Goal: Use online tool/utility: Use online tool/utility

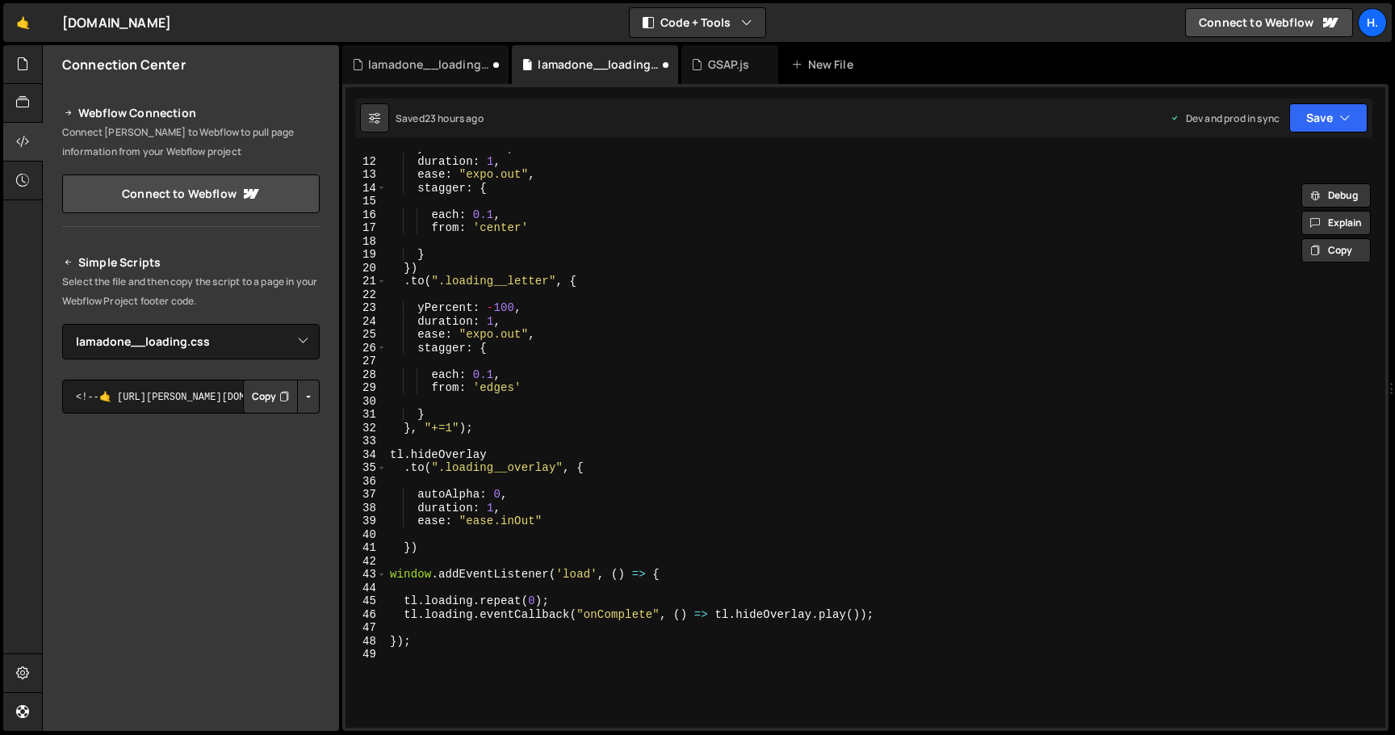
select select "44783"
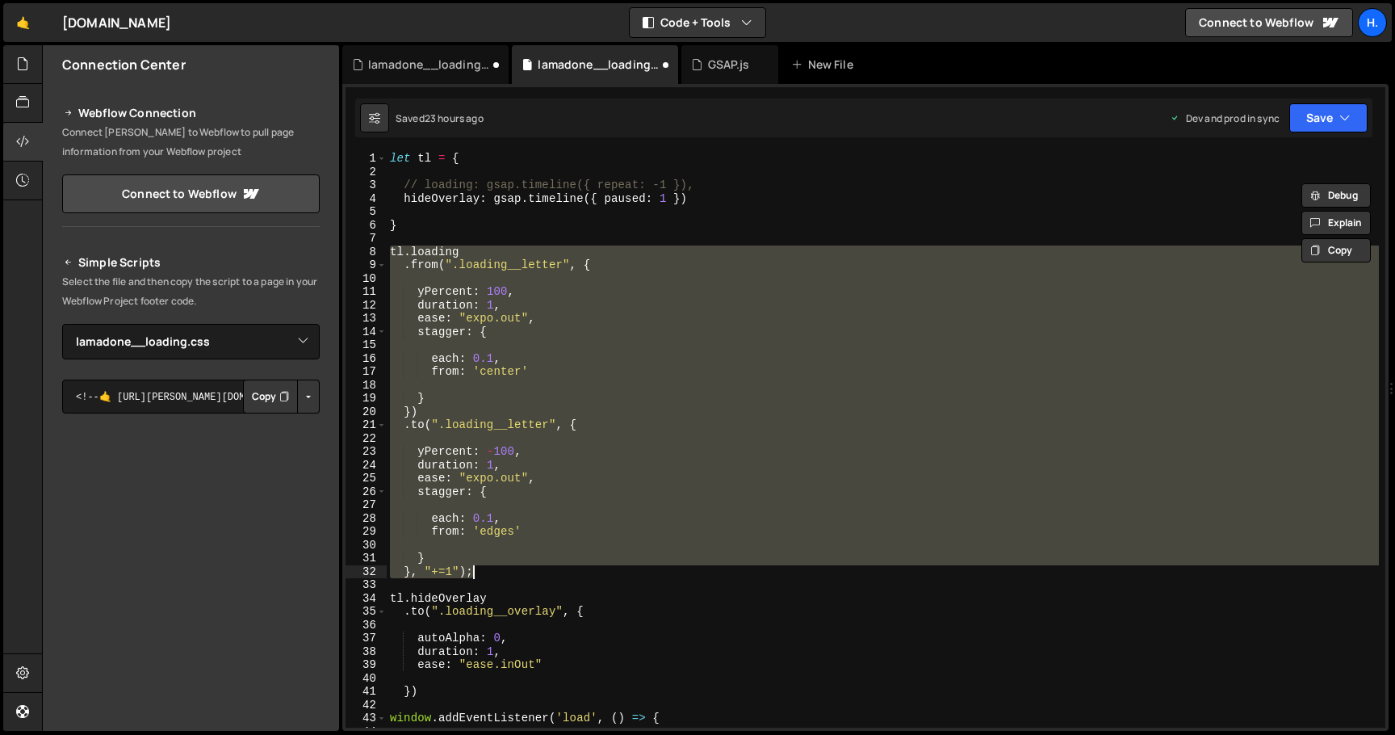
drag, startPoint x: 388, startPoint y: 251, endPoint x: 541, endPoint y: 574, distance: 357.2
click at [541, 574] on div "let tl = { // loading: gsap.timeline({ repeat: -1 }), hideOverlay : gsap . time…" at bounding box center [883, 453] width 992 height 602
type textarea "} }, "+=1");"
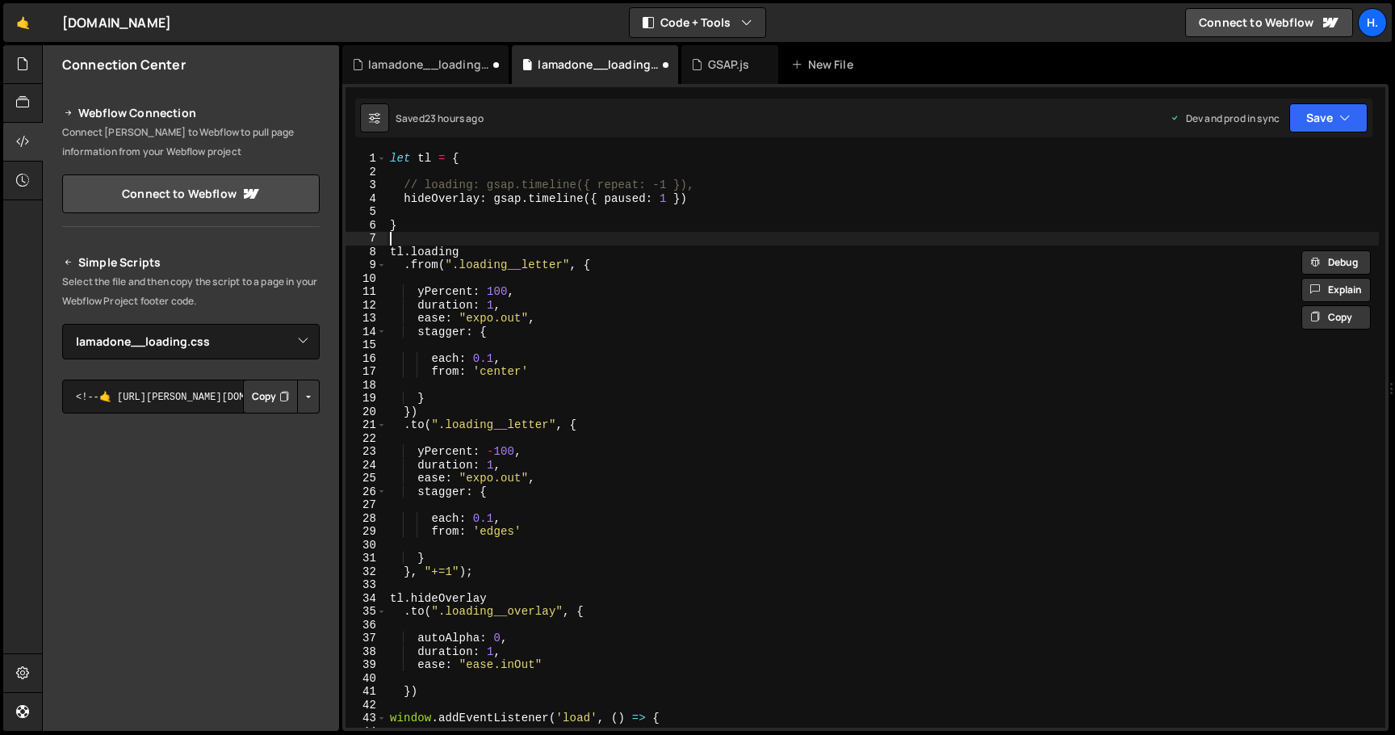
click at [426, 235] on div "let tl = { // loading: gsap.timeline({ repeat: -1 }), hideOverlay : gsap . time…" at bounding box center [883, 453] width 992 height 602
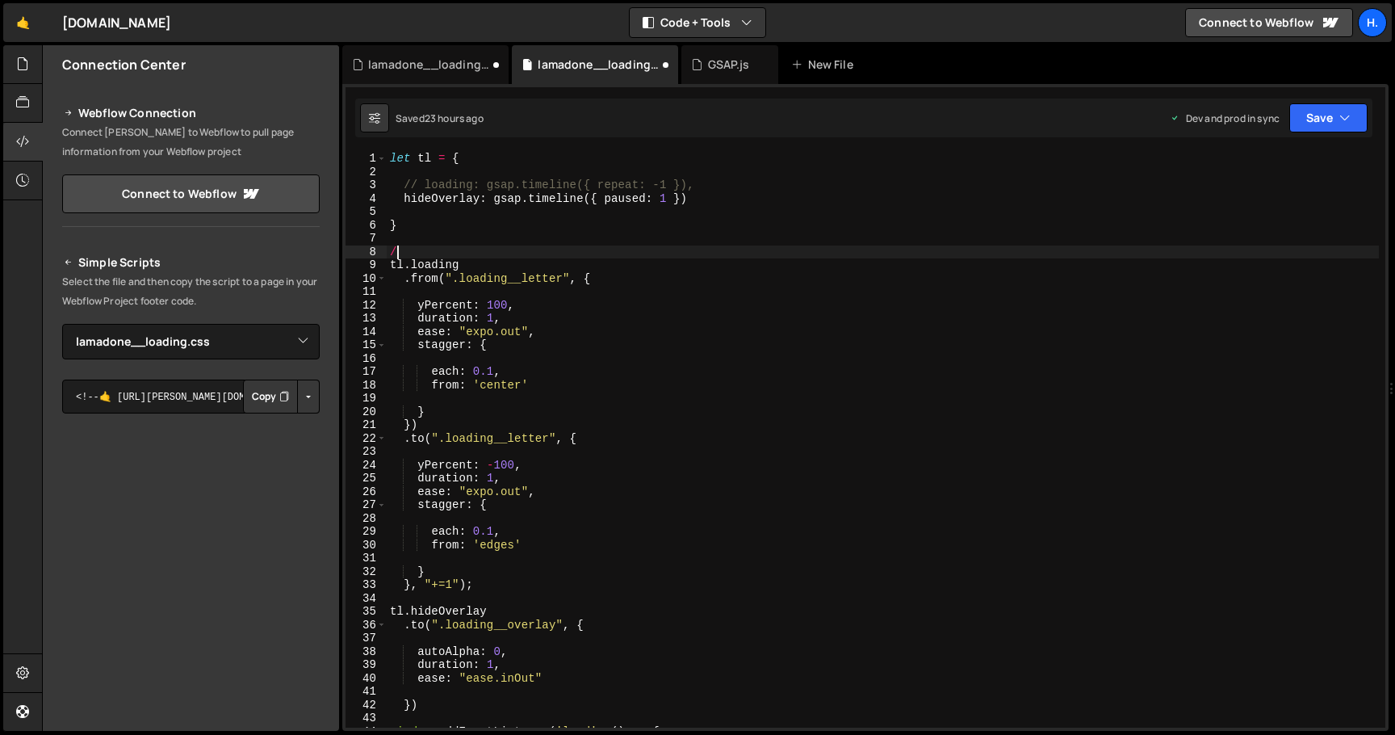
type textarea "/*"
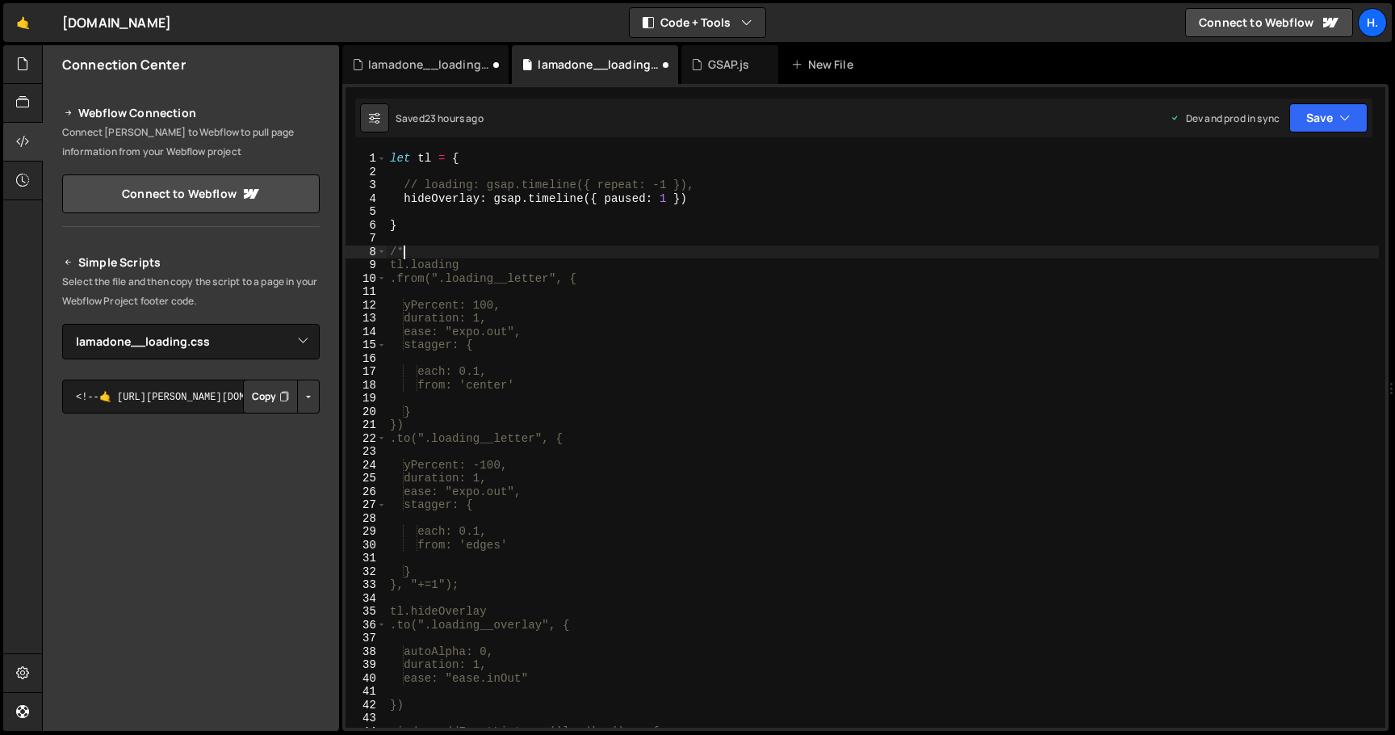
click at [461, 598] on div "let tl = { // loading: gsap.timeline({ repeat: -1 }), hideOverlay : gsap . time…" at bounding box center [883, 453] width 992 height 602
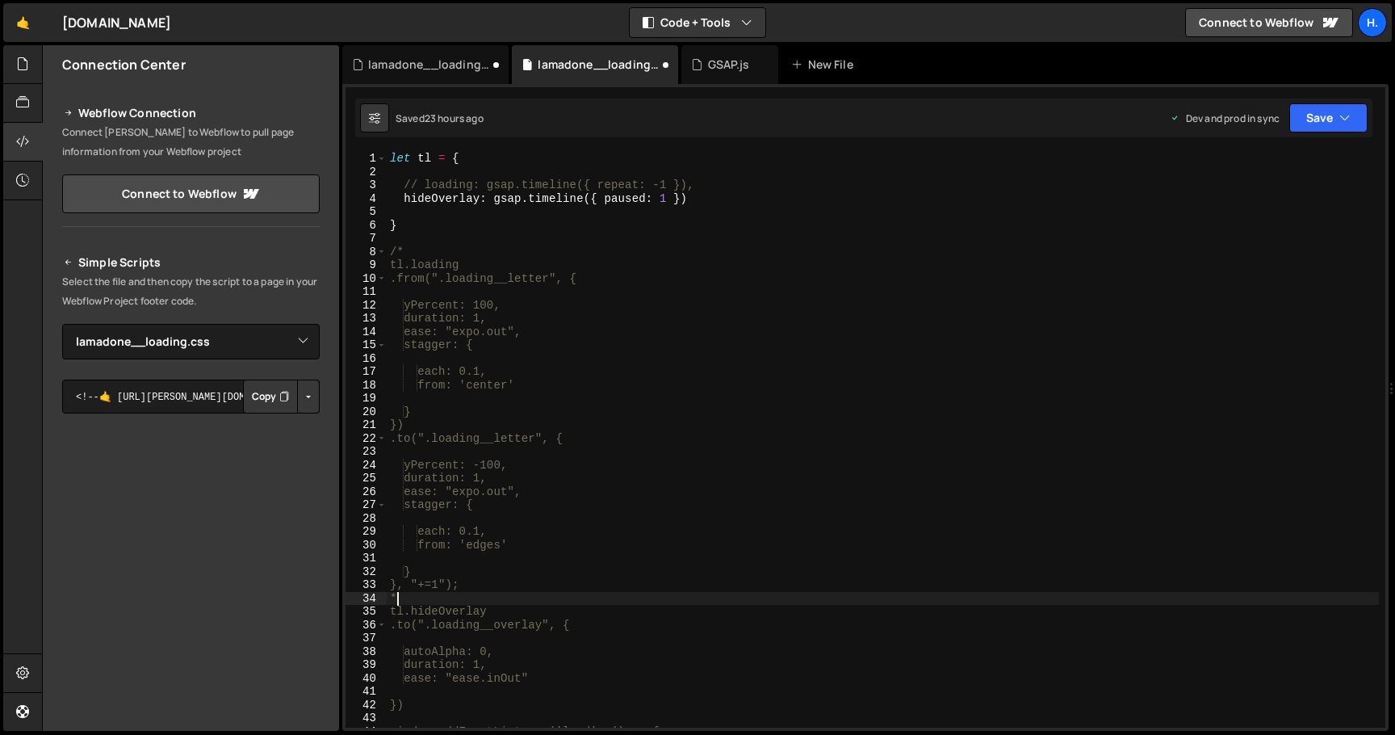
type textarea "*/"
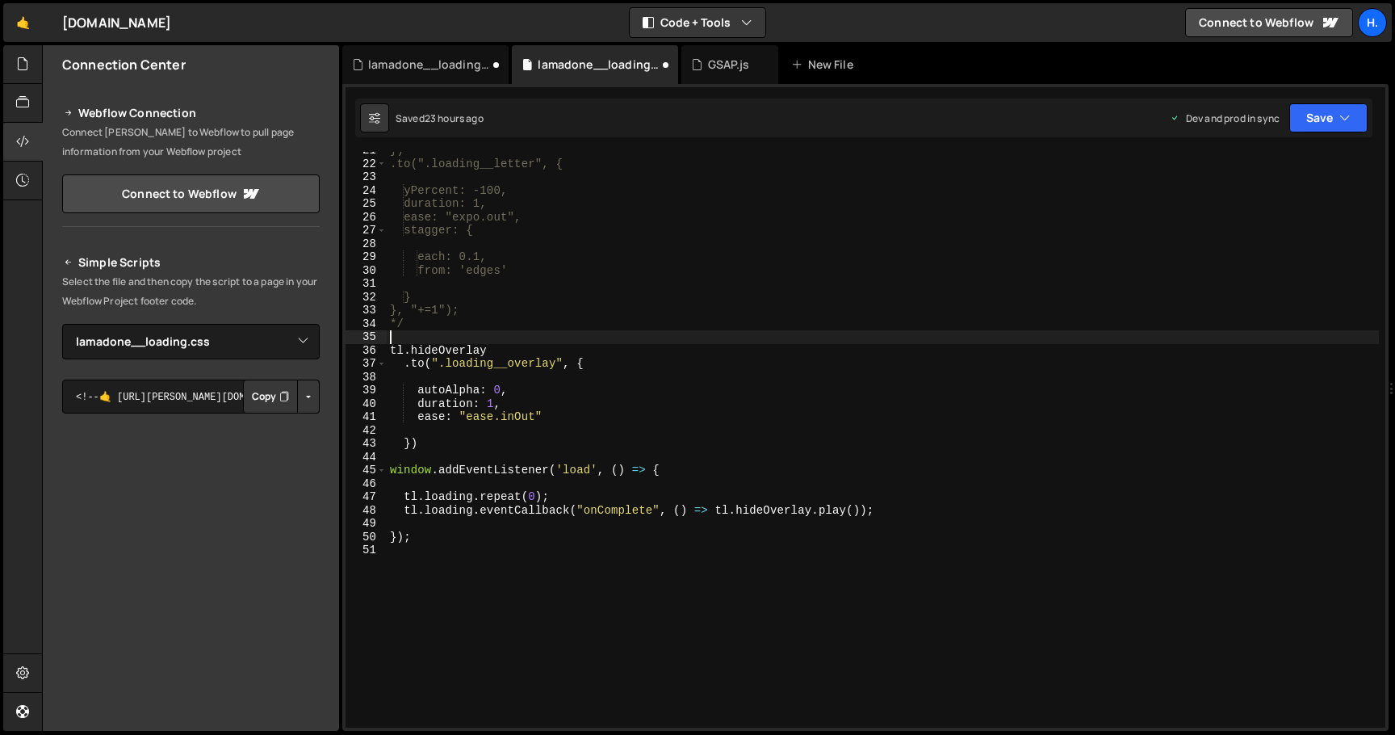
scroll to position [274, 0]
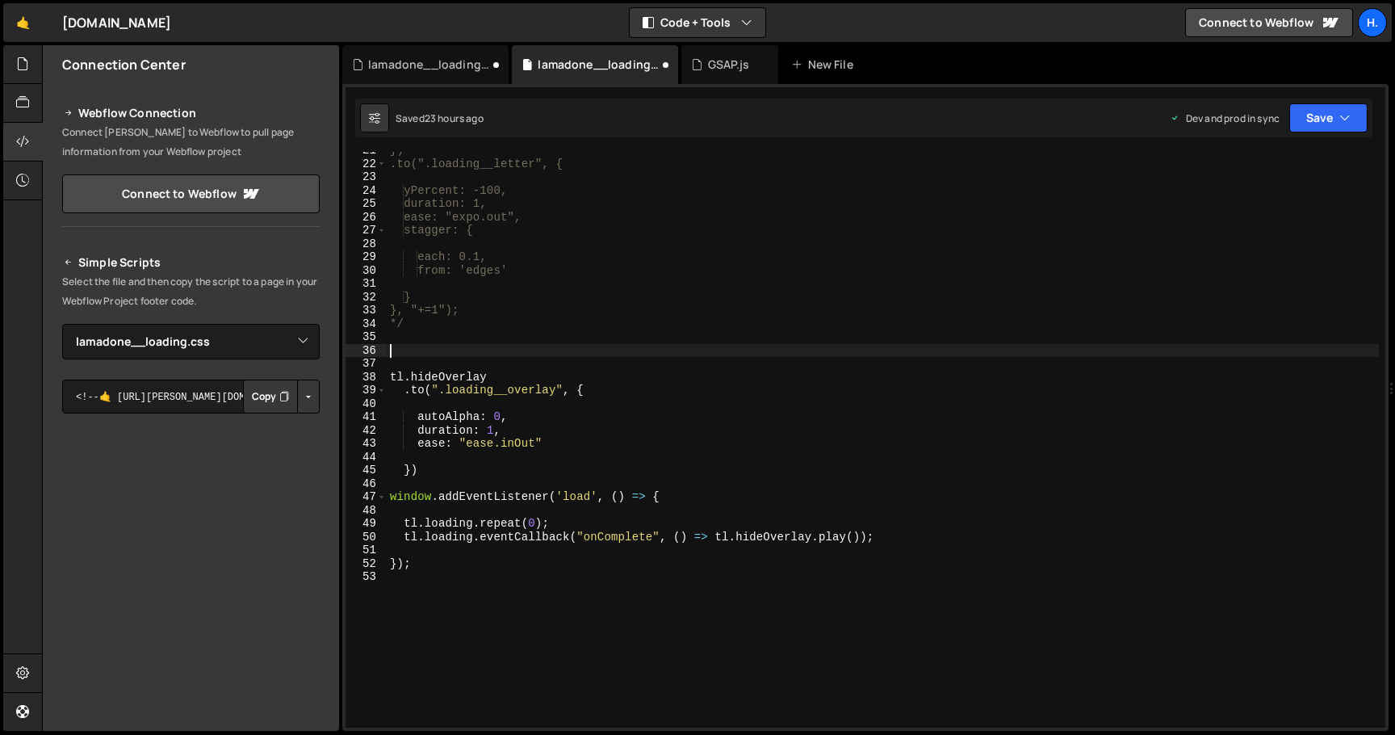
paste textarea "});"
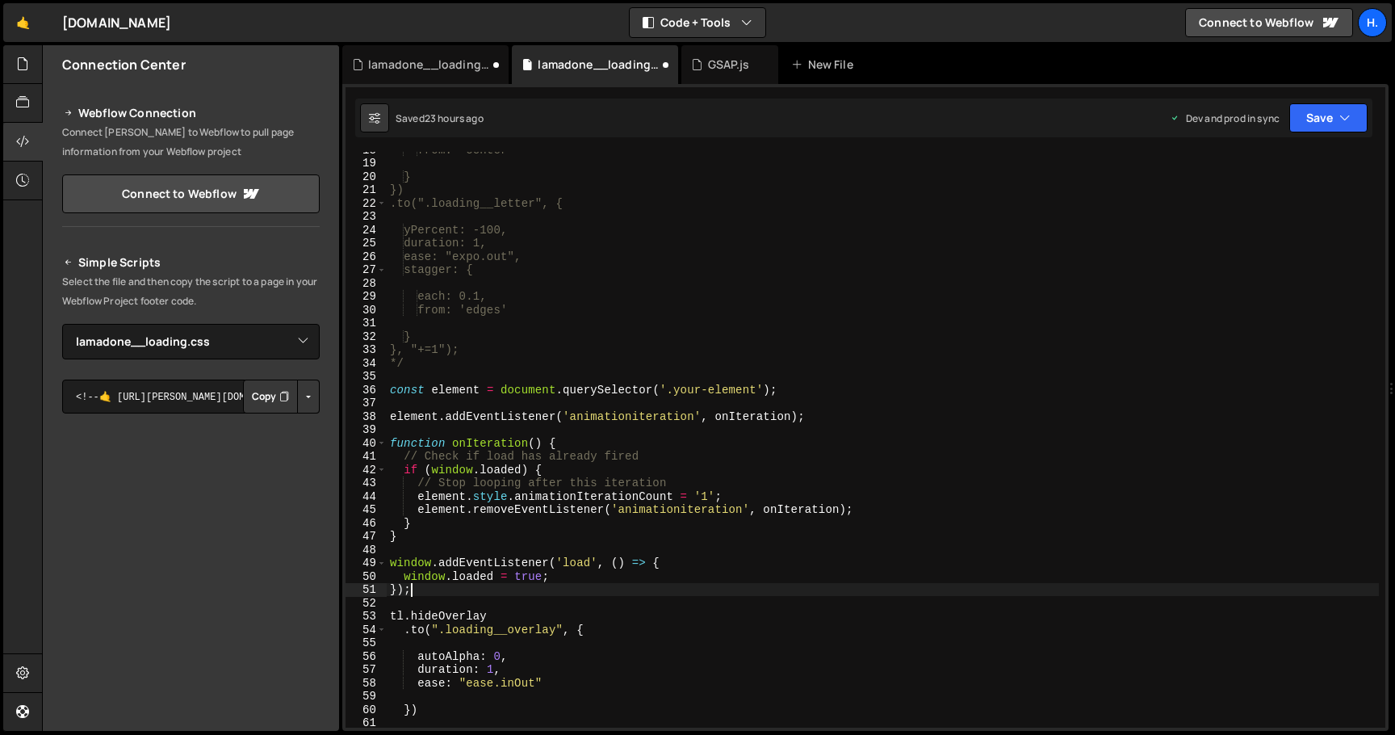
scroll to position [233, 0]
click at [653, 390] on div "from: 'center' } }) .to(".loading__letter", { yPercent: -100, duration: 1, ease…" at bounding box center [883, 446] width 992 height 602
drag, startPoint x: 696, startPoint y: 393, endPoint x: 781, endPoint y: 392, distance: 84.8
click at [781, 392] on div "from: 'center' } }) .to(".loading__letter", { yPercent: -100, duration: 1, ease…" at bounding box center [883, 446] width 992 height 602
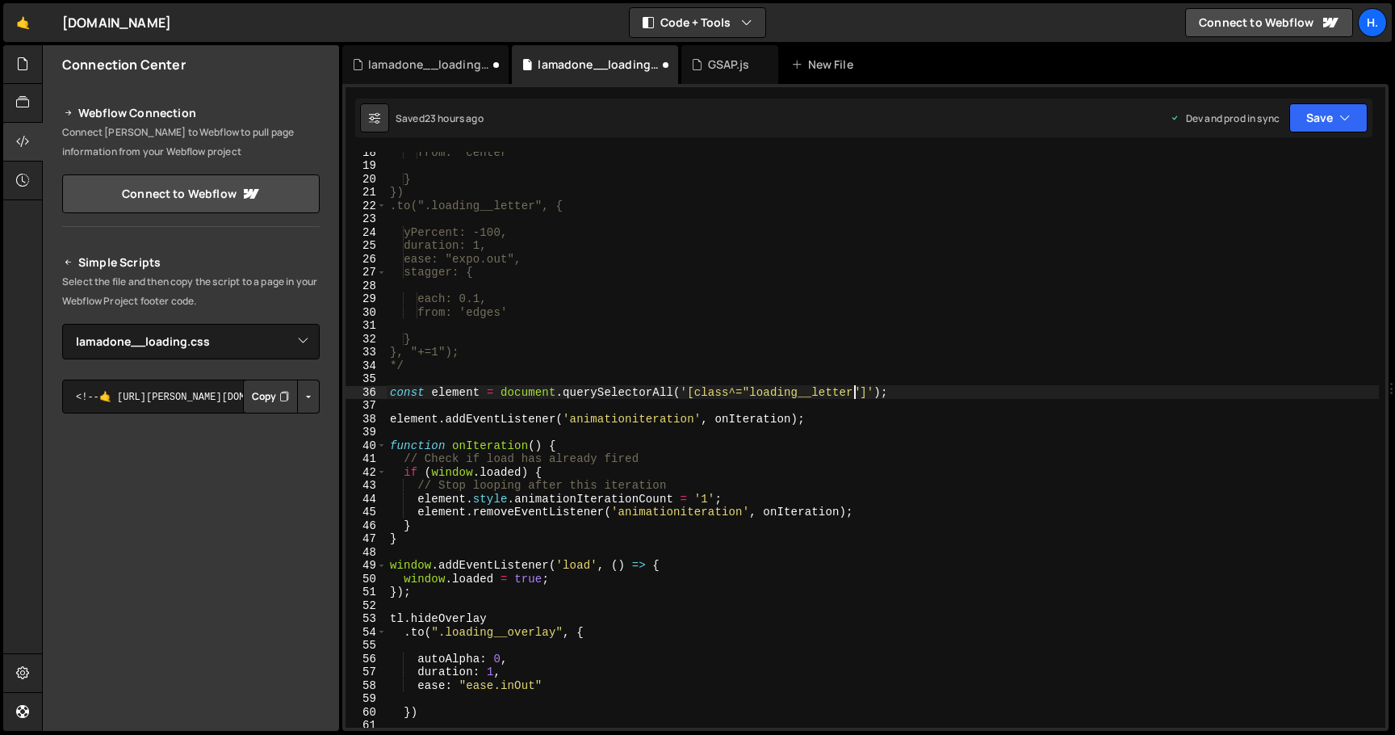
scroll to position [0, 32]
click at [848, 420] on div "from: 'center' } }) .to(".loading__letter", { yPercent: -100, duration: 1, ease…" at bounding box center [883, 446] width 992 height 602
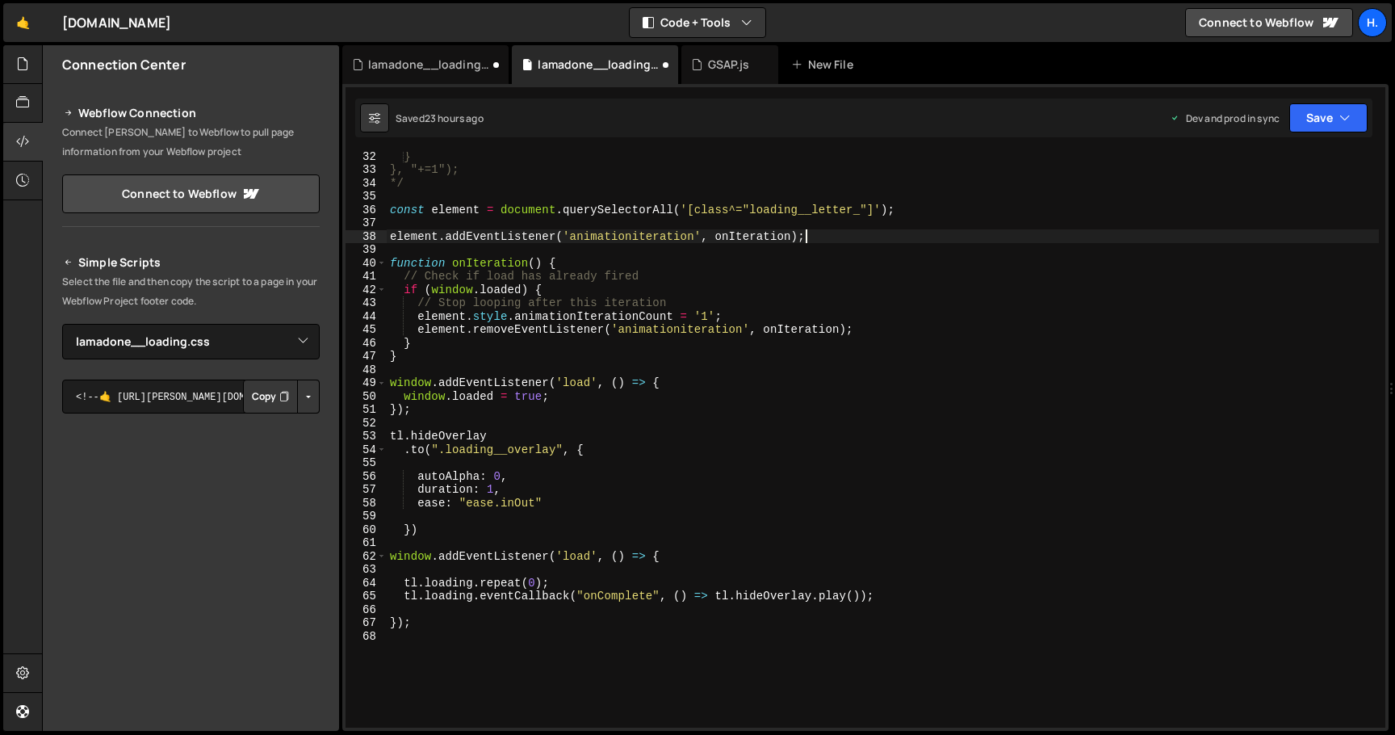
scroll to position [393, 0]
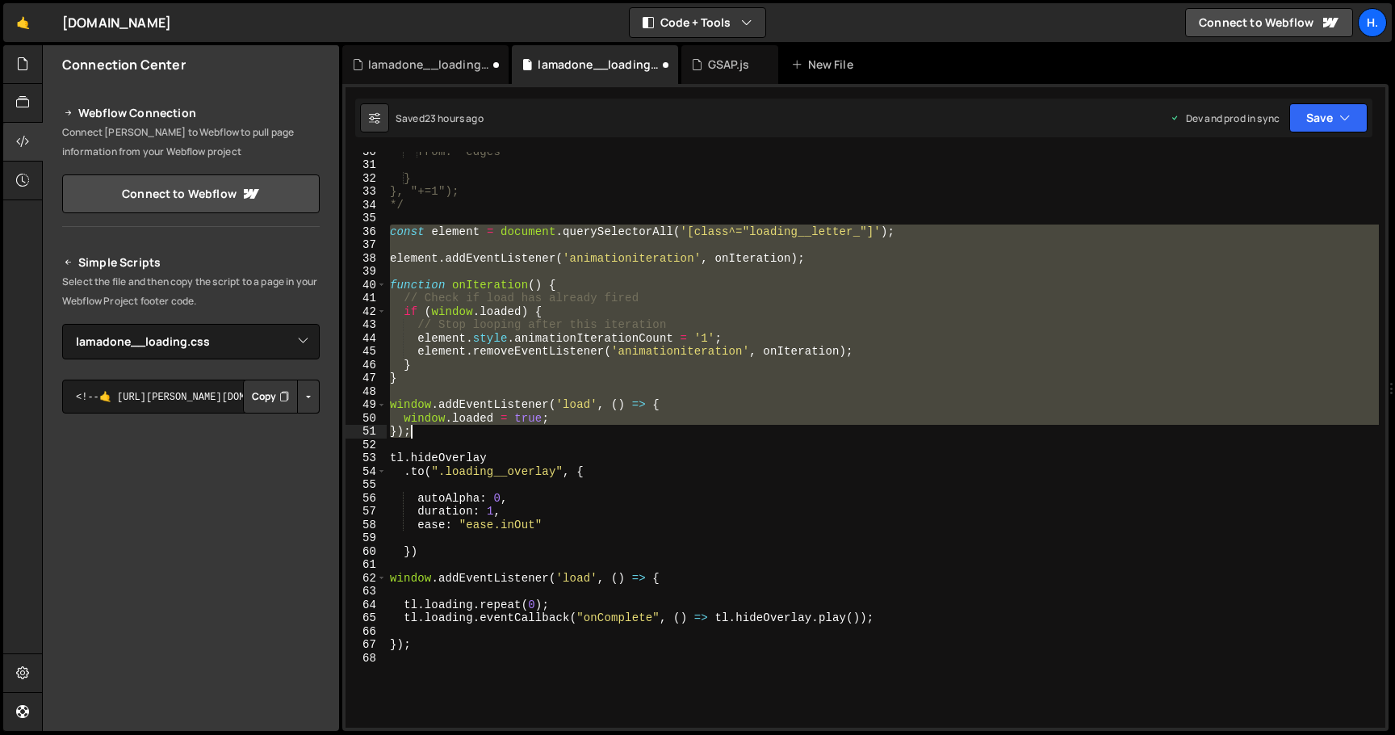
drag, startPoint x: 392, startPoint y: 232, endPoint x: 521, endPoint y: 438, distance: 243.0
click at [521, 438] on div "from: 'edges' } }, "+=1"); */ const element = document . querySelectorAll ( '[c…" at bounding box center [883, 446] width 992 height 602
paste textarea
type textarea "});"
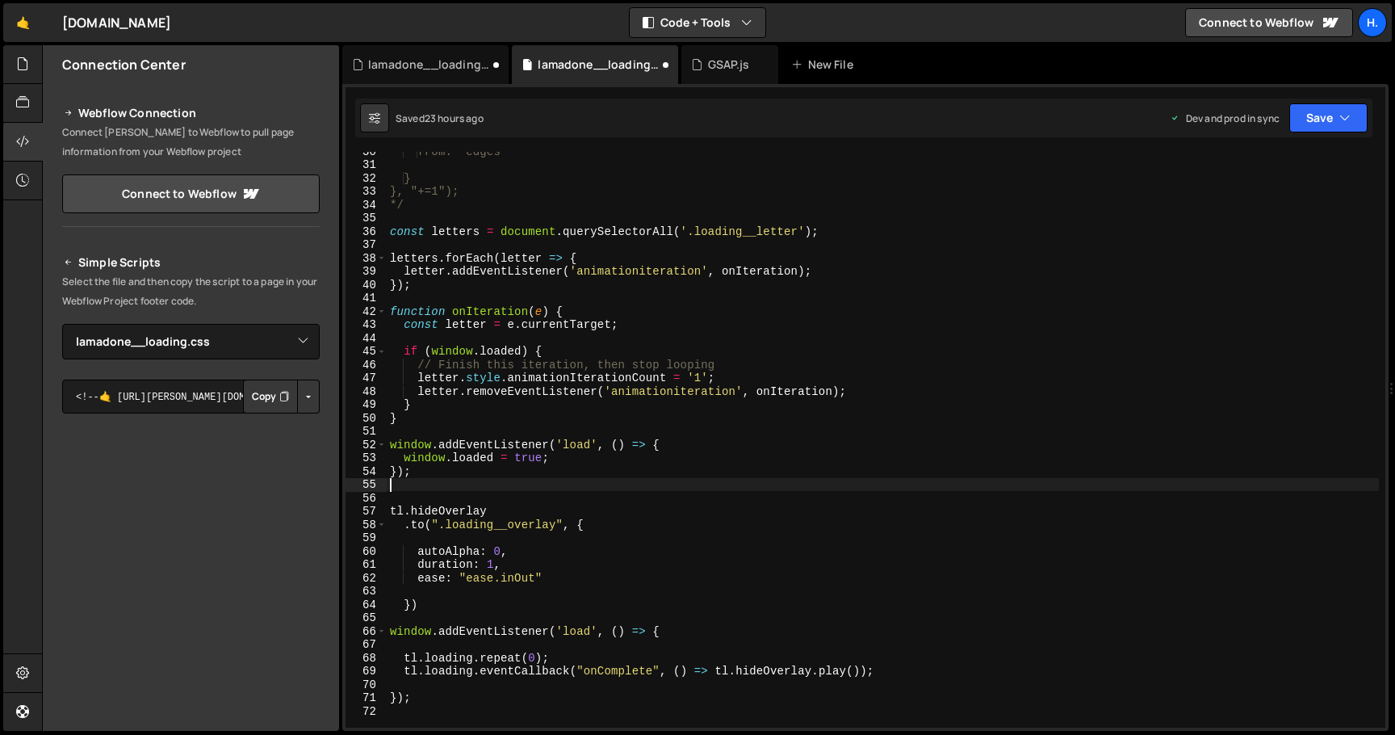
scroll to position [0, 0]
click at [517, 212] on div "from: 'edges' } }, "+=1"); */ const letters = document . querySelectorAll ( '.l…" at bounding box center [883, 446] width 992 height 602
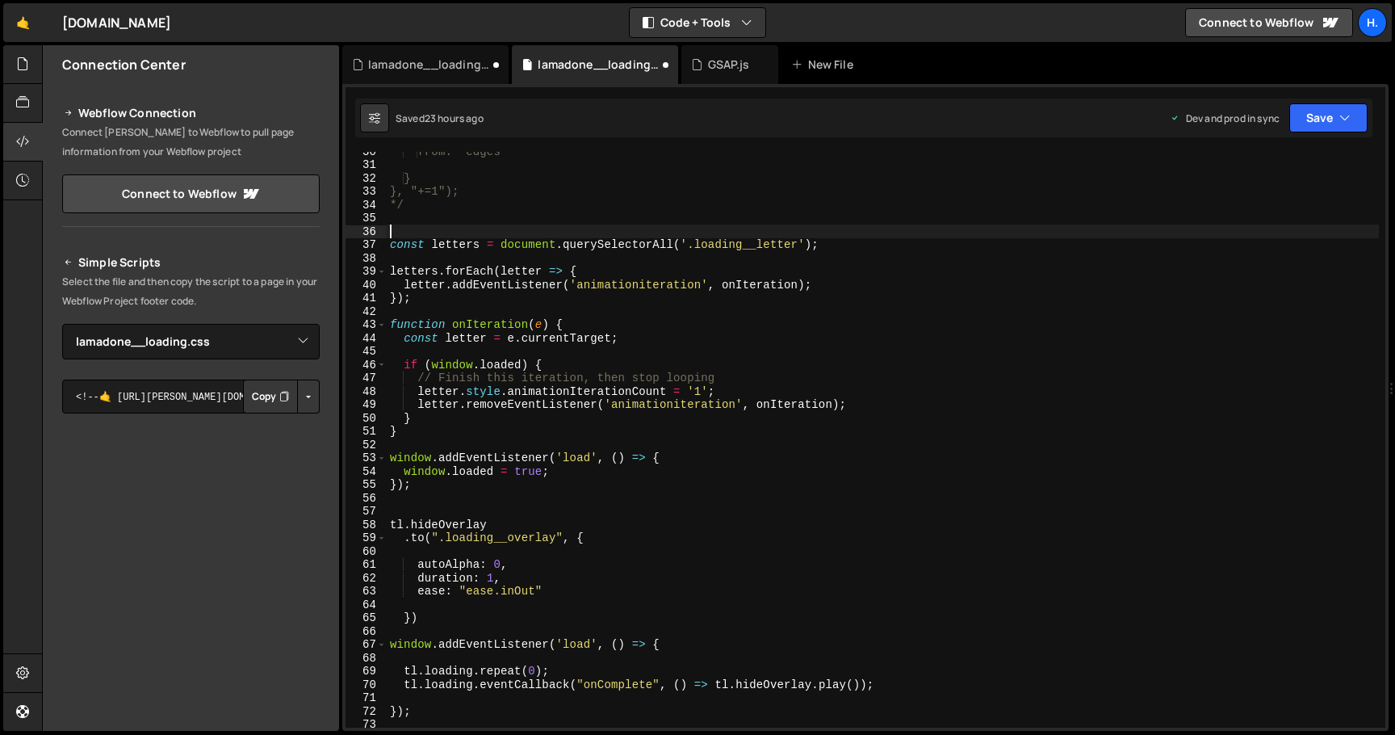
click at [555, 513] on div "from: 'edges' } }, "+=1"); */ const letters = document . querySelectorAll ( '.l…" at bounding box center [883, 446] width 992 height 602
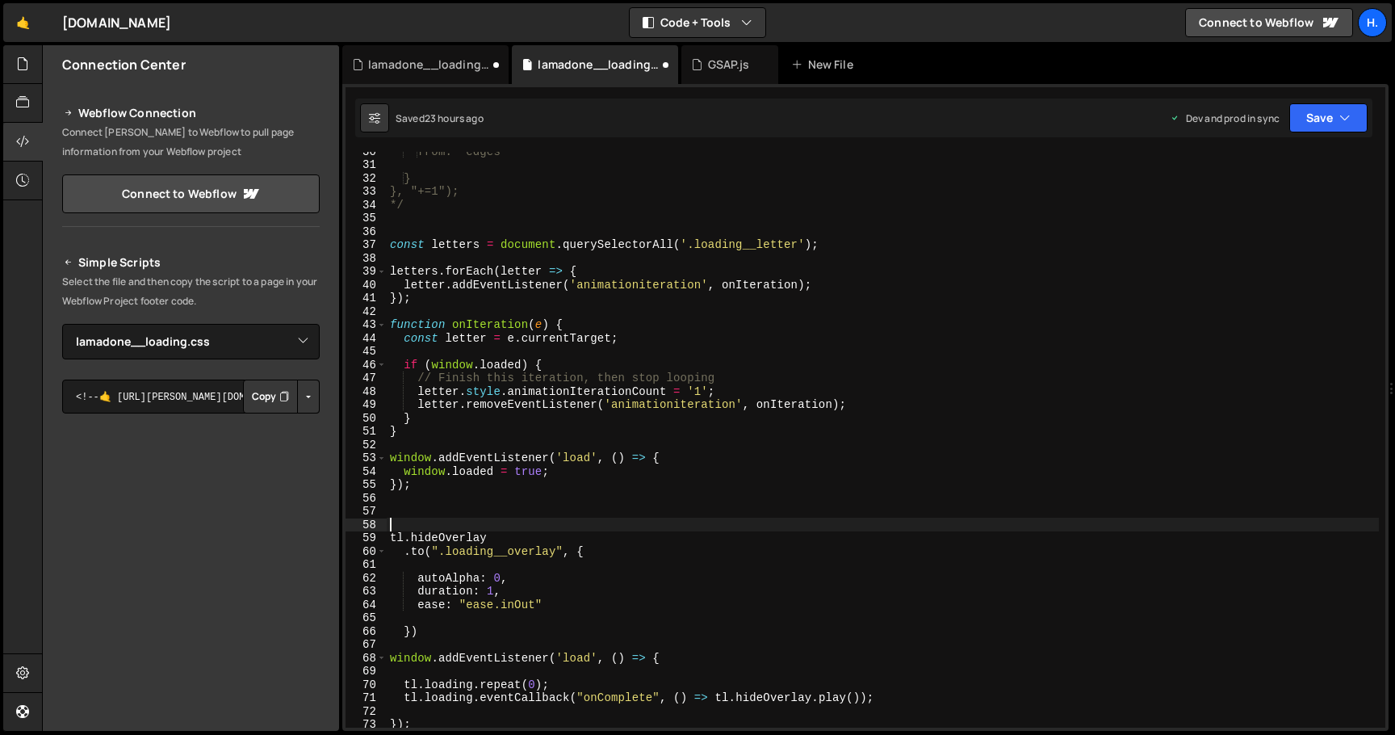
click at [520, 224] on div "from: 'edges' } }, "+=1"); */ const letters = document . querySelectorAll ( '.l…" at bounding box center [883, 446] width 992 height 602
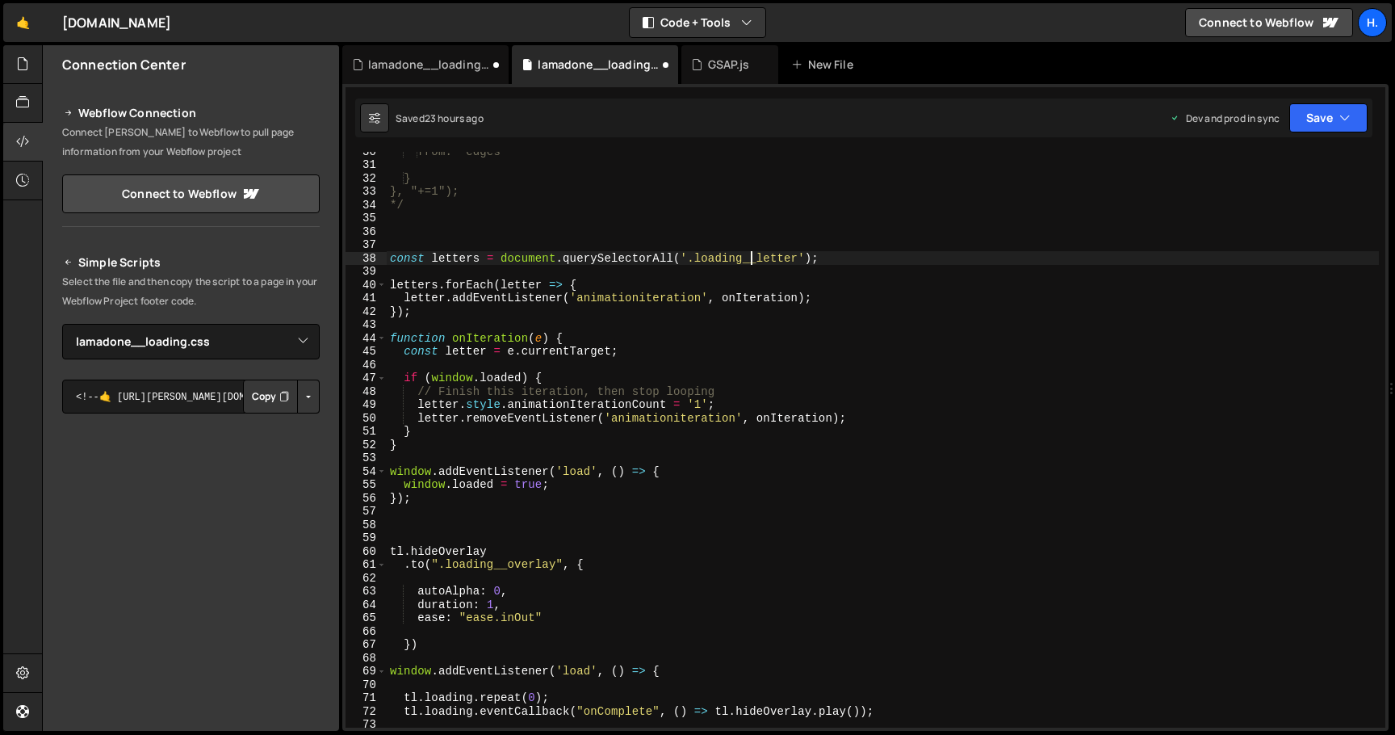
click at [751, 260] on div "from: 'edges' } }, "+=1"); */ const letters = document . querySelectorAll ( '.l…" at bounding box center [883, 446] width 992 height 602
click at [705, 332] on div "from: 'edges' } }, "+=1"); */ const letters = document . querySelectorAll ( '.l…" at bounding box center [883, 446] width 992 height 602
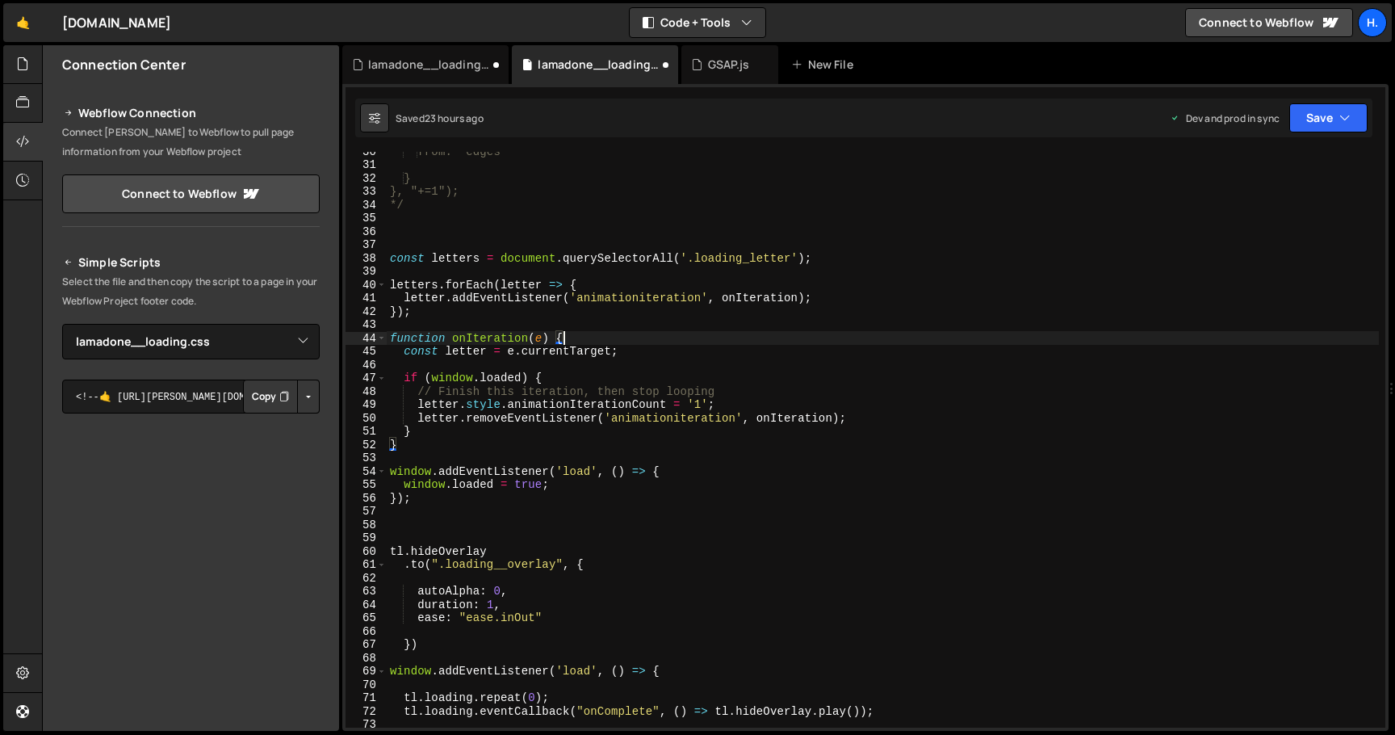
click at [717, 312] on div "from: 'edges' } }, "+=1"); */ const letters = document . querySelectorAll ( '.l…" at bounding box center [883, 446] width 992 height 602
click at [542, 439] on div "from: 'edges' } }, "+=1"); */ const letters = document . querySelectorAll ( '.l…" at bounding box center [883, 446] width 992 height 602
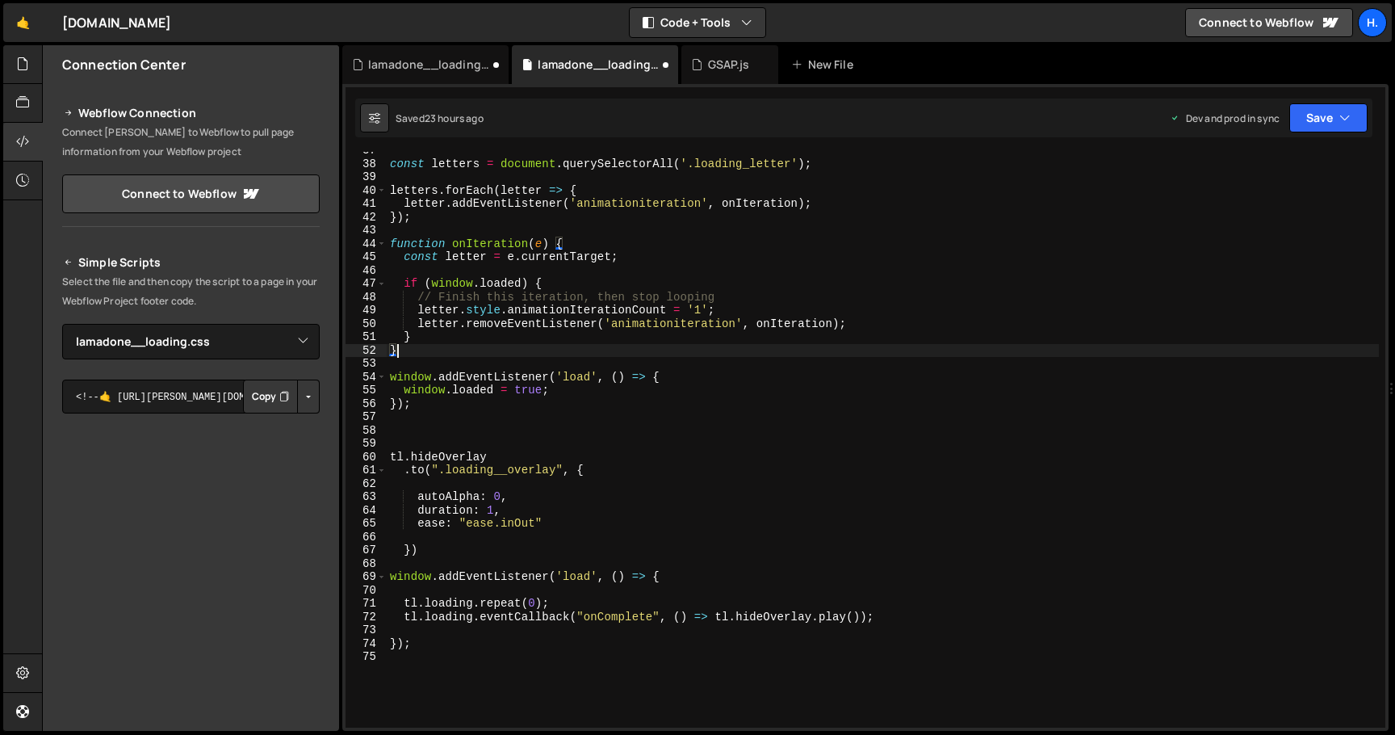
scroll to position [492, 0]
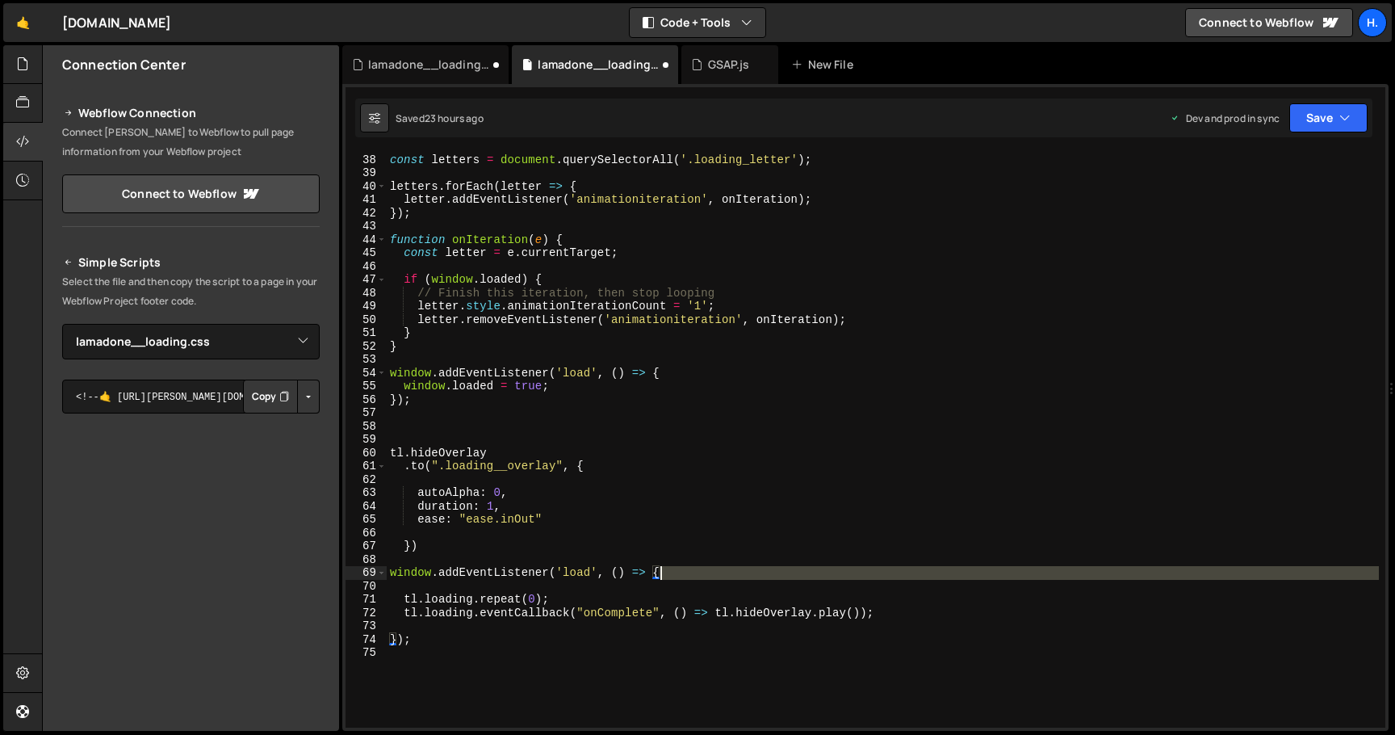
drag, startPoint x: 687, startPoint y: 590, endPoint x: 689, endPoint y: 568, distance: 21.9
click at [689, 568] on div "const letters = document . querySelectorAll ( '.loading_letter' ) ; letters . f…" at bounding box center [883, 441] width 992 height 602
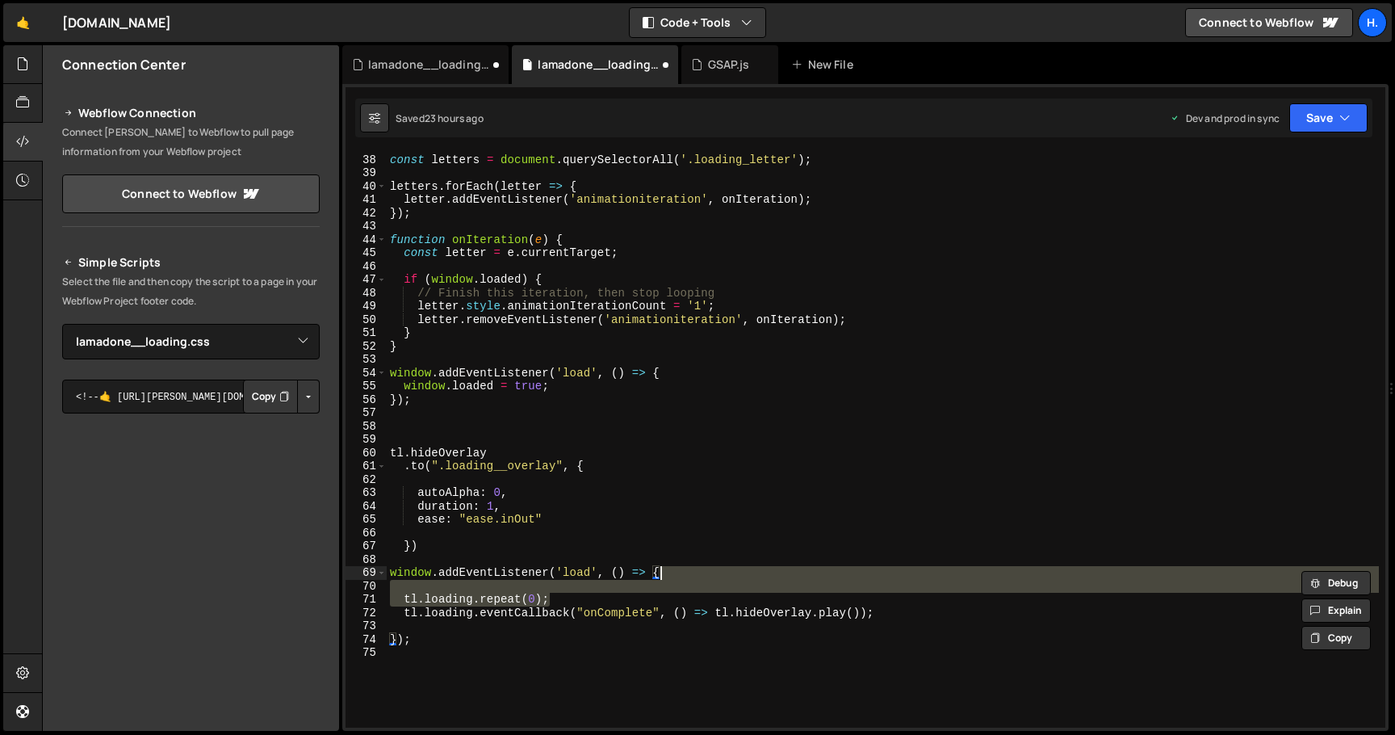
drag, startPoint x: 678, startPoint y: 598, endPoint x: 701, endPoint y: 572, distance: 34.3
click at [701, 572] on div "const letters = document . querySelectorAll ( '.loading_letter' ) ; letters . f…" at bounding box center [883, 441] width 992 height 602
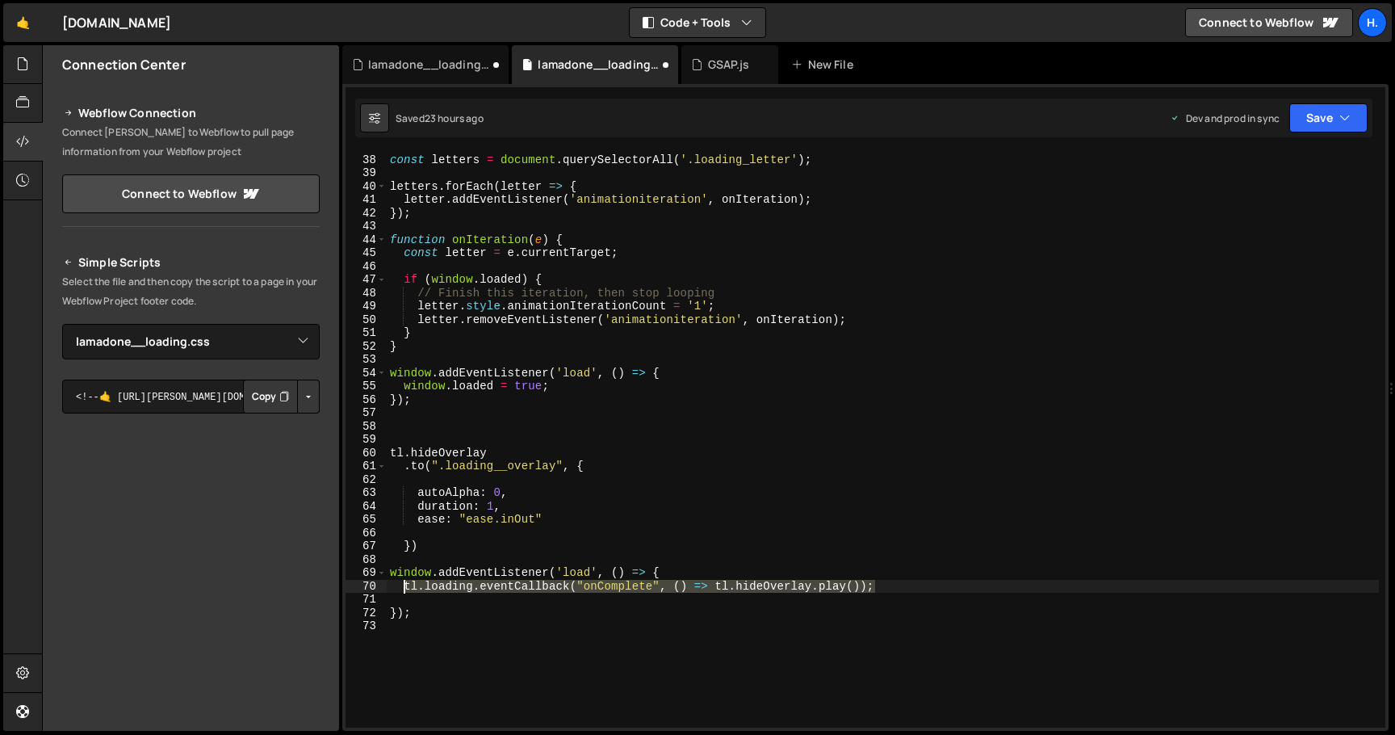
drag, startPoint x: 886, startPoint y: 586, endPoint x: 403, endPoint y: 584, distance: 483.6
click at [403, 584] on div "const letters = document . querySelectorAll ( '.loading_letter' ) ; letters . f…" at bounding box center [883, 441] width 992 height 602
type textarea "tl.loading.eventCallback("onComplete", () => [DOMAIN_NAME]());"
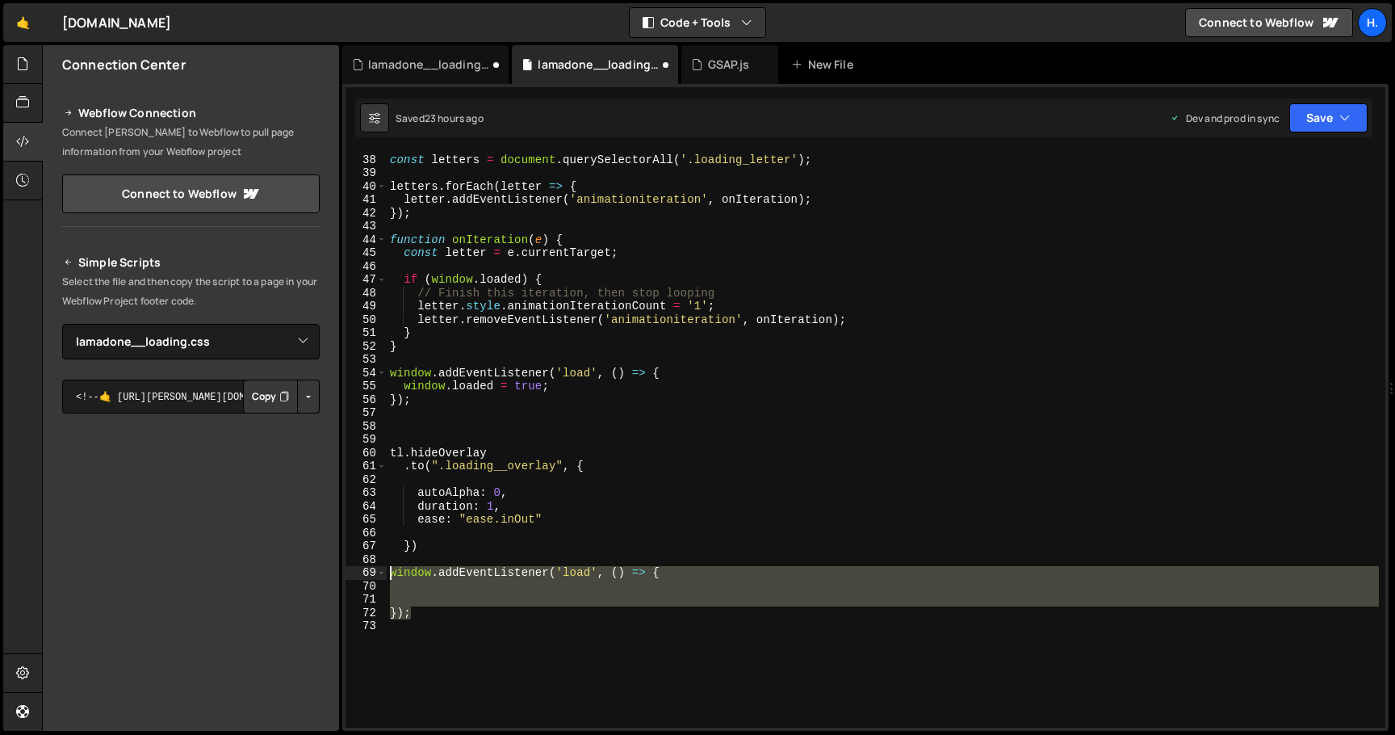
drag, startPoint x: 423, startPoint y: 613, endPoint x: 362, endPoint y: 566, distance: 77.2
click at [362, 566] on div "37 38 39 40 41 42 43 44 45 46 47 48 49 50 51 52 53 54 55 56 57 58 59 60 61 62 6…" at bounding box center [866, 440] width 1040 height 576
type textarea "window.addEventListener('load', () => {"
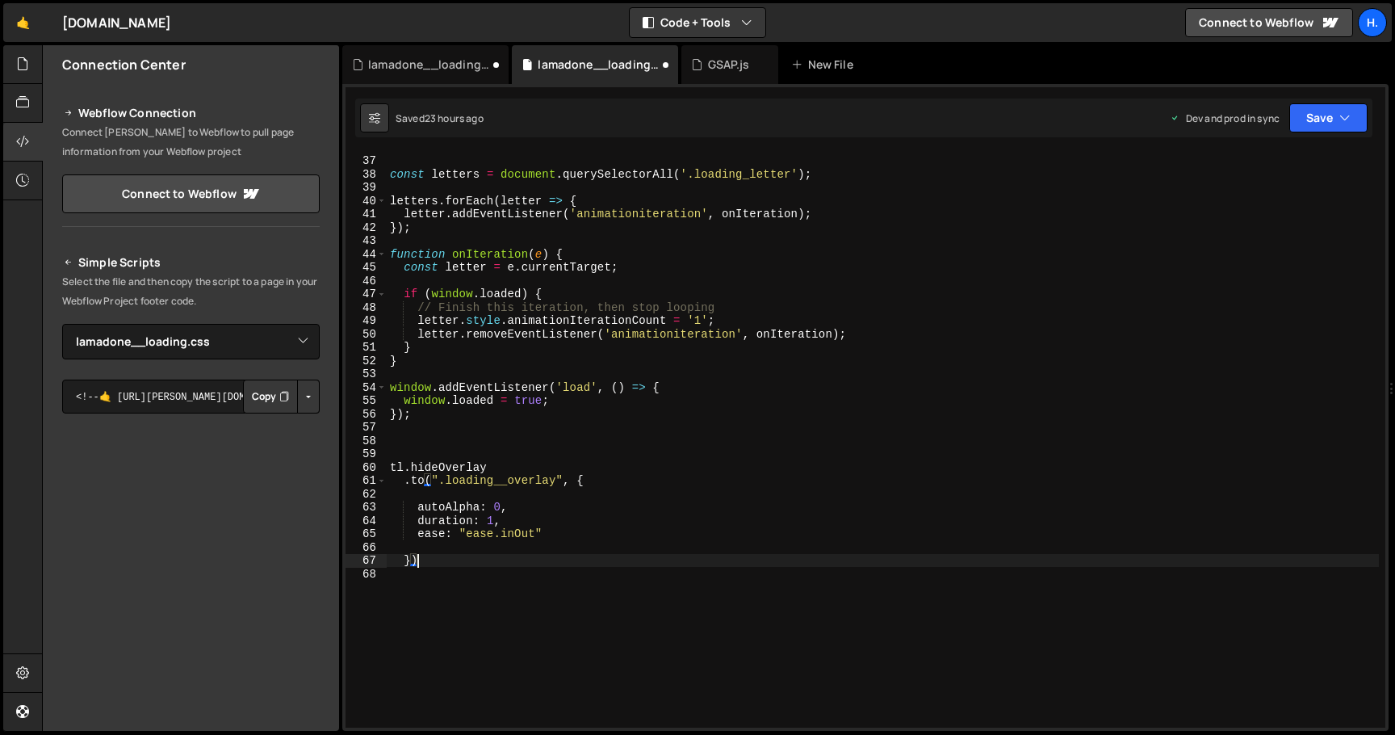
scroll to position [469, 0]
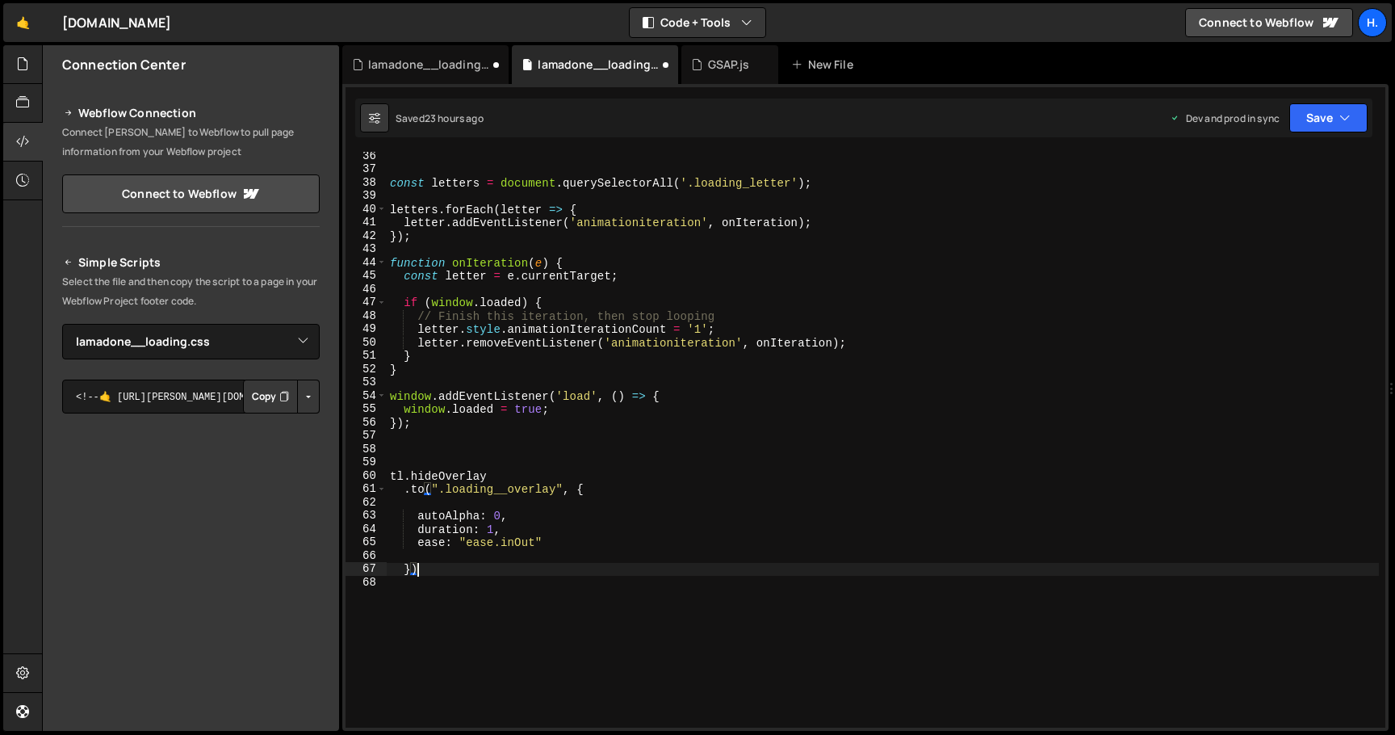
click at [864, 342] on div "const letters = document . querySelectorAll ( '.loading_letter' ) ; letters . f…" at bounding box center [883, 450] width 992 height 602
type textarea "letter.removeEventListener('animationiteration', onIteration);"
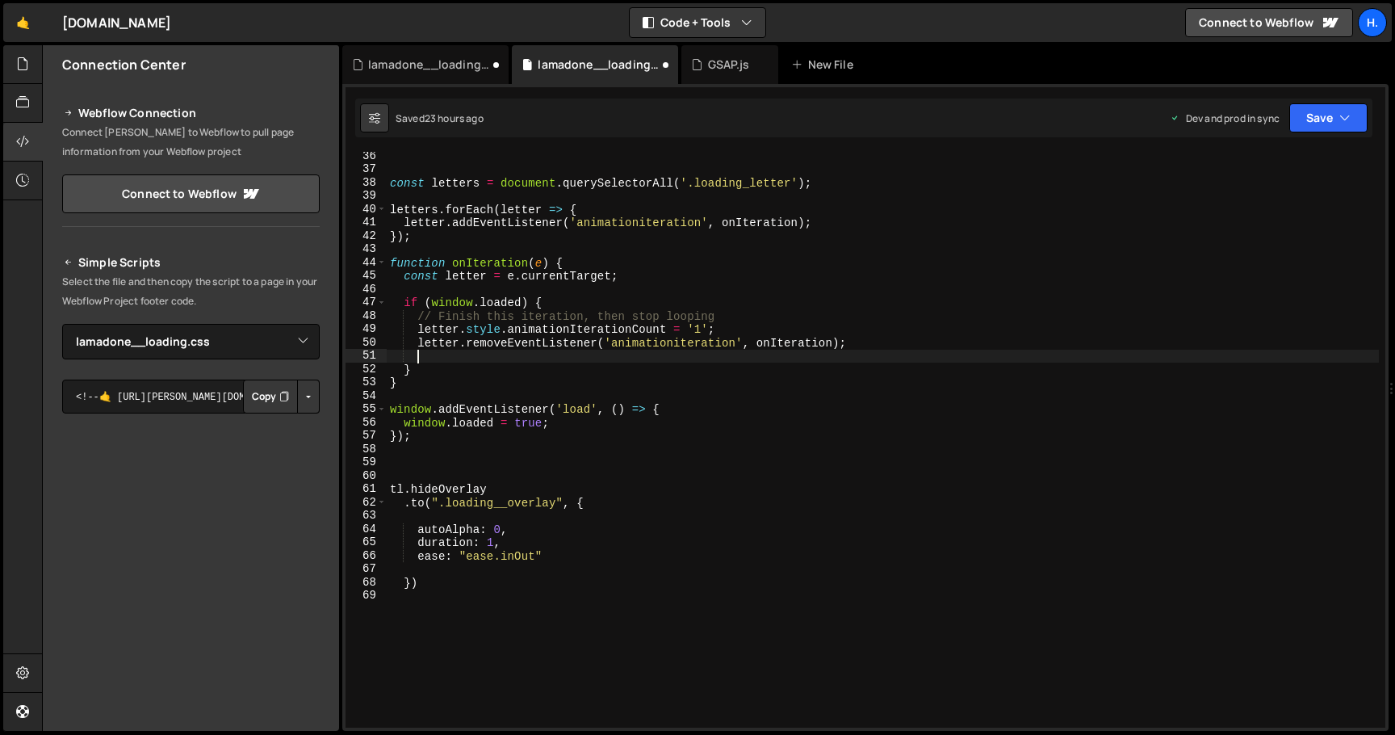
scroll to position [0, 1]
paste textarea "tl.loading.eventCallback("onComplete", () => [DOMAIN_NAME]());"
type textarea "tl.loading.eventCallback("onComplete", () => [DOMAIN_NAME]());"
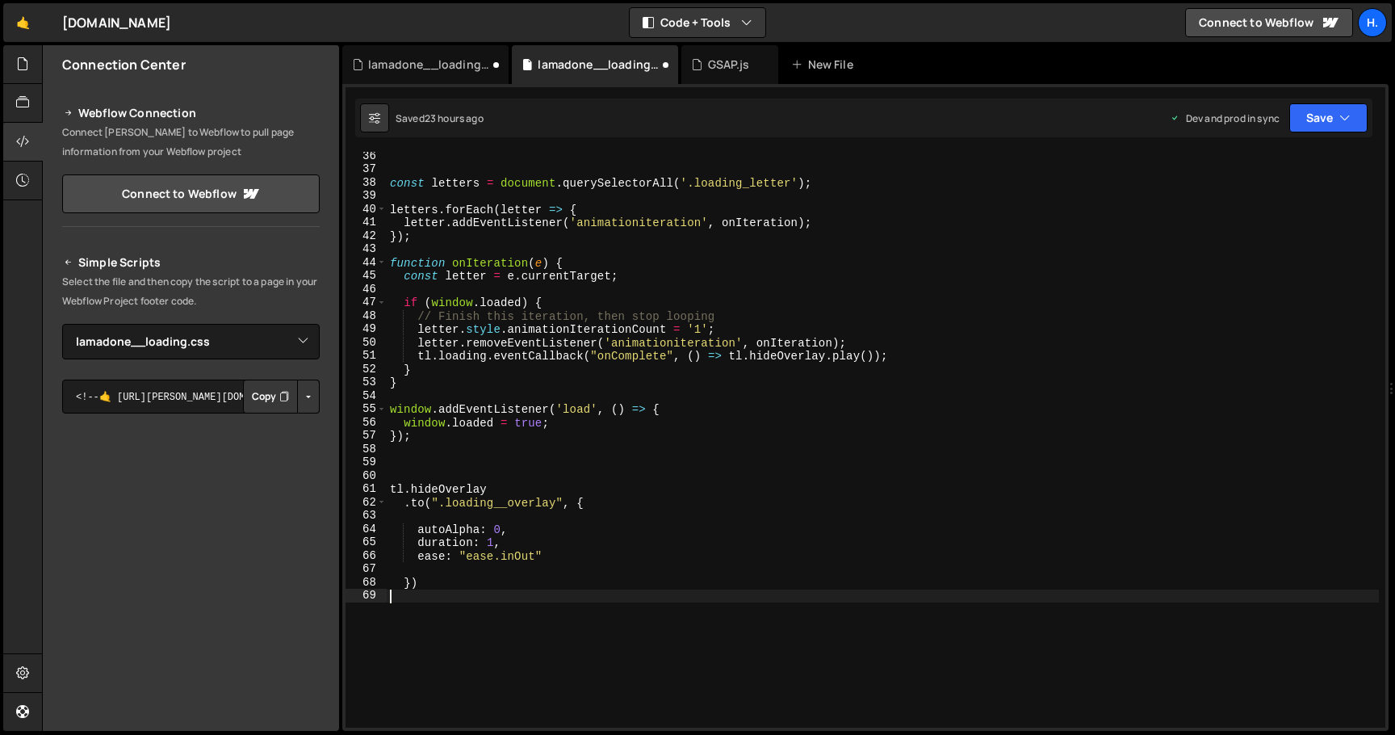
click at [452, 593] on div "const letters = document . querySelectorAll ( '.loading_letter' ) ; letters . f…" at bounding box center [883, 450] width 992 height 602
click at [455, 589] on div "const letters = document . querySelectorAll ( '.loading_letter' ) ; letters . f…" at bounding box center [883, 450] width 992 height 602
click at [417, 354] on div "const letters = document . querySelectorAll ( '.loading_letter' ) ; letters . f…" at bounding box center [883, 450] width 992 height 602
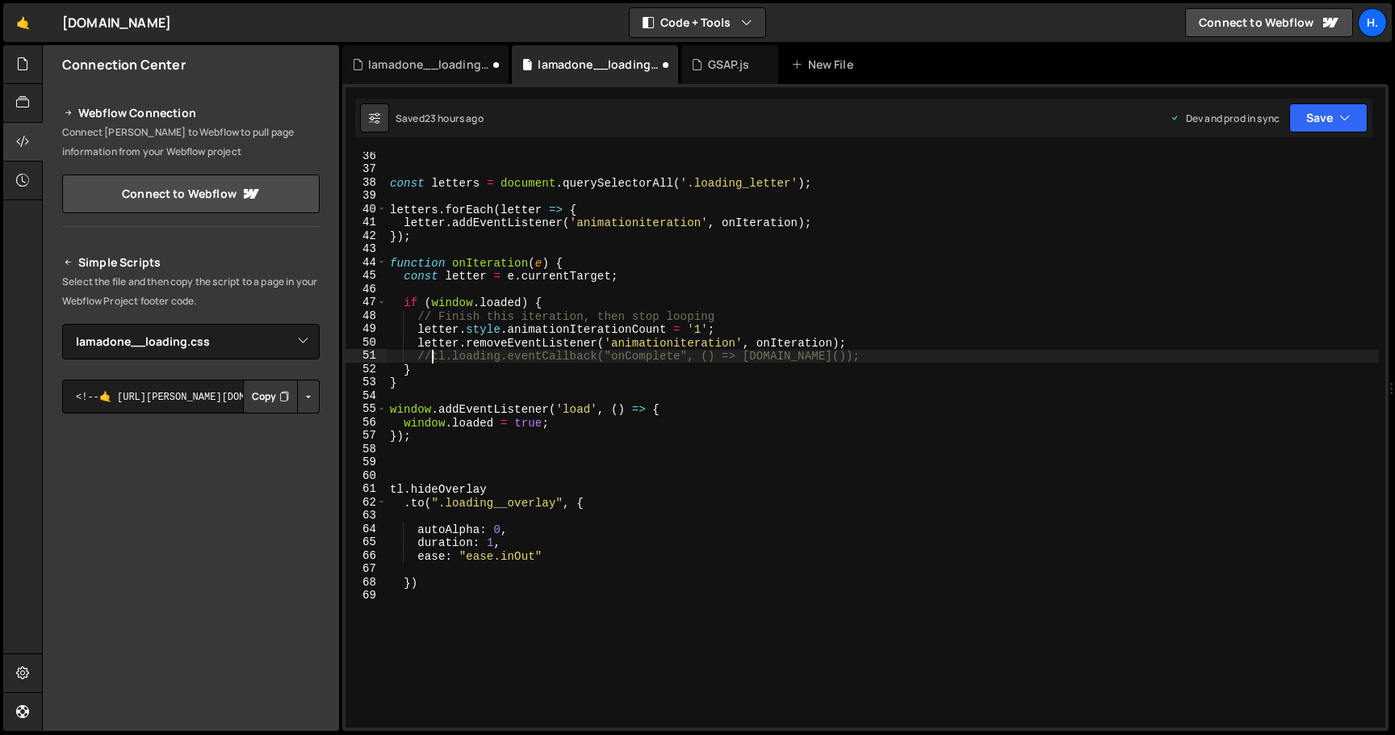
scroll to position [0, 2]
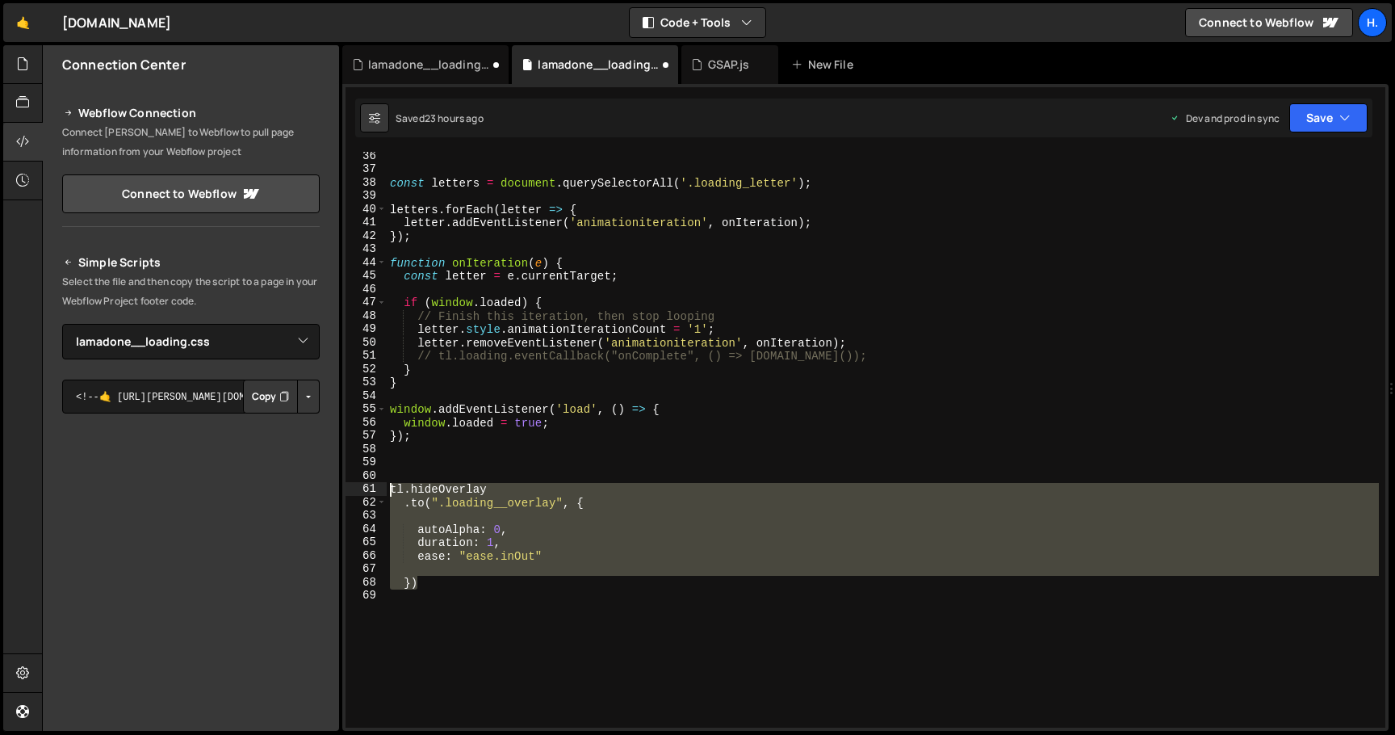
drag, startPoint x: 434, startPoint y: 586, endPoint x: 341, endPoint y: 484, distance: 137.2
click at [342, 484] on div "1 Type cmd + s to save your Javascript file. הההההההההההההההההההההההההההההההההה…" at bounding box center [865, 407] width 1046 height 647
type textarea "tl.hideOverlay .to(".loading__overlay", {"
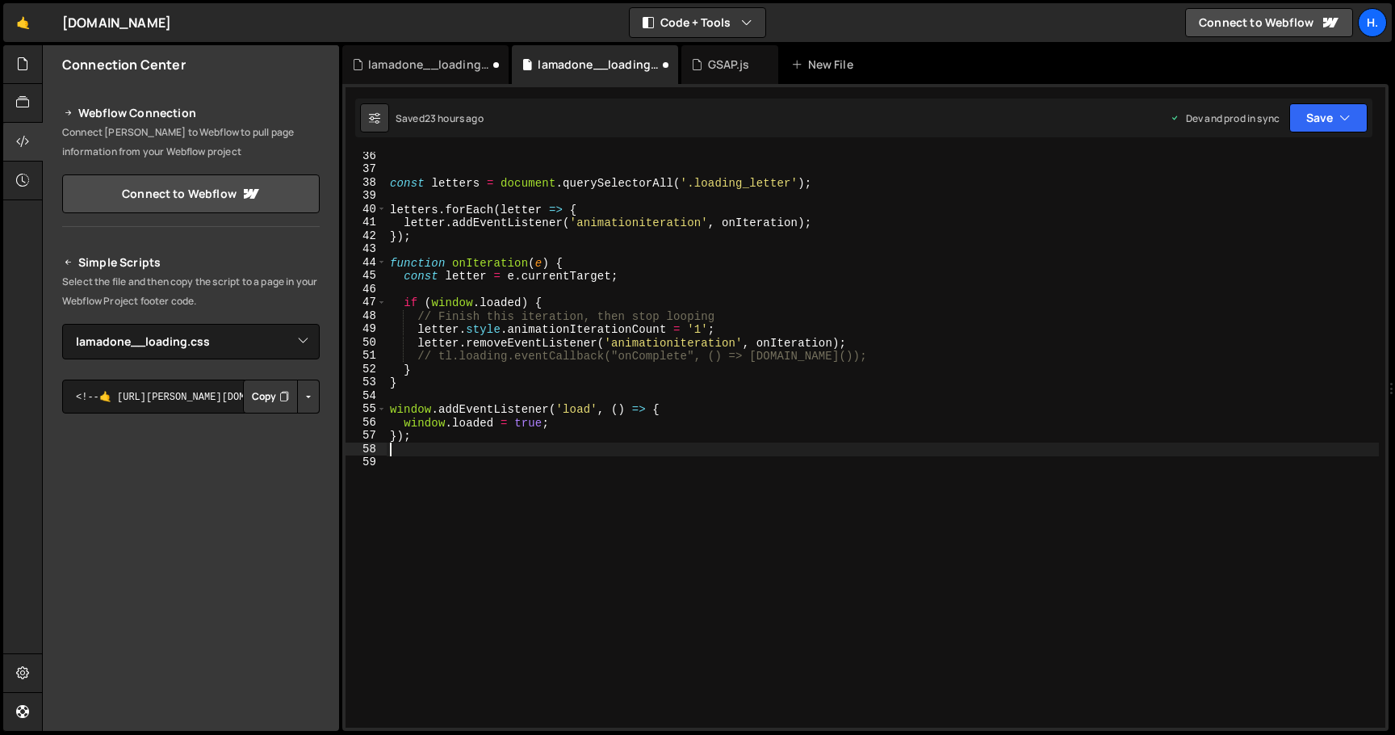
type textarea "});"
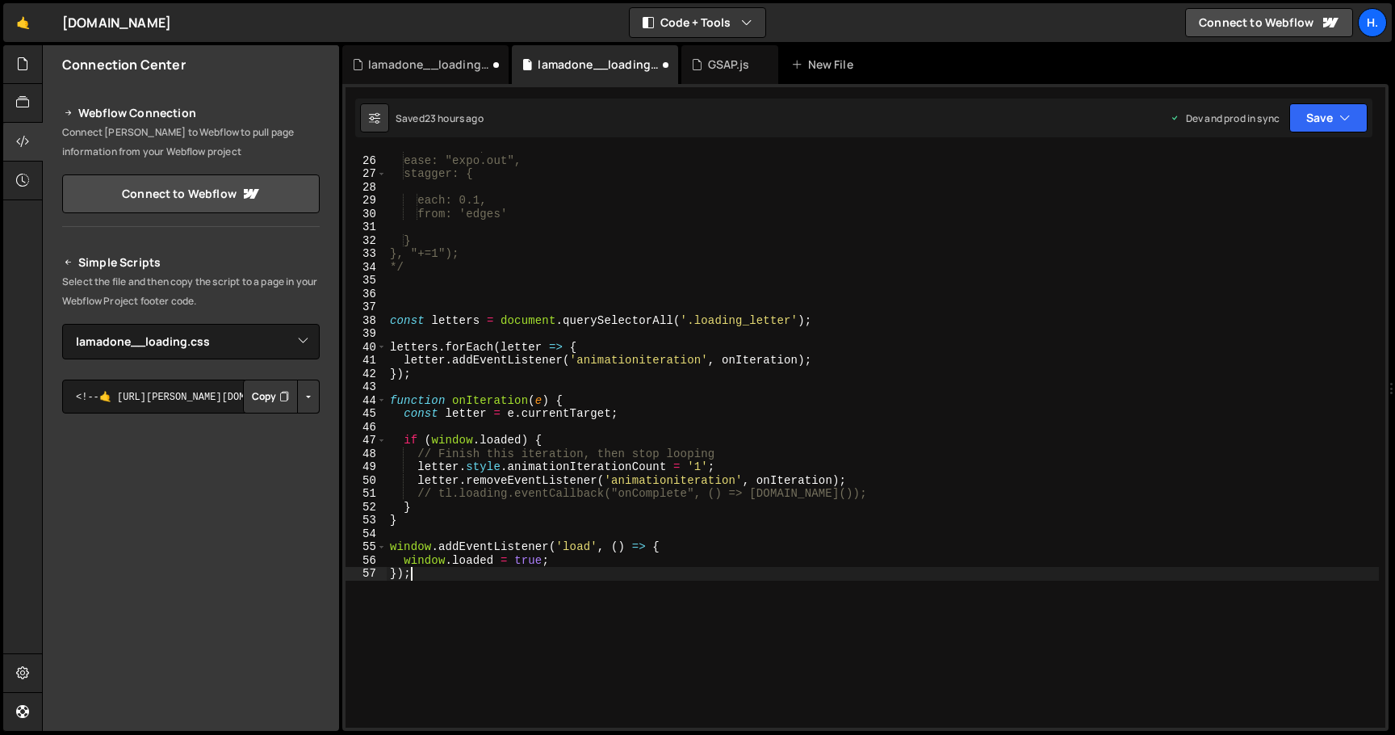
scroll to position [331, 0]
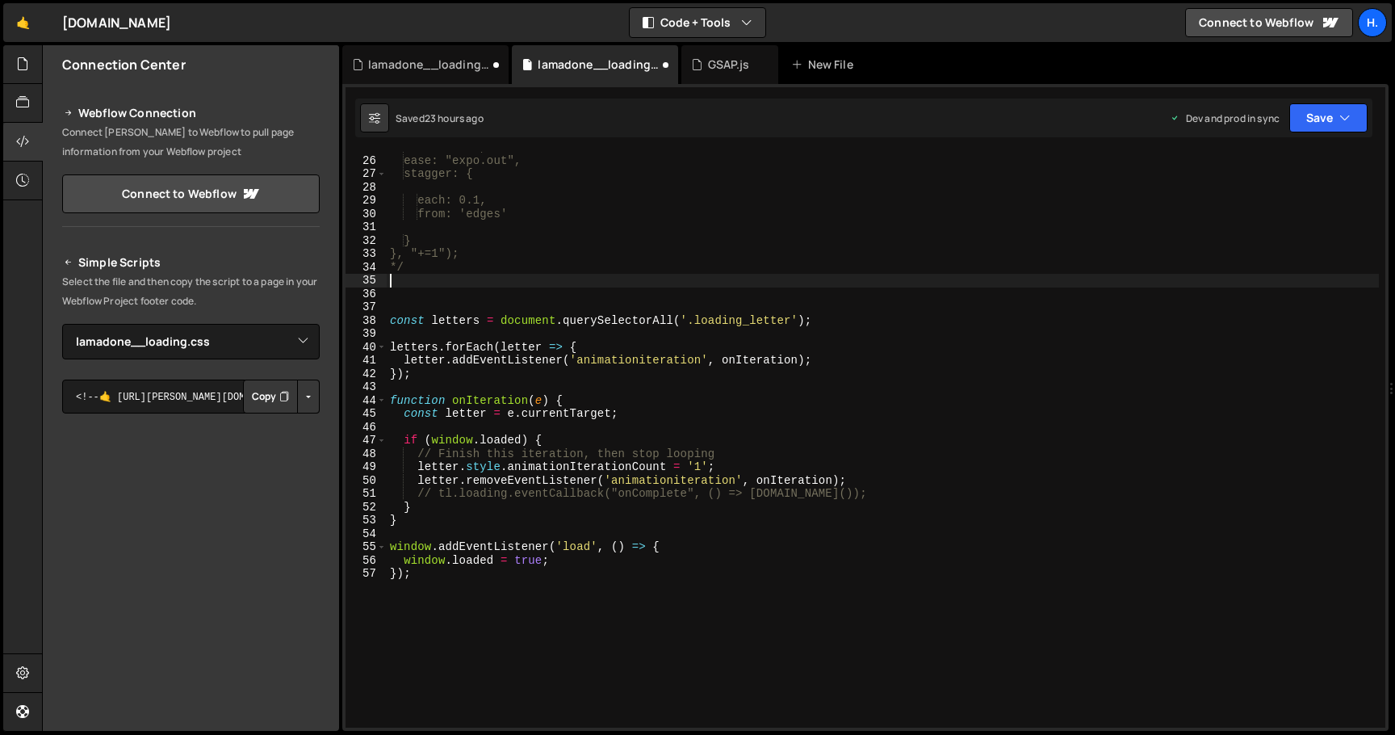
click at [462, 282] on div "duration: 1, ease: "expo.out", stagger: { each: 0.1, from: 'edges' } }, "+=1");…" at bounding box center [883, 441] width 992 height 602
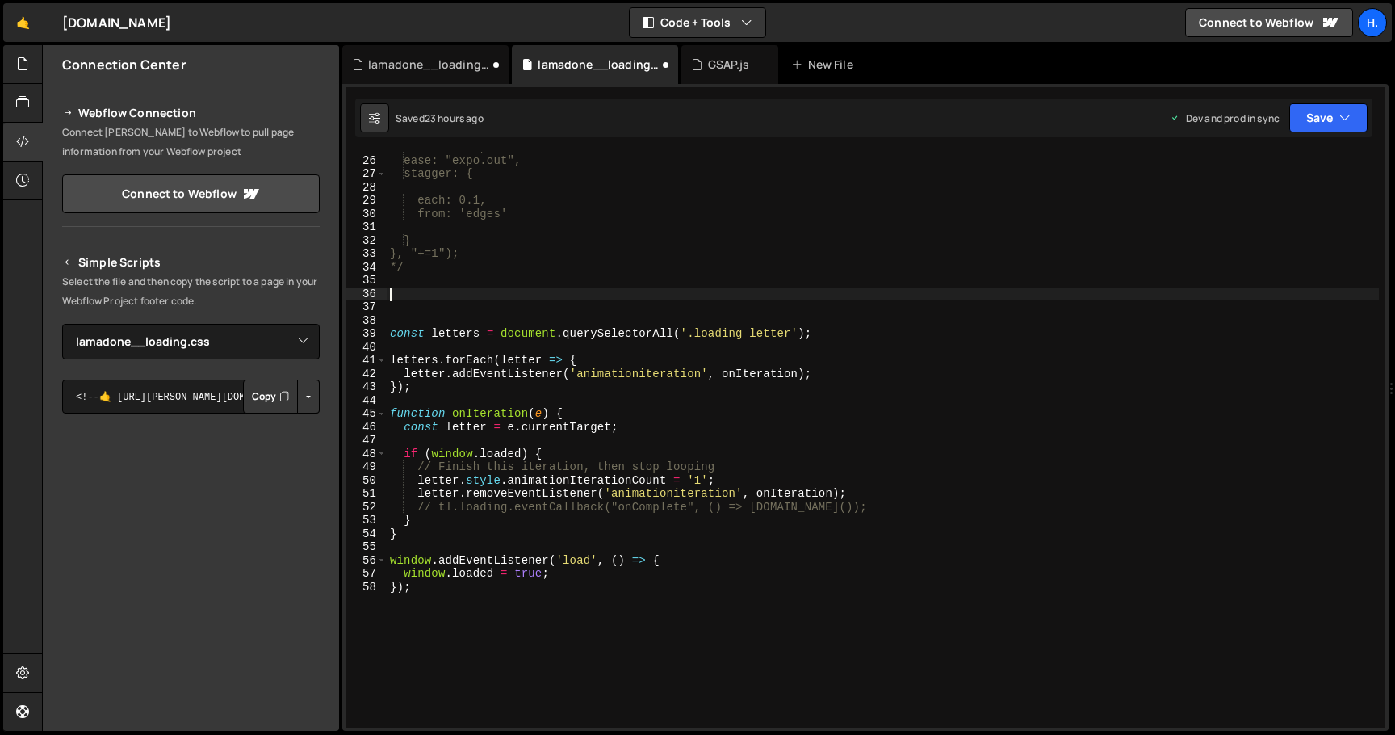
paste textarea "})"
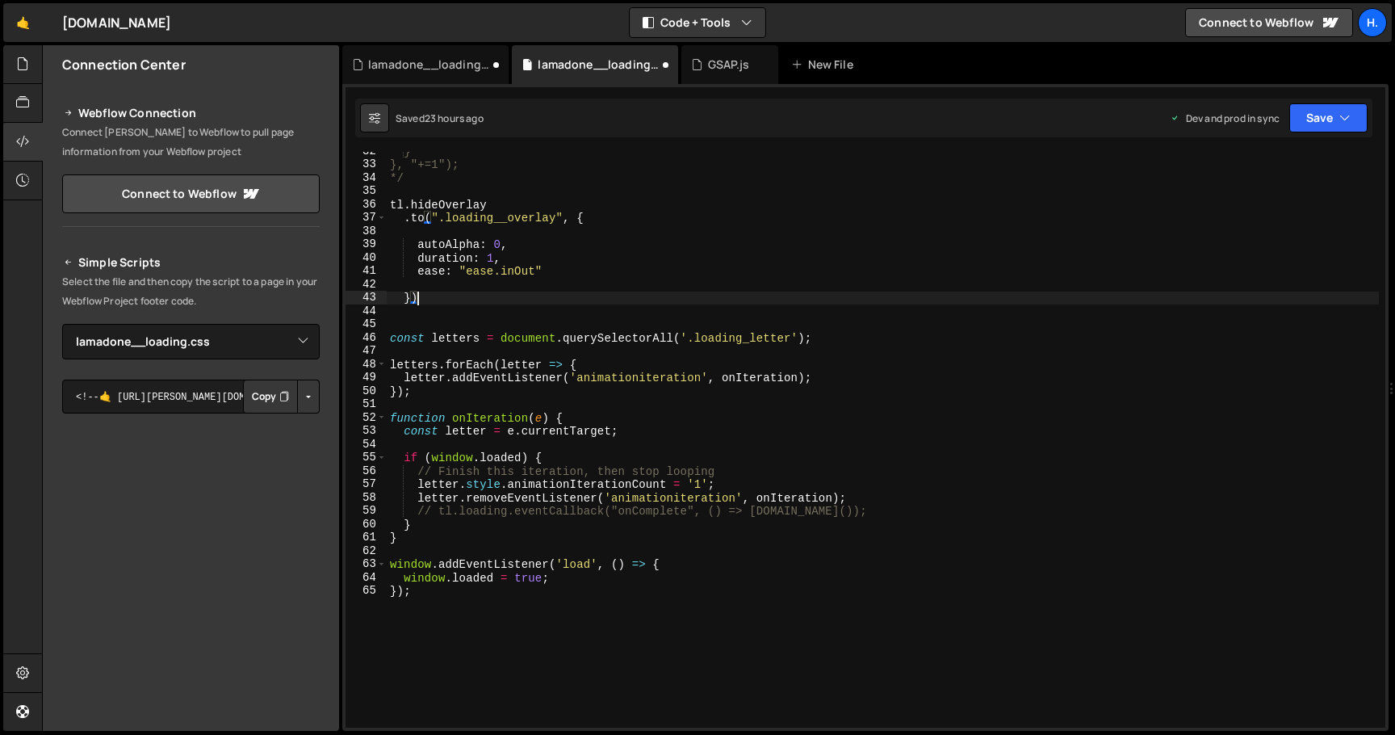
scroll to position [421, 0]
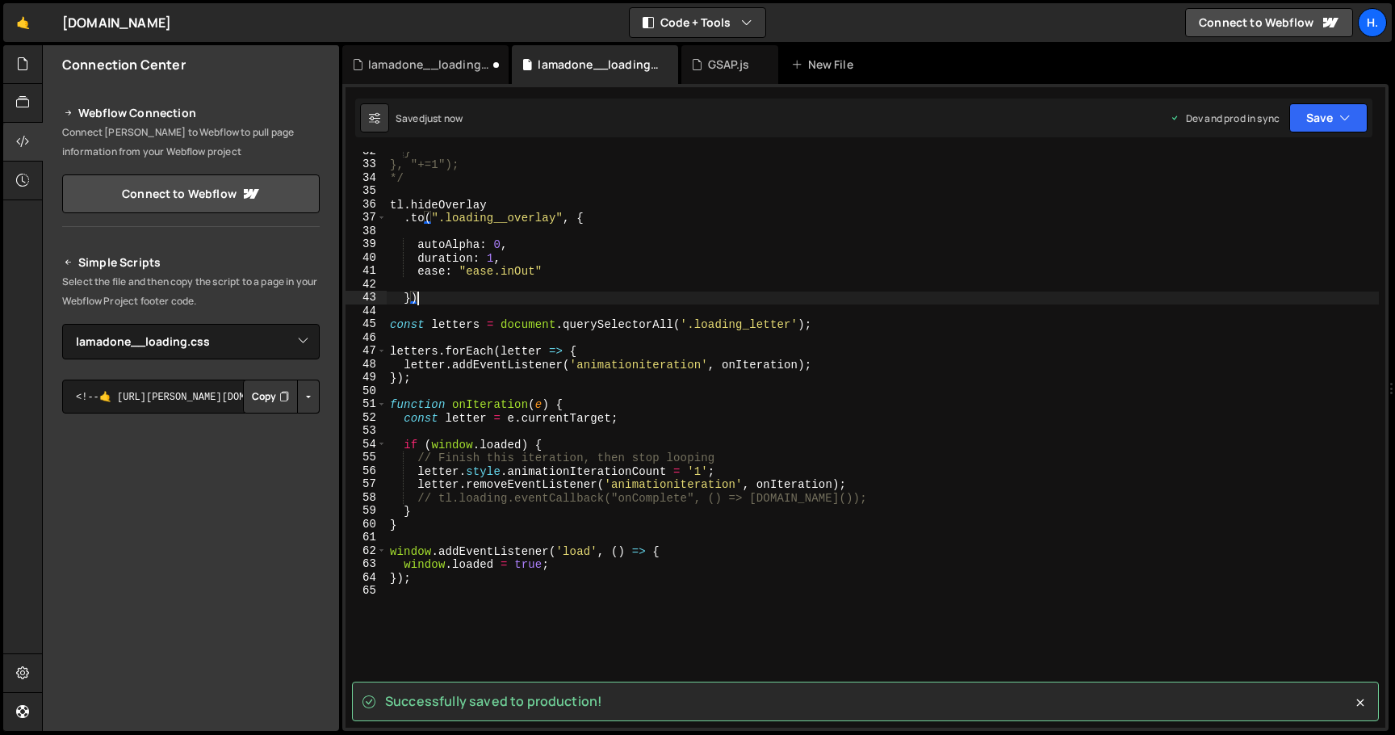
type textarea "})"
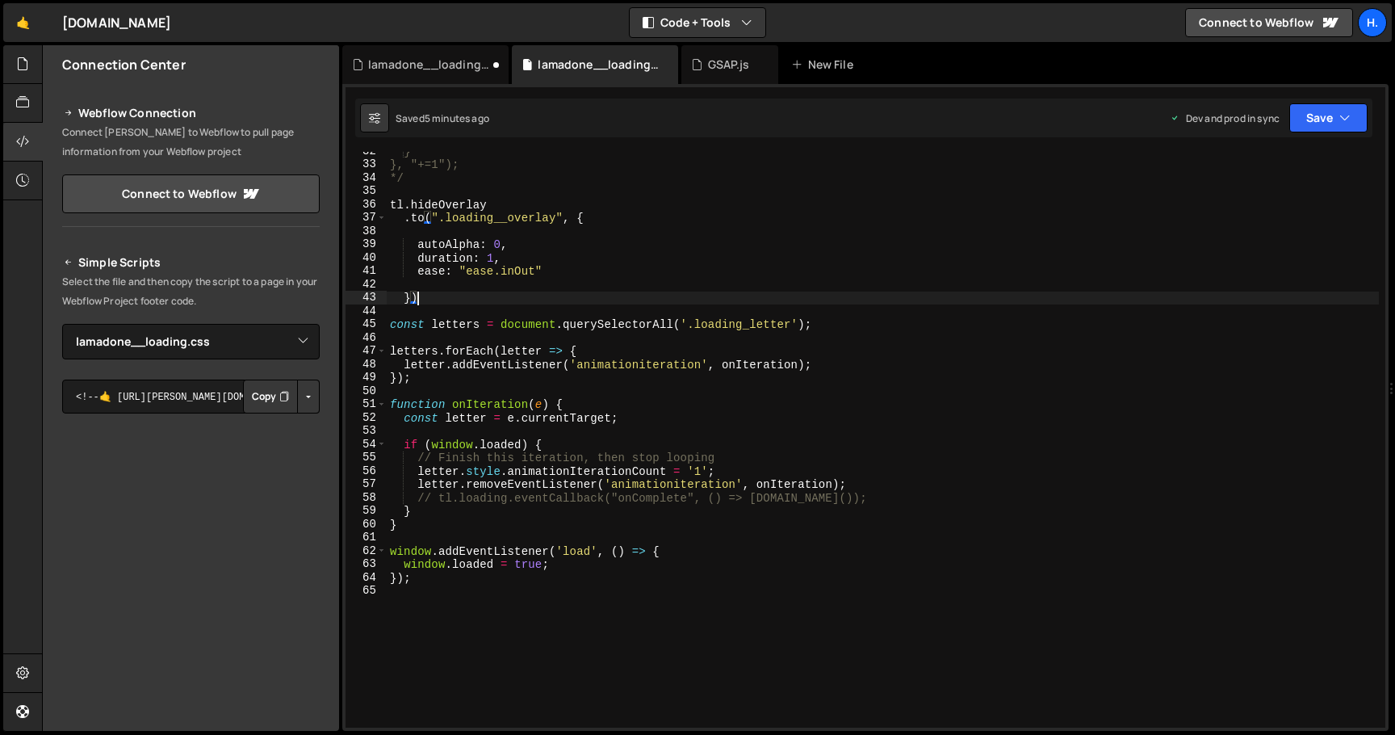
click at [567, 430] on div "} }, "+=1"); */ tl . hideOverlay . to ( ".loading__overlay" , { autoAlpha : 0 ,…" at bounding box center [883, 446] width 992 height 602
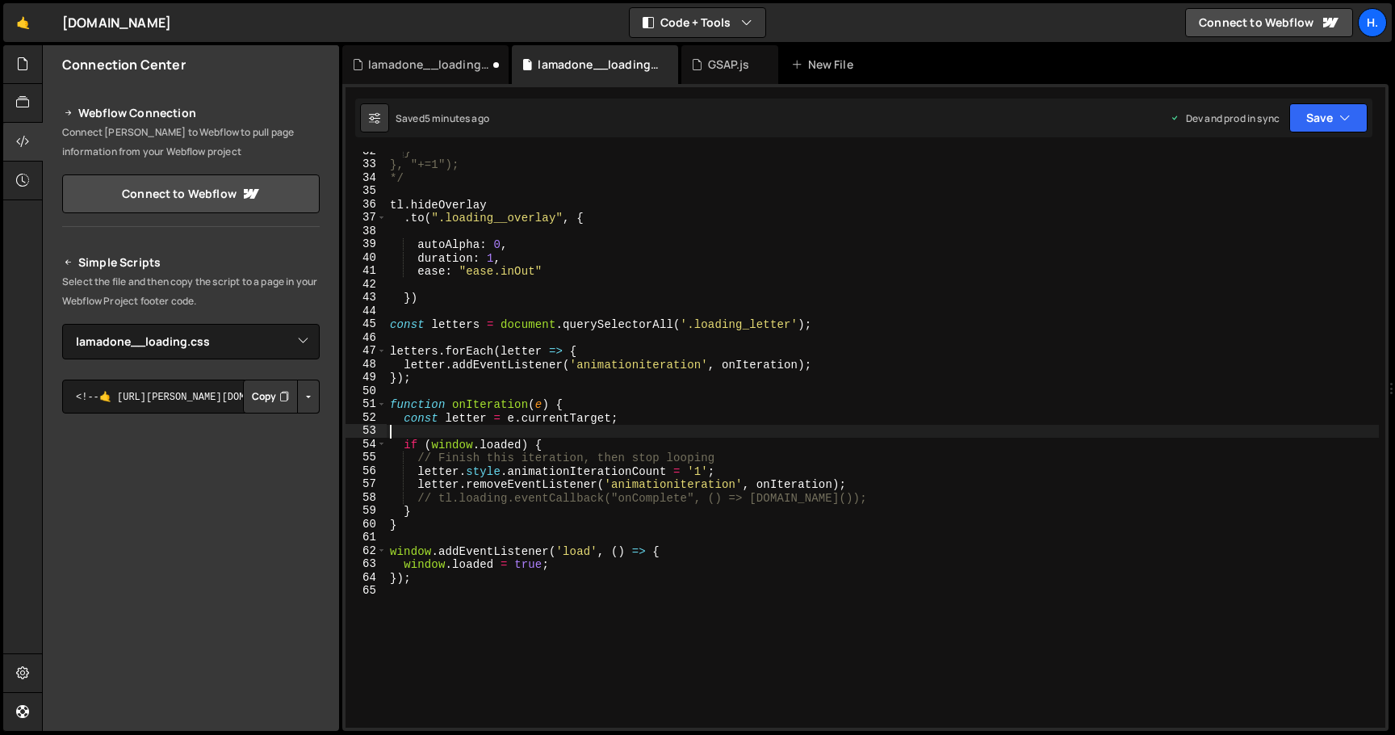
paste textarea "let remaining = letters.length;"
type textarea "let remaining = letters.length;"
click at [541, 333] on div "} }, "+=1"); */ tl . hideOverlay . to ( ".loading__overlay" , { autoAlpha : 0 ,…" at bounding box center [883, 446] width 992 height 602
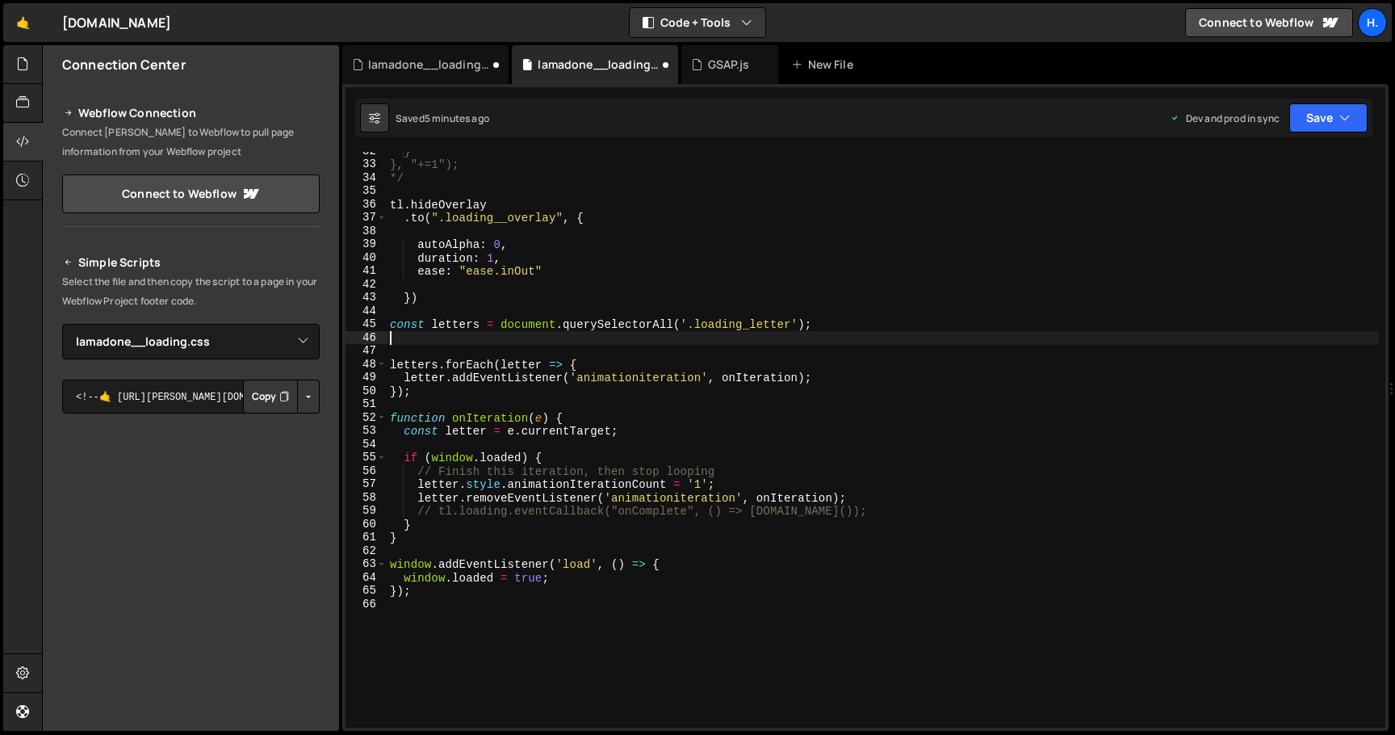
paste textarea "let remaining = letters.length;"
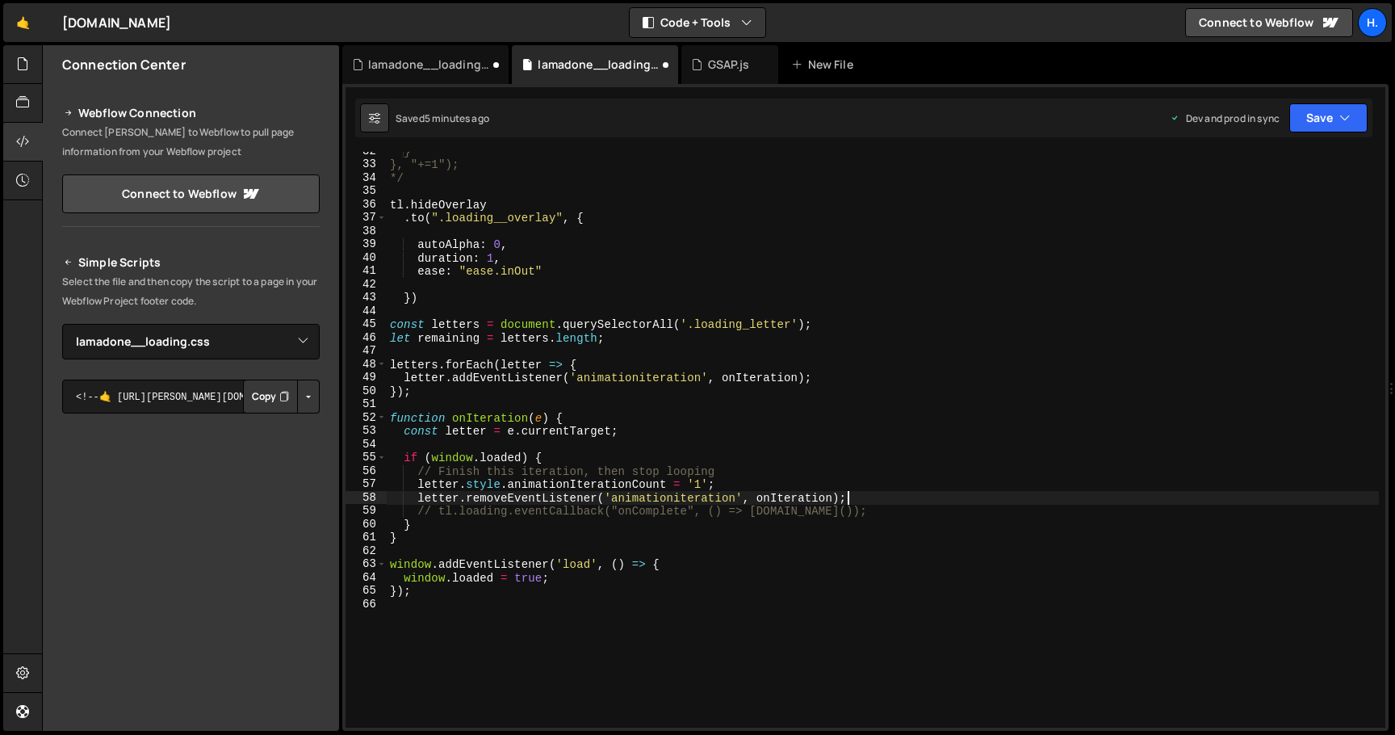
click at [853, 493] on div "} }, "+=1"); */ tl . hideOverlay . to ( ".loading__overlay" , { autoAlpha : 0 ,…" at bounding box center [883, 446] width 992 height 602
type textarea "letter.removeEventListener('animationiteration', onIteration);"
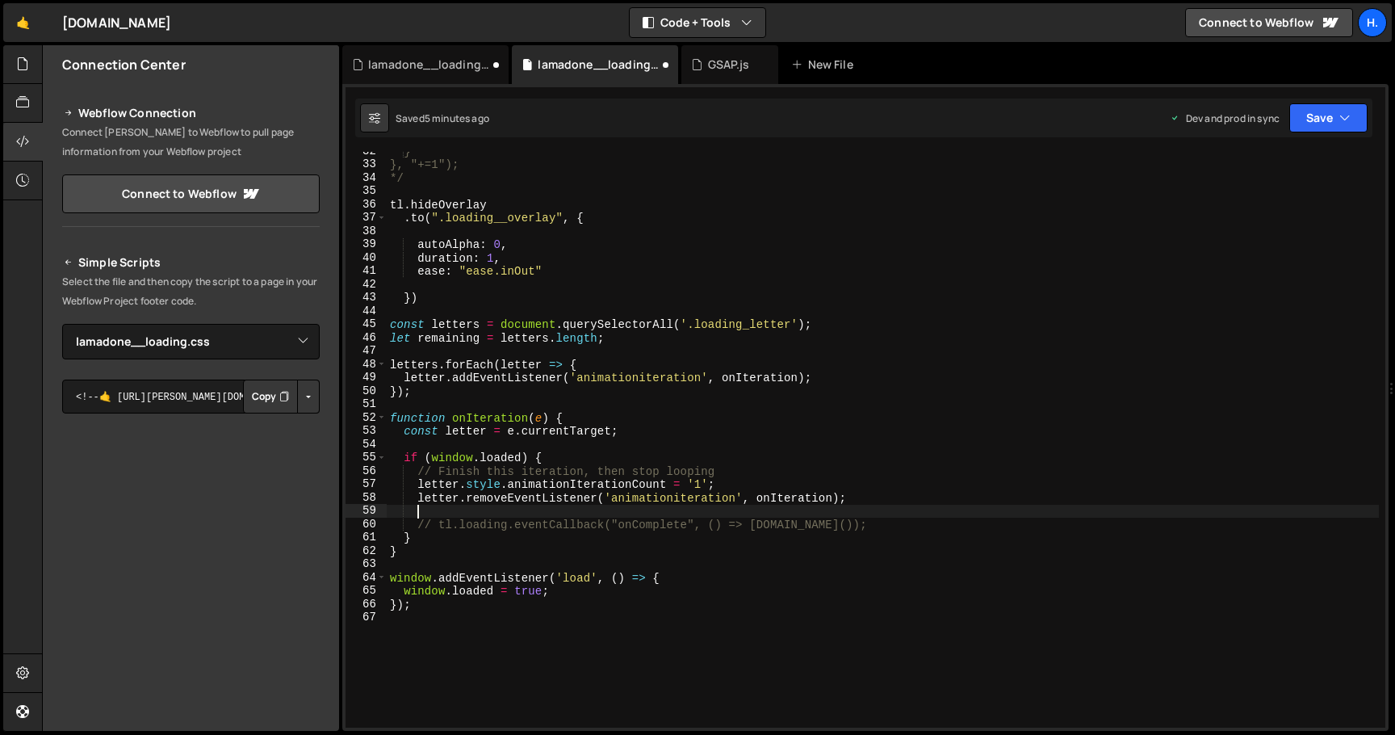
scroll to position [0, 1]
paste textarea "remaining--;"
type textarea "remaining--;"
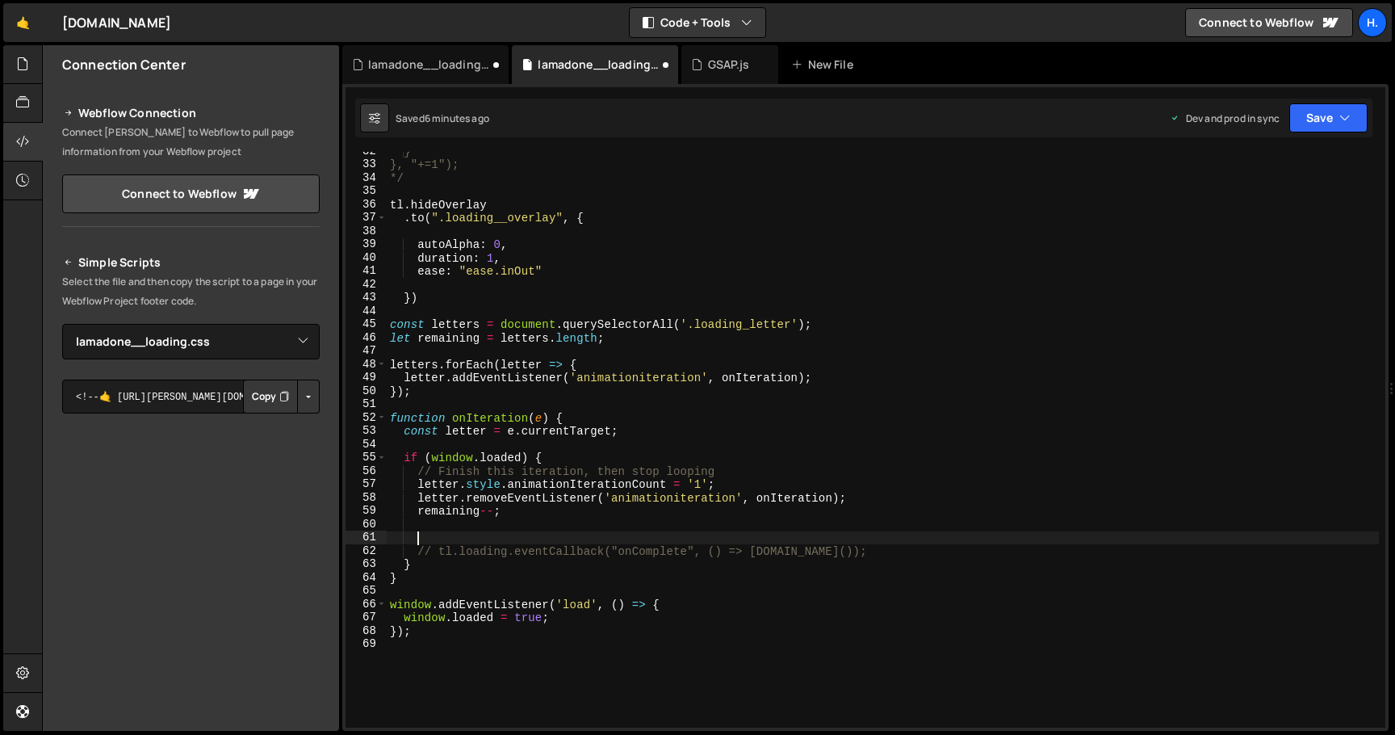
paste textarea "}"
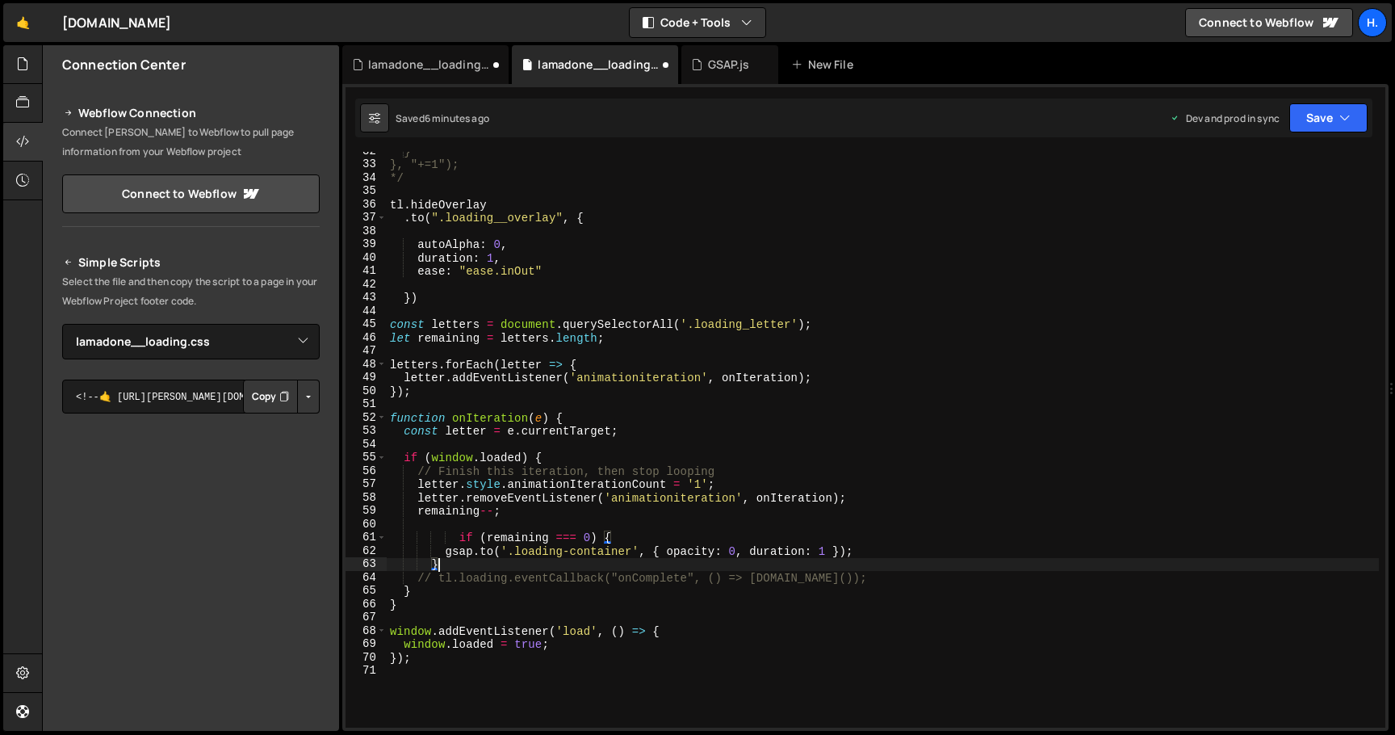
click at [459, 538] on div "} }, "+=1"); */ tl . hideOverlay . to ( ".loading__overlay" , { autoAlpha : 0 ,…" at bounding box center [883, 446] width 992 height 602
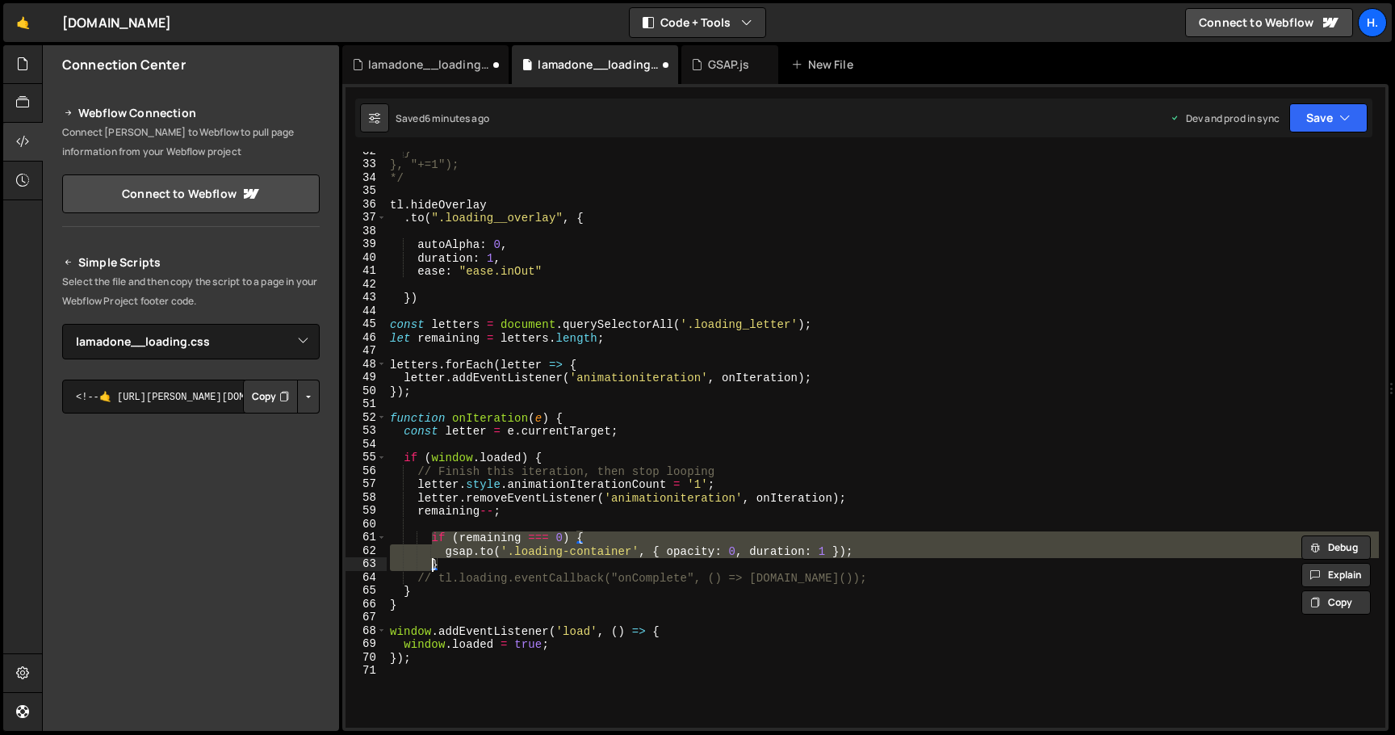
scroll to position [0, 0]
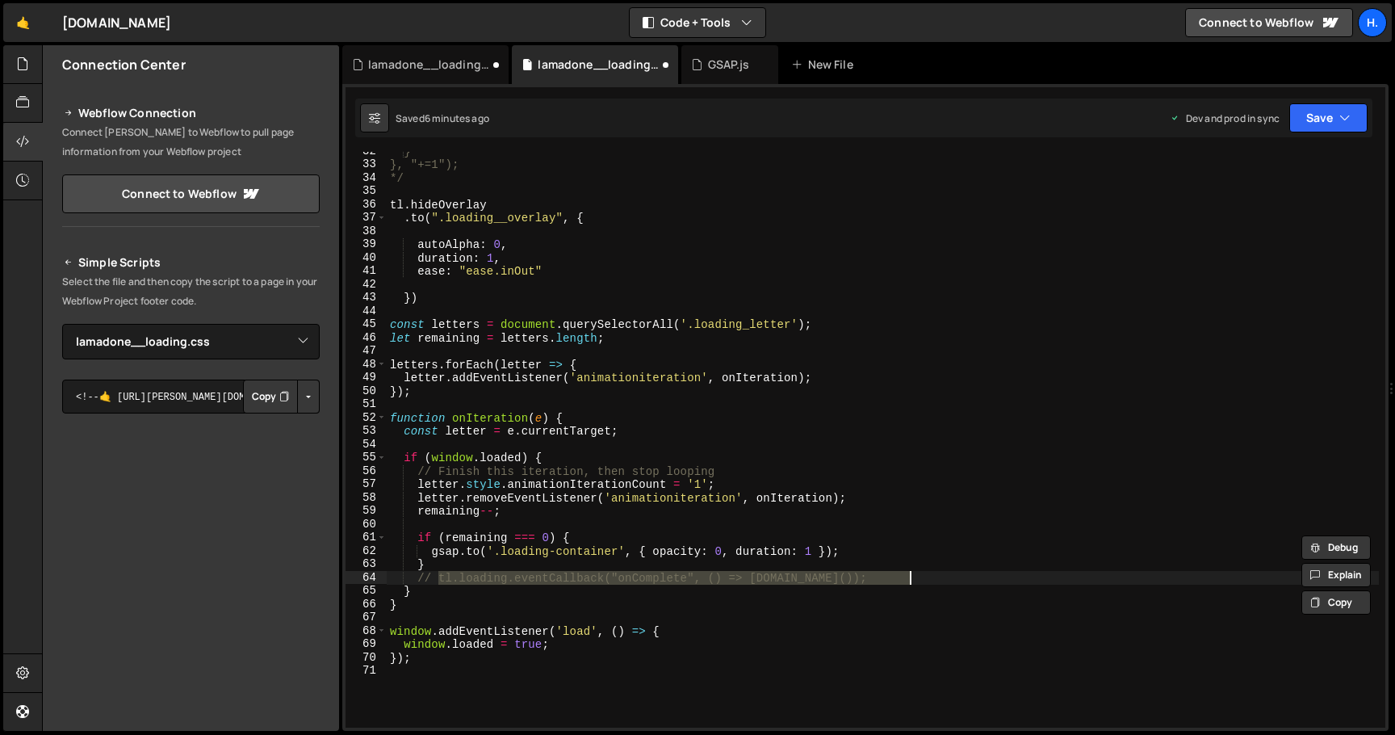
drag, startPoint x: 438, startPoint y: 581, endPoint x: 916, endPoint y: 580, distance: 477.9
click at [916, 580] on div "} }, "+=1"); */ tl . hideOverlay . to ( ".loading__overlay" , { autoAlpha : 0 ,…" at bounding box center [883, 446] width 992 height 602
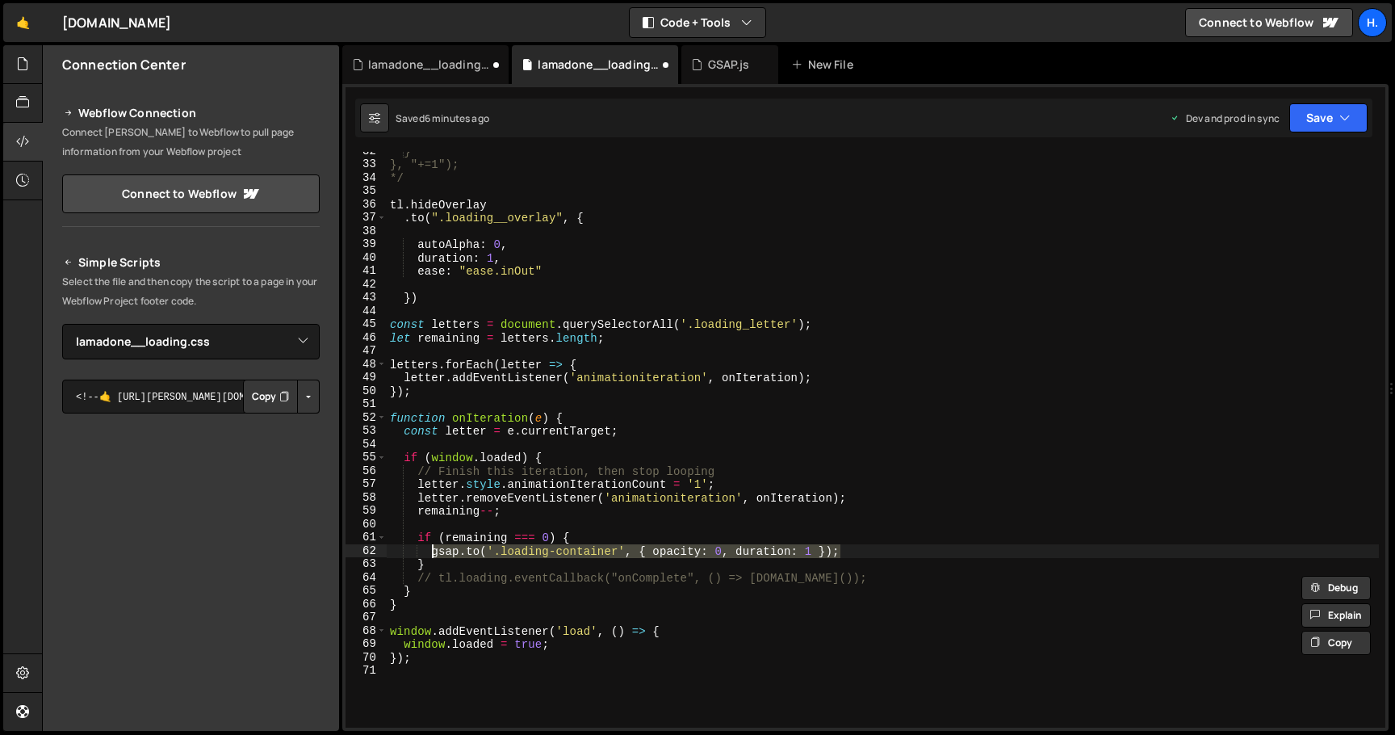
drag, startPoint x: 851, startPoint y: 551, endPoint x: 433, endPoint y: 547, distance: 418.2
click at [433, 547] on div "} }, "+=1"); */ tl . hideOverlay . to ( ".loading__overlay" , { autoAlpha : 0 ,…" at bounding box center [883, 446] width 992 height 602
paste textarea "tl.loading.eventCallback("onComplete", () => [DOMAIN_NAME]()"
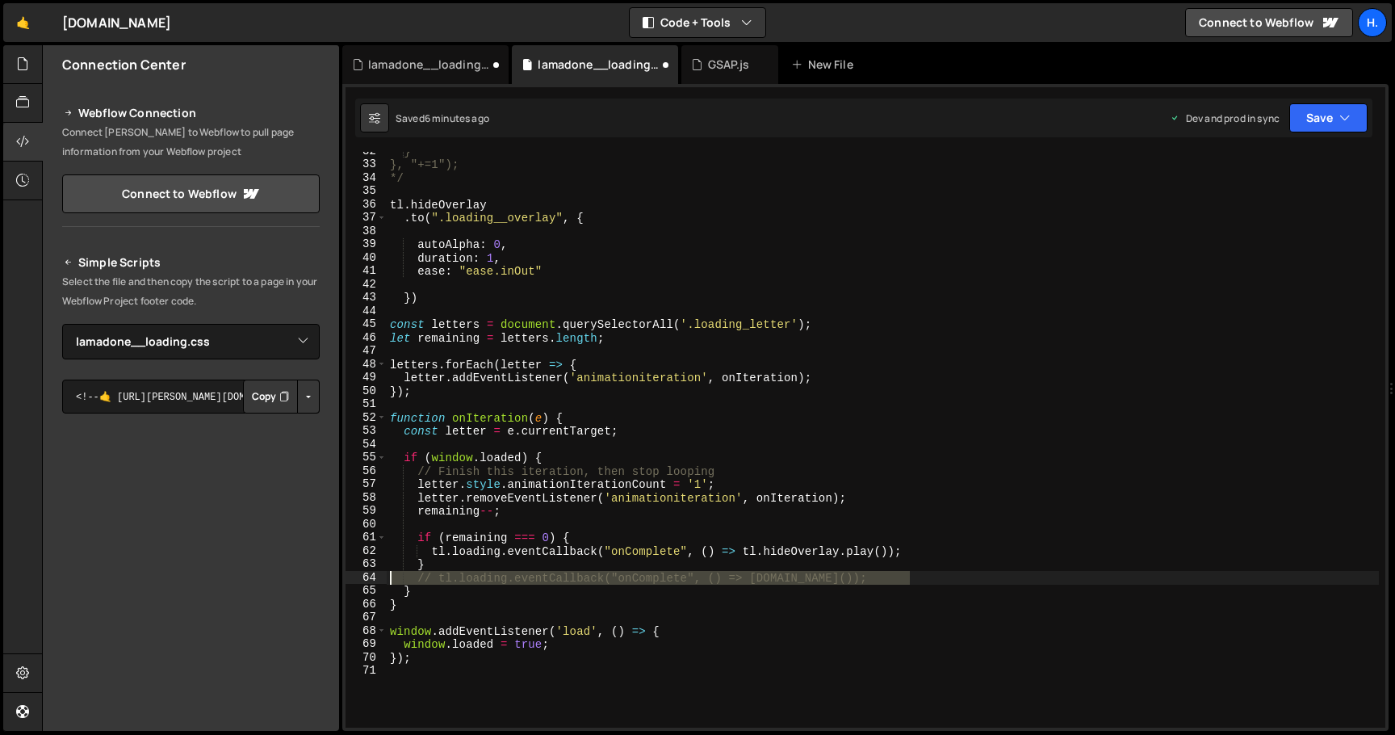
drag, startPoint x: 925, startPoint y: 580, endPoint x: 348, endPoint y: 577, distance: 577.2
click at [348, 577] on div "tl.loading.eventCallback("onComplete", () => [DOMAIN_NAME]()); 32 33 34 35 36 3…" at bounding box center [866, 440] width 1040 height 576
type textarea "// tl.loading.eventCallback("onComplete", () => [DOMAIN_NAME]());"
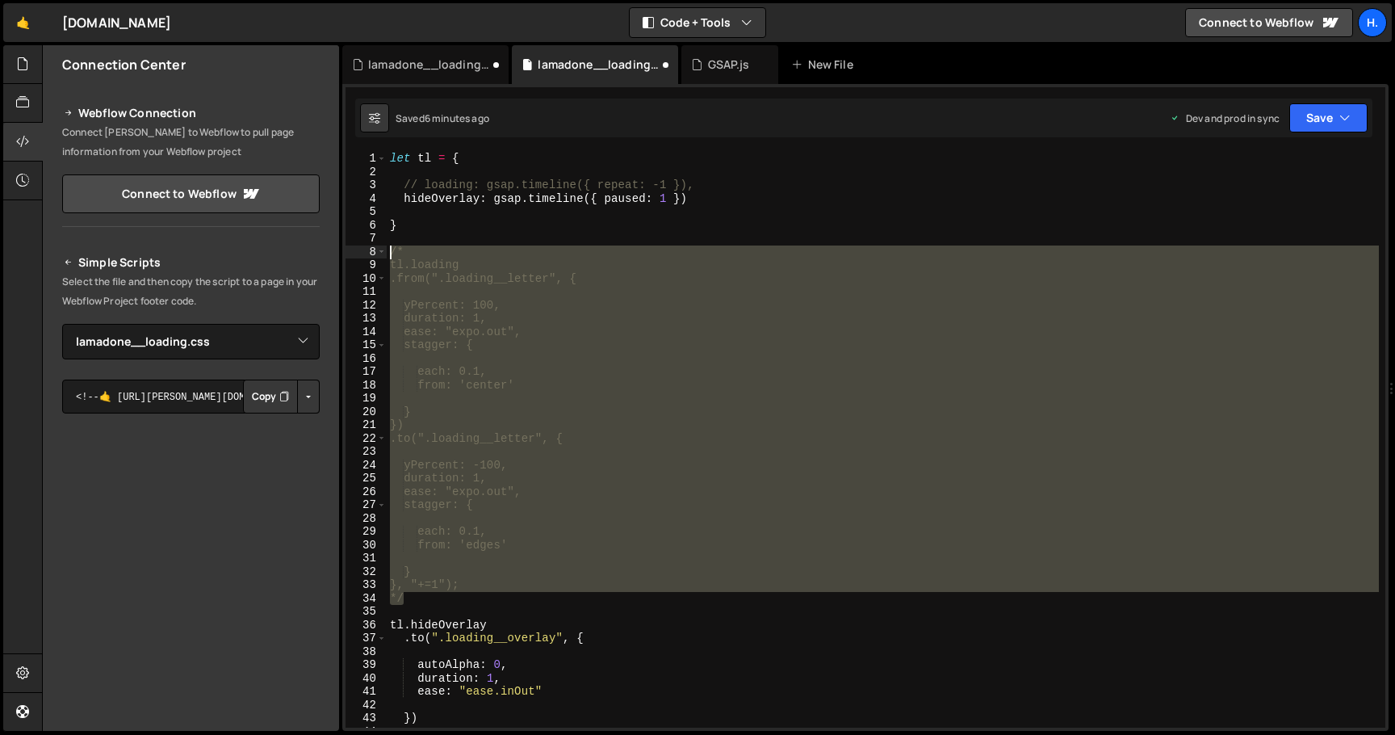
drag, startPoint x: 422, startPoint y: 600, endPoint x: 352, endPoint y: 246, distance: 360.5
click at [352, 246] on div "1 2 3 4 5 6 7 8 9 10 11 12 13 14 15 16 17 18 19 20 21 22 23 24 25 26 27 28 29 3…" at bounding box center [866, 440] width 1040 height 576
type textarea "/* tl.loading"
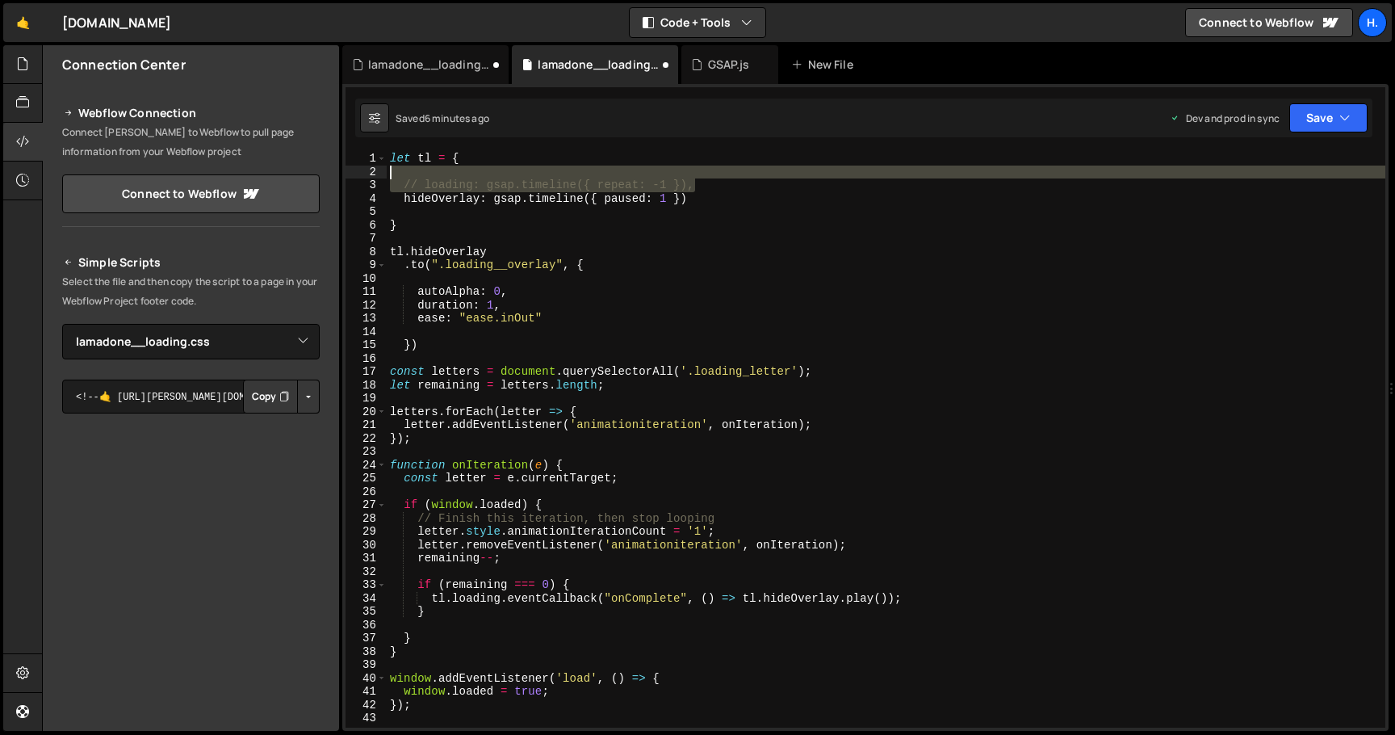
drag, startPoint x: 717, startPoint y: 179, endPoint x: 341, endPoint y: 178, distance: 376.2
click at [341, 178] on div "Files New File Create your first file Get started by starting a Javascript or C…" at bounding box center [718, 388] width 1353 height 686
type textarea "// loading: gsap.timeline({ repeat: -1 }),"
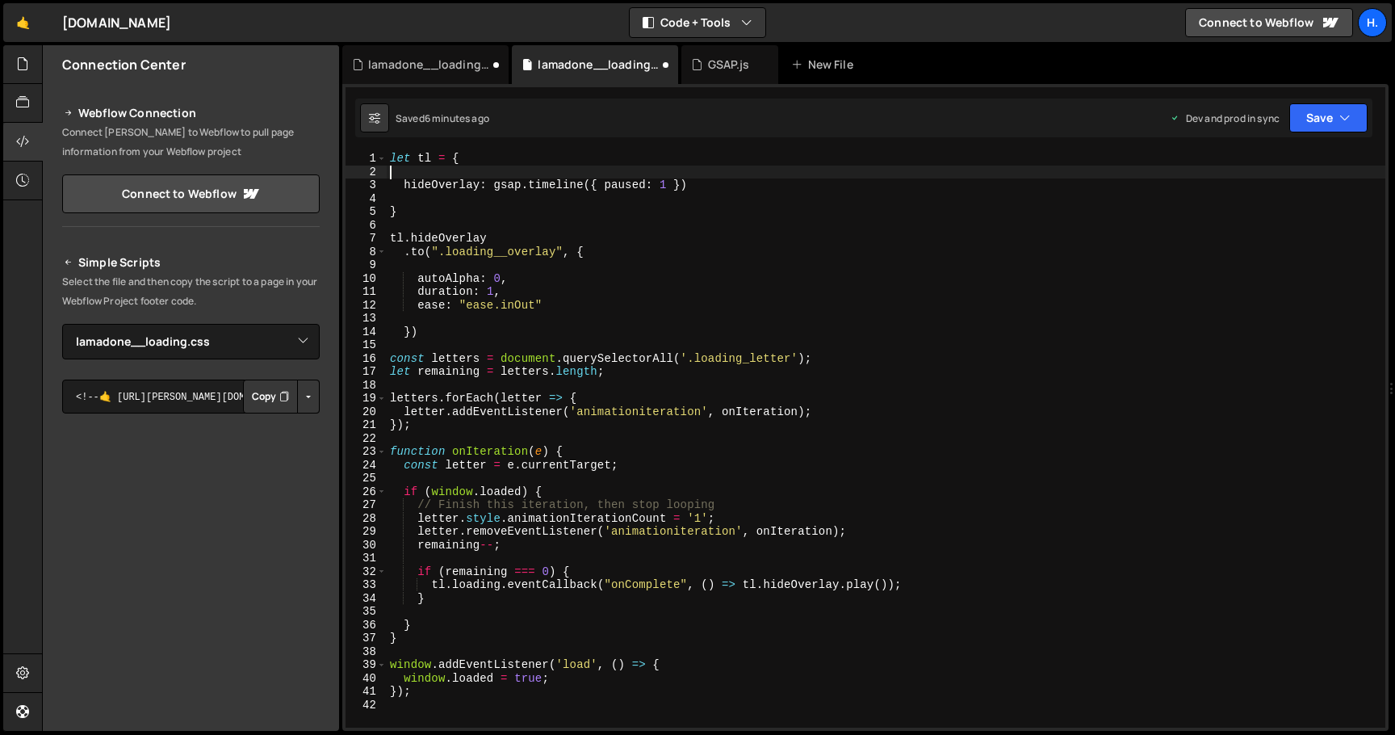
type textarea "let tl = {"
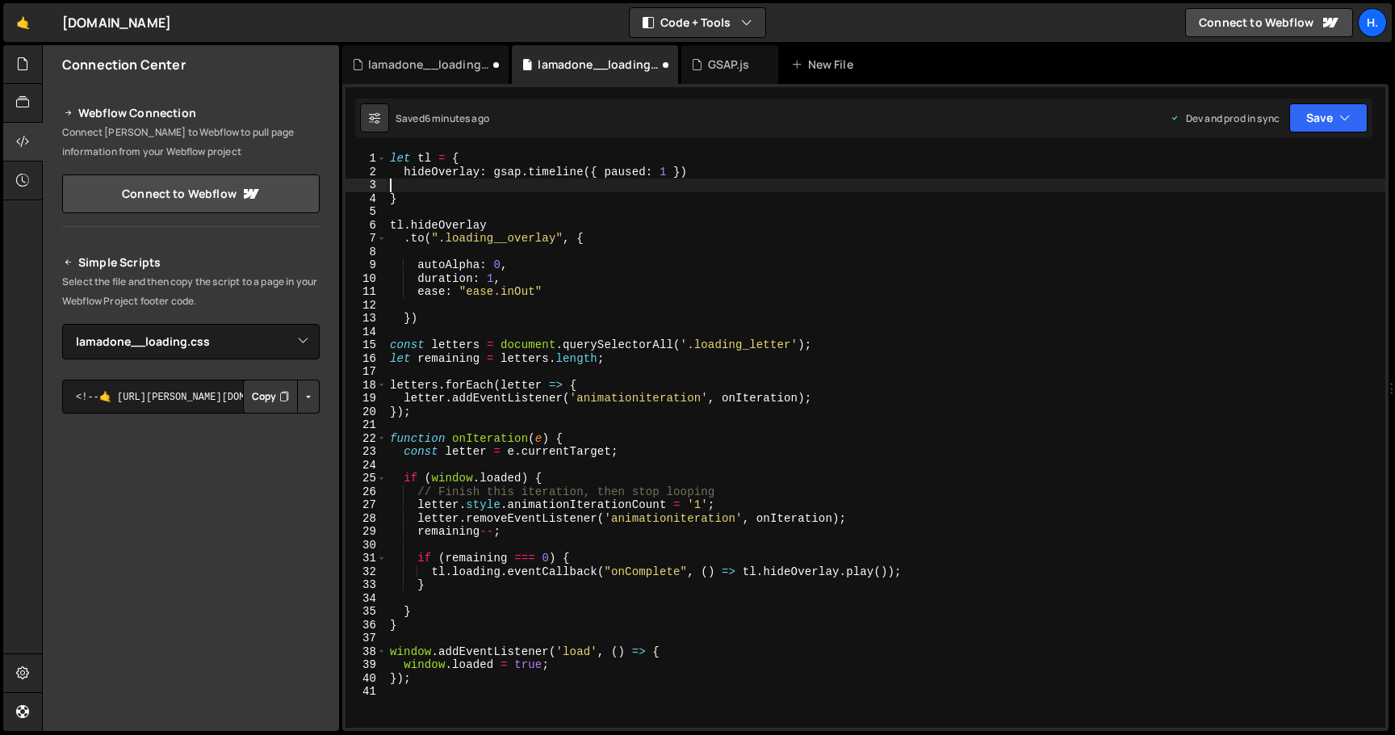
click at [411, 186] on div "let tl = { hideOverlay : gsap . timeline ({ paused : 1 }) } tl . hideOverlay . …" at bounding box center [886, 453] width 999 height 602
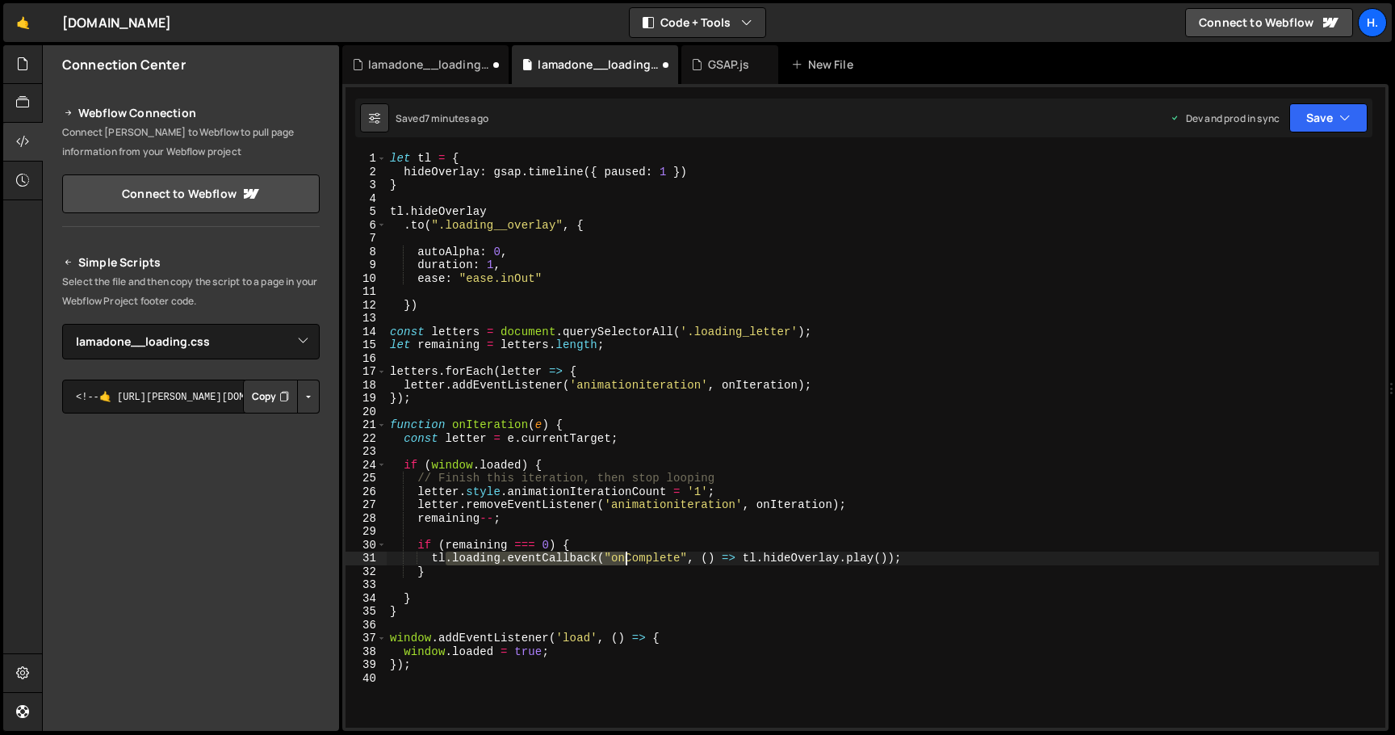
drag, startPoint x: 447, startPoint y: 559, endPoint x: 626, endPoint y: 557, distance: 178.4
click at [626, 557] on div "let tl = { hideOverlay : gsap . timeline ({ paused : 1 }) } tl . hideOverlay . …" at bounding box center [883, 453] width 992 height 602
drag, startPoint x: 744, startPoint y: 557, endPoint x: 430, endPoint y: 562, distance: 313.3
click at [430, 562] on div "let tl = { hideOverlay : gsap . timeline ({ paused : 1 }) } tl . hideOverlay . …" at bounding box center [883, 453] width 992 height 602
click at [582, 558] on div "let tl = { hideOverlay : gsap . timeline ({ paused : 1 }) } tl . hideOverlay . …" at bounding box center [883, 453] width 992 height 602
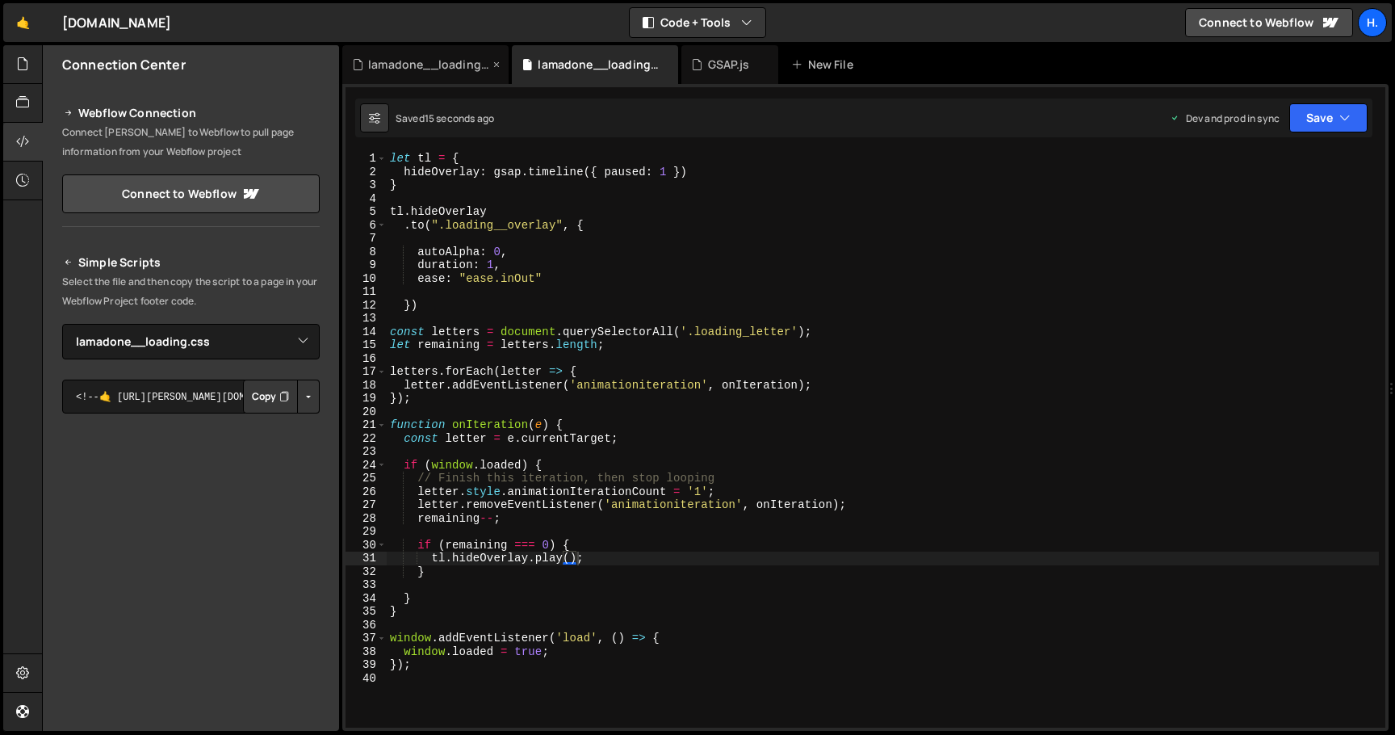
click at [464, 73] on div "lamadone__loading.css" at bounding box center [425, 64] width 166 height 39
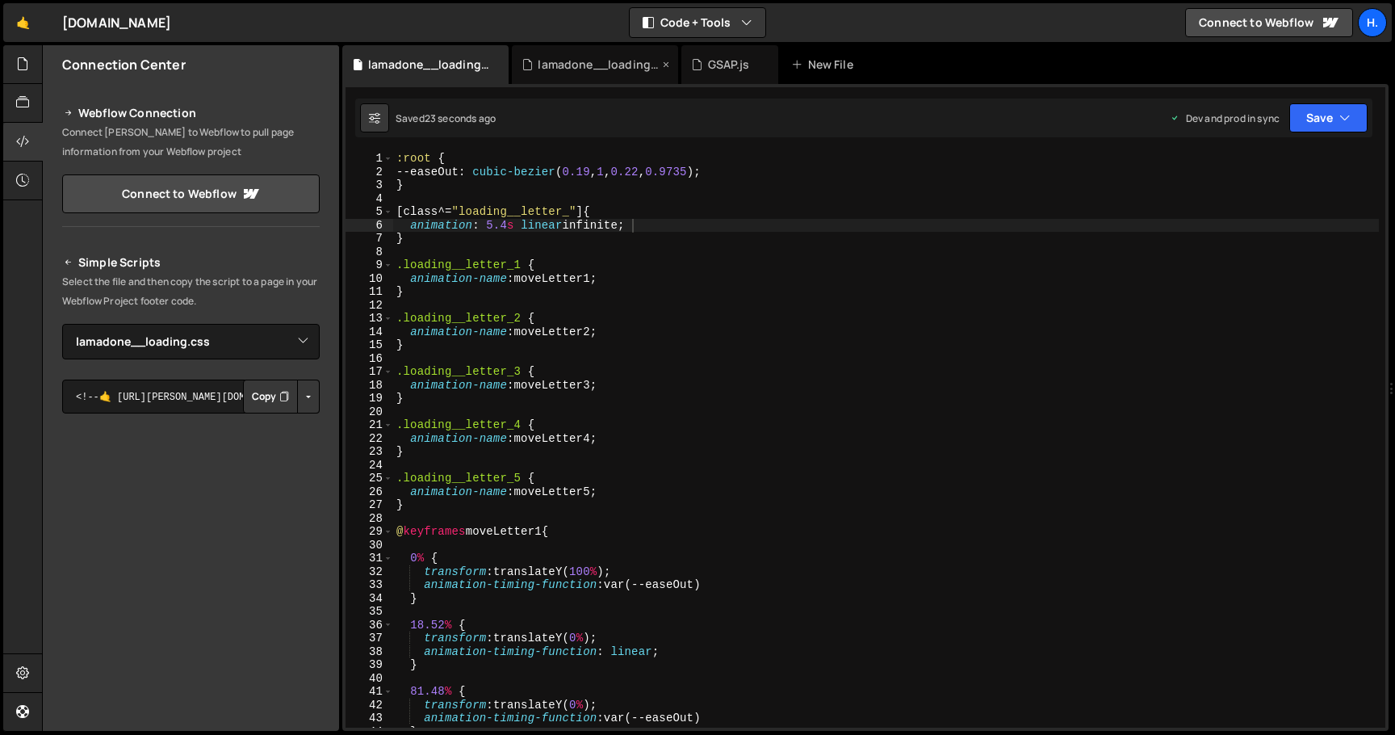
click at [614, 63] on div "lamadone__loading.js" at bounding box center [598, 65] width 121 height 16
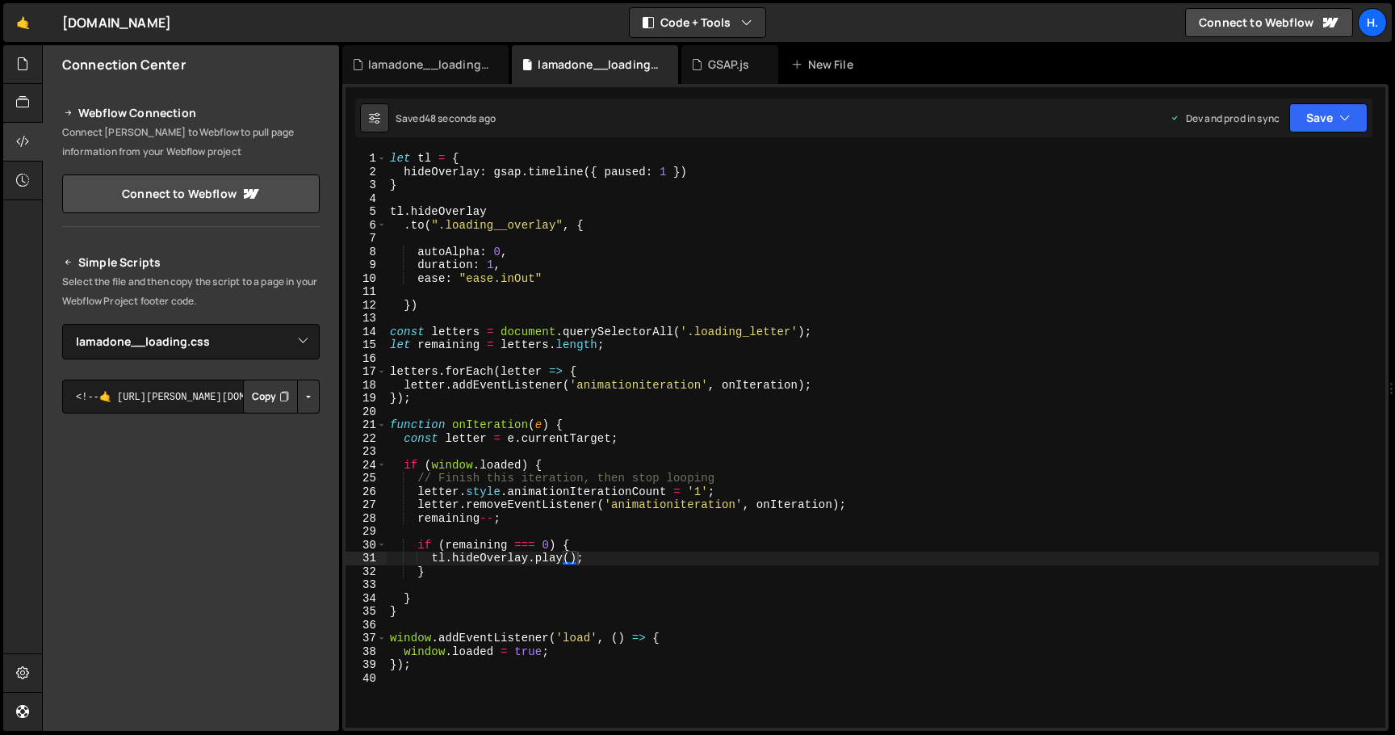
scroll to position [3200, 0]
click at [683, 560] on div "let tl = { hideOverlay : gsap . timeline ({ paused : 1 }) } tl . hideOverlay . …" at bounding box center [883, 453] width 992 height 602
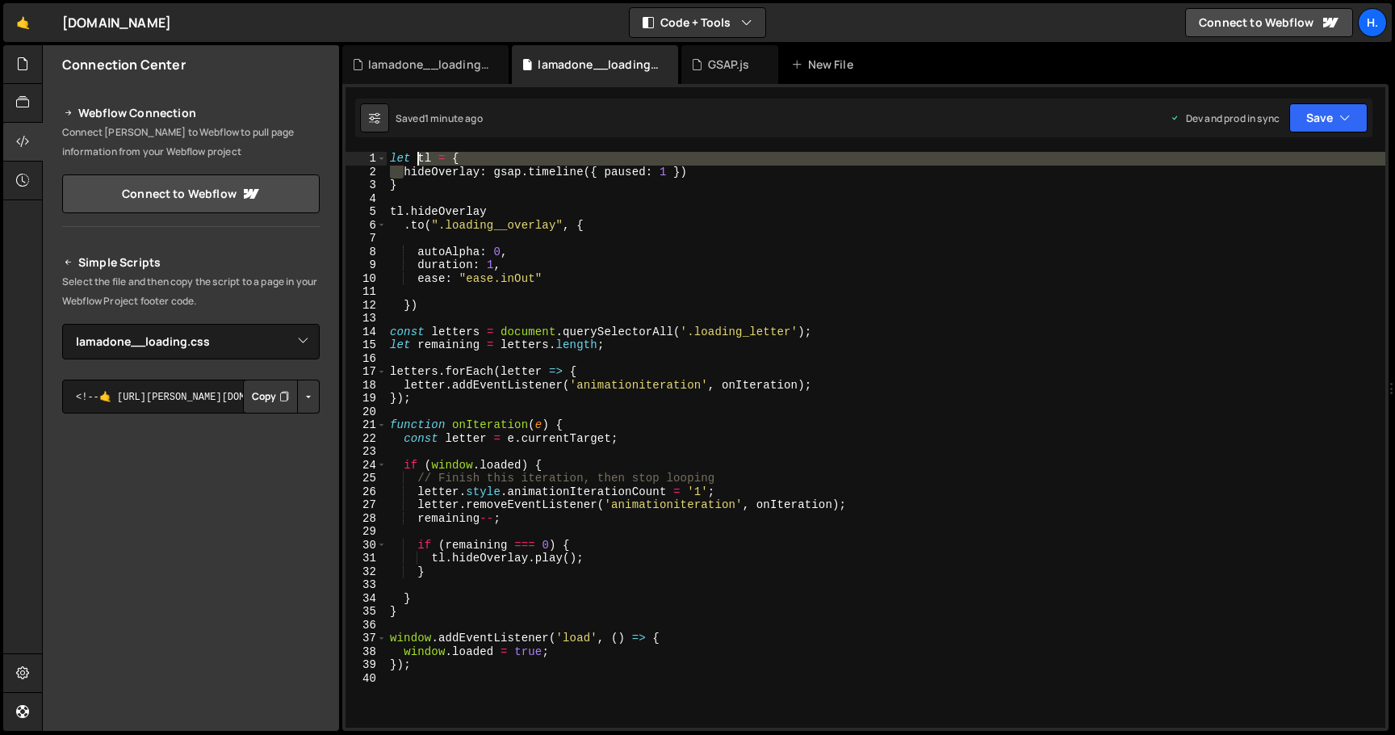
drag, startPoint x: 403, startPoint y: 173, endPoint x: 420, endPoint y: 158, distance: 22.3
click at [420, 158] on div "let tl = { hideOverlay : gsap . timeline ({ paused : 1 }) } tl . hideOverlay . …" at bounding box center [886, 453] width 999 height 602
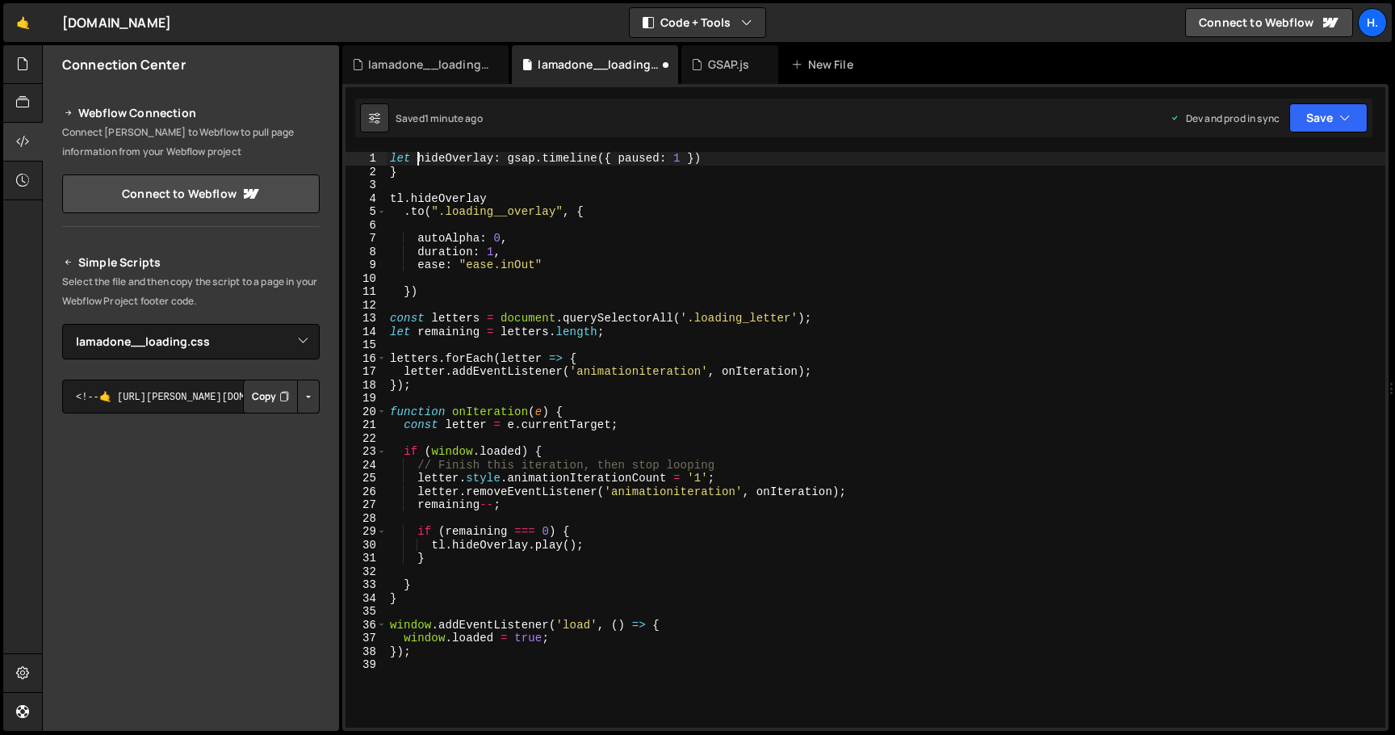
click at [470, 174] on div "let hideOverlay : gsap . timeline ({ paused : 1 }) } tl . hideOverlay . to ( ".…" at bounding box center [886, 453] width 999 height 602
type textarea "}"
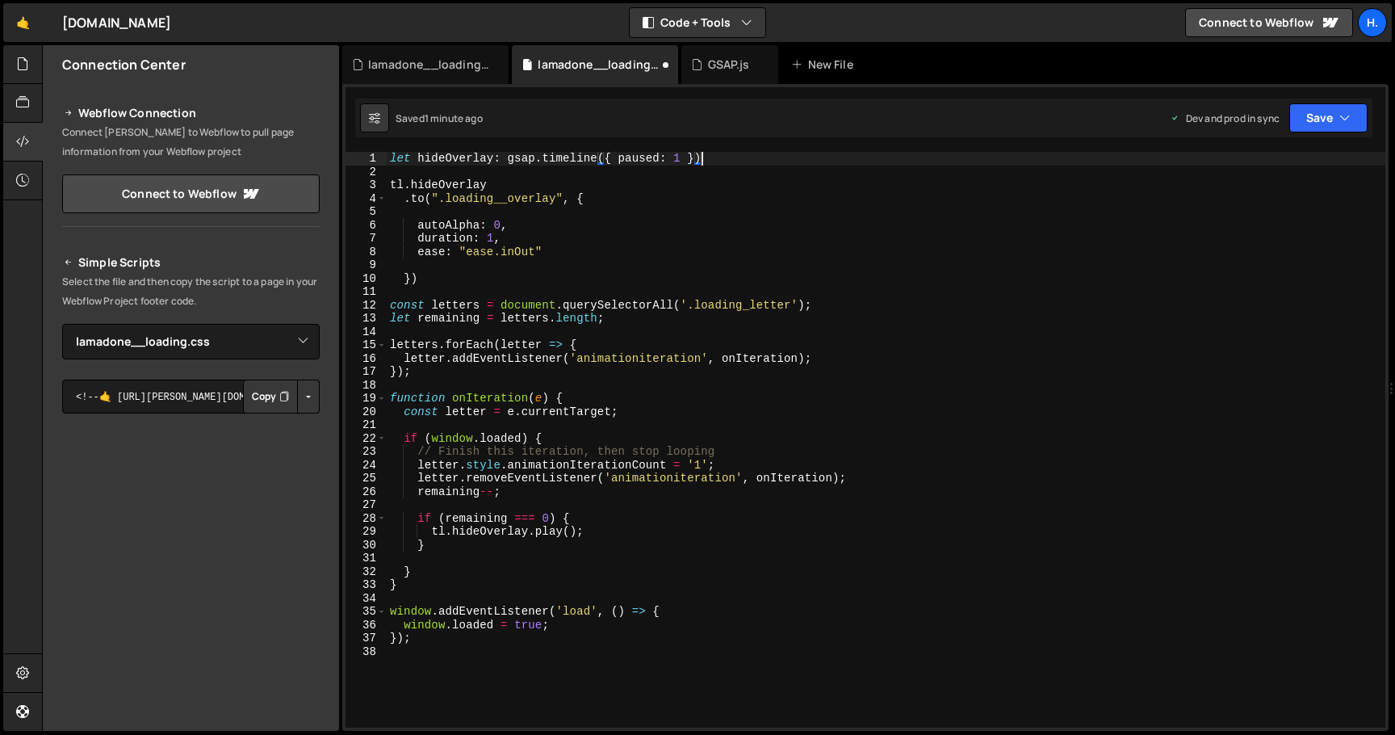
scroll to position [0, 21]
click at [501, 158] on div "let hideOverlay : gsap . timeline ({ paused : 1 }) ; tl . hideOverlay . to ( ".…" at bounding box center [886, 453] width 999 height 602
click at [411, 187] on div "let hideOverlay = gsap . timeline ({ paused : 1 }) ; tl . hideOverlay . to ( ".…" at bounding box center [886, 453] width 999 height 602
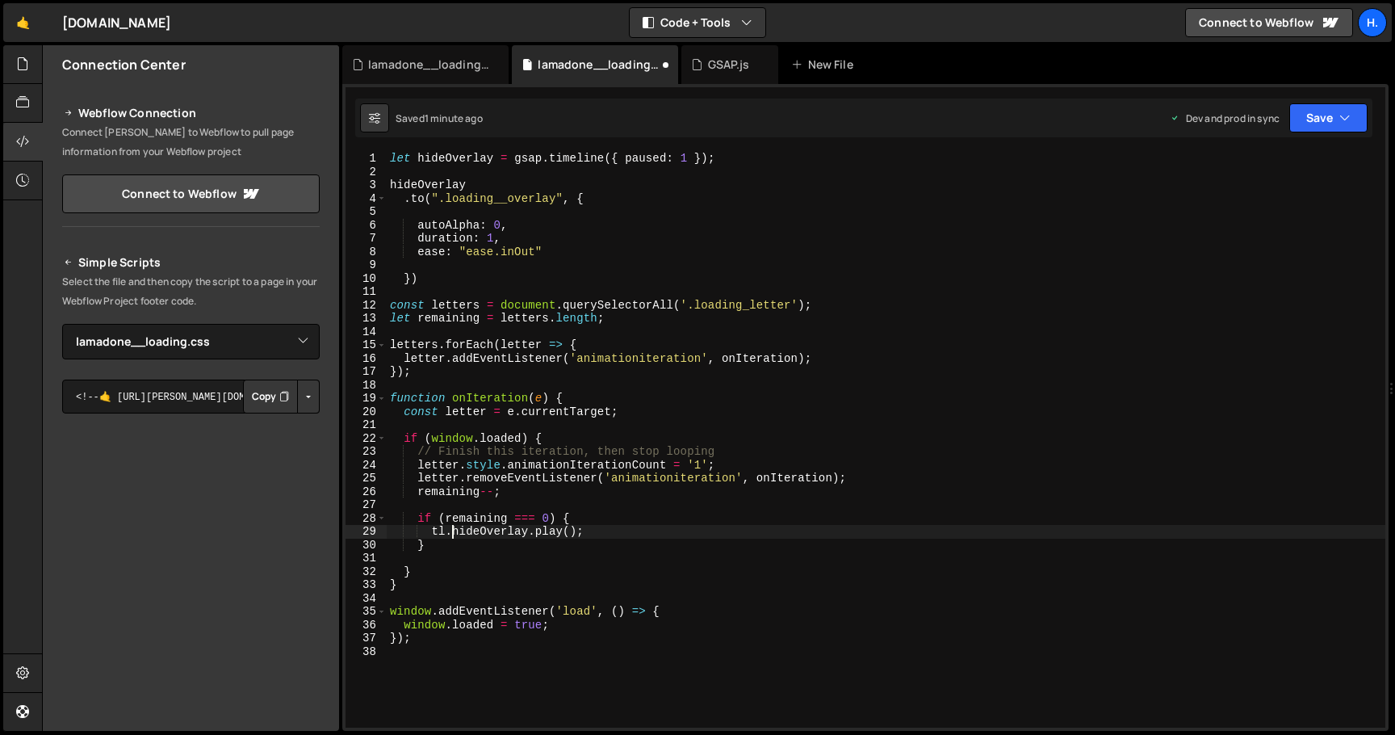
click at [451, 534] on div "let hideOverlay = gsap . timeline ({ paused : 1 }) ; hideOverlay . to ( ".loadi…" at bounding box center [886, 453] width 999 height 602
click at [495, 233] on div "let hideOverlay = gsap . timeline ({ paused : 1 }) ; hideOverlay . to ( ".loadi…" at bounding box center [886, 453] width 999 height 602
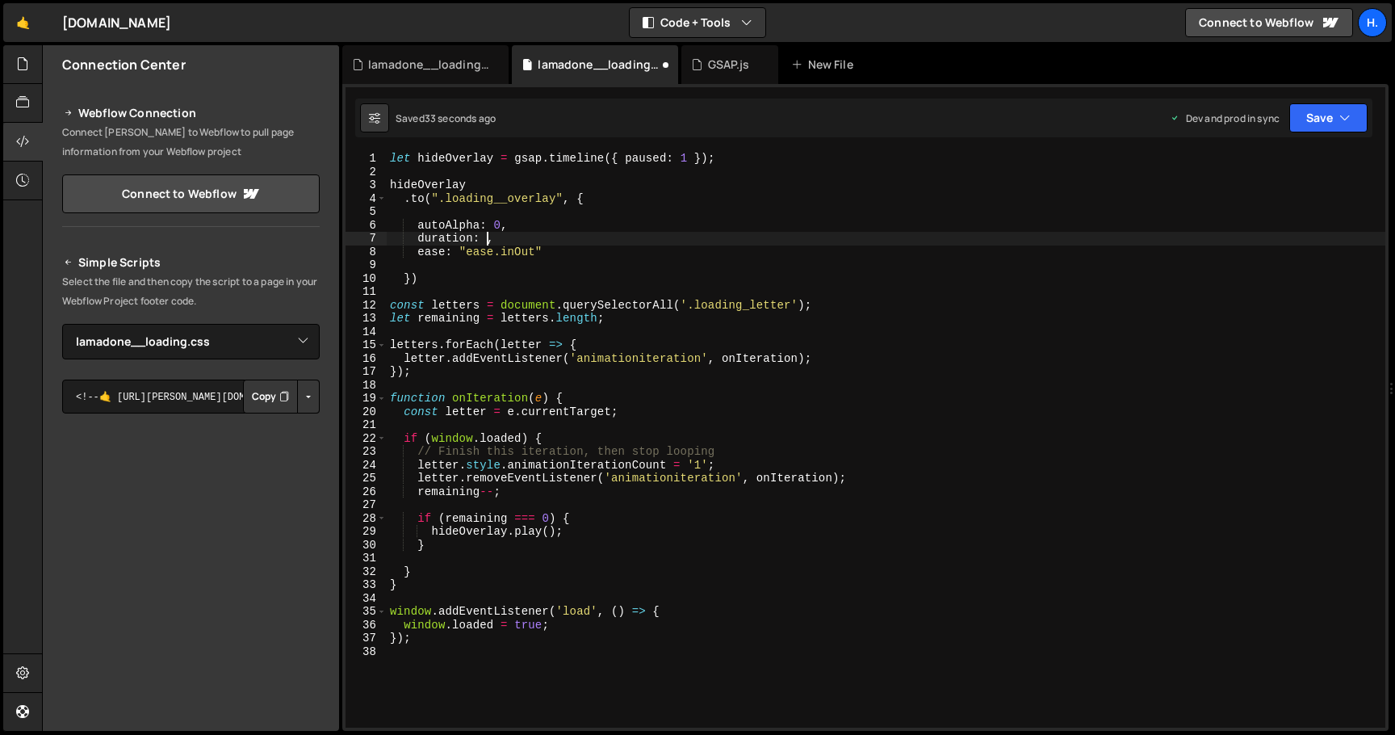
scroll to position [0, 6]
click at [536, 224] on div "let hideOverlay = gsap . timeline ({ paused : 1 }) ; hideOverlay . to ( ".loadi…" at bounding box center [886, 453] width 999 height 602
type textarea "autoAlpha: 0,"
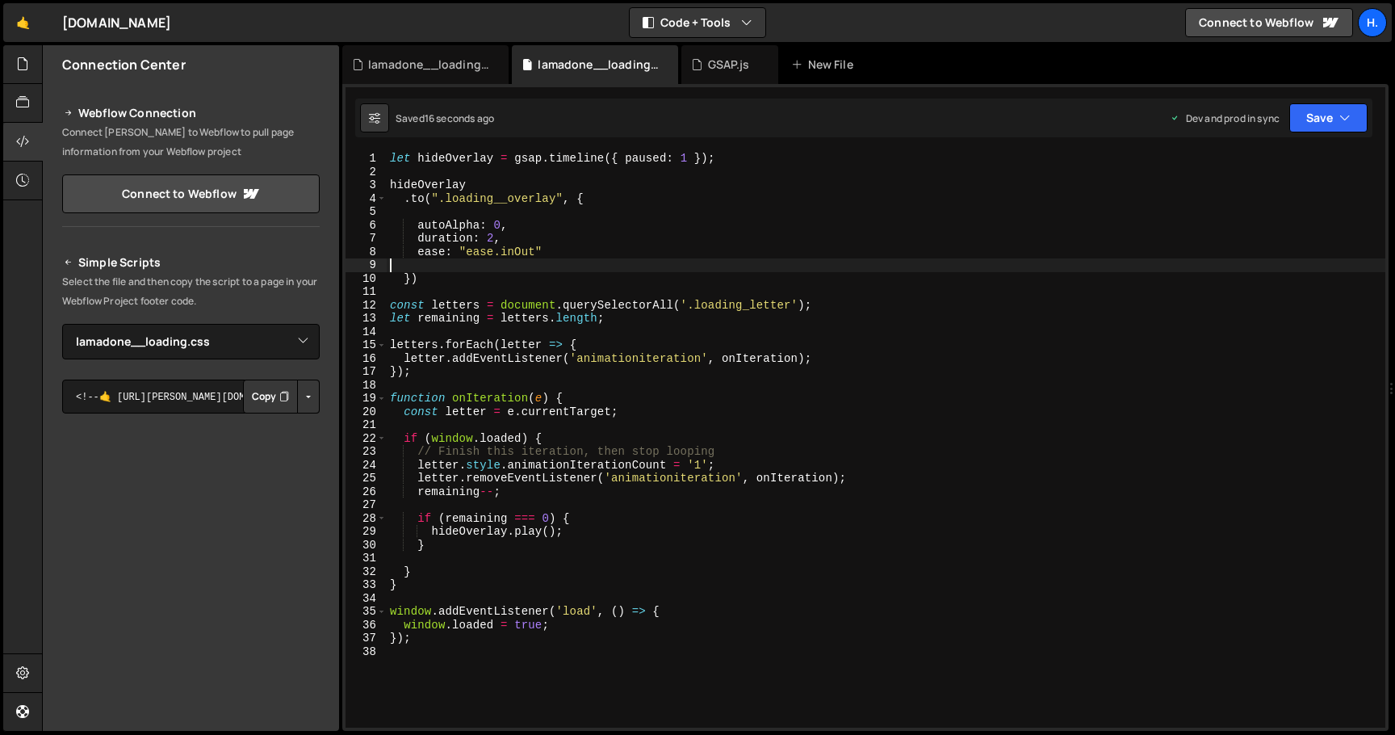
click at [569, 268] on div "let hideOverlay = gsap . timeline ({ paused : 1 }) ; hideOverlay . to ( ".loadi…" at bounding box center [886, 453] width 999 height 602
click at [556, 279] on div "let hideOverlay = gsap . timeline ({ paused : 1 }) ; hideOverlay . to ( ".loadi…" at bounding box center [886, 453] width 999 height 602
click at [404, 199] on div "let hideOverlay = gsap . timeline ({ paused : 1 }) ; hideOverlay . to ( ".loadi…" at bounding box center [886, 453] width 999 height 602
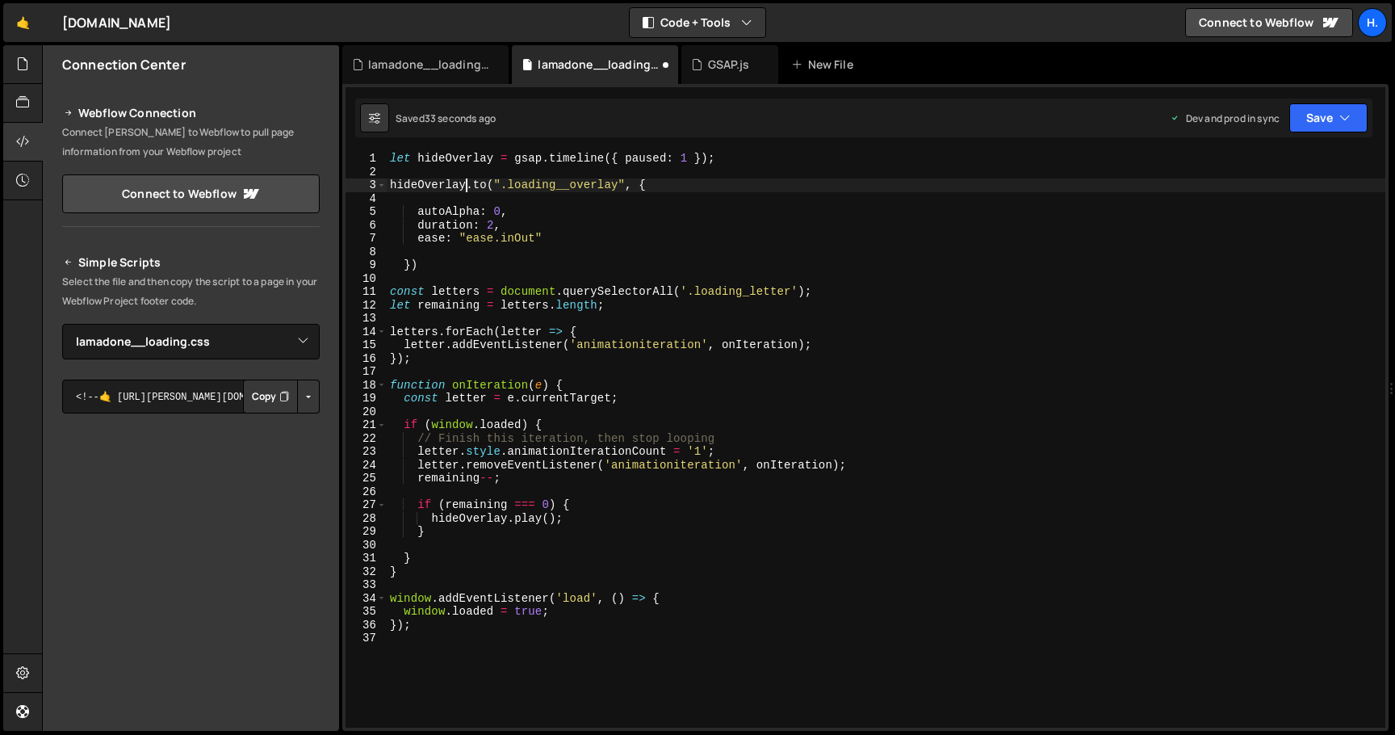
click at [405, 265] on div "let hideOverlay = gsap . timeline ({ paused : 1 }) ; hideOverlay . to ( ".loadi…" at bounding box center [886, 453] width 999 height 602
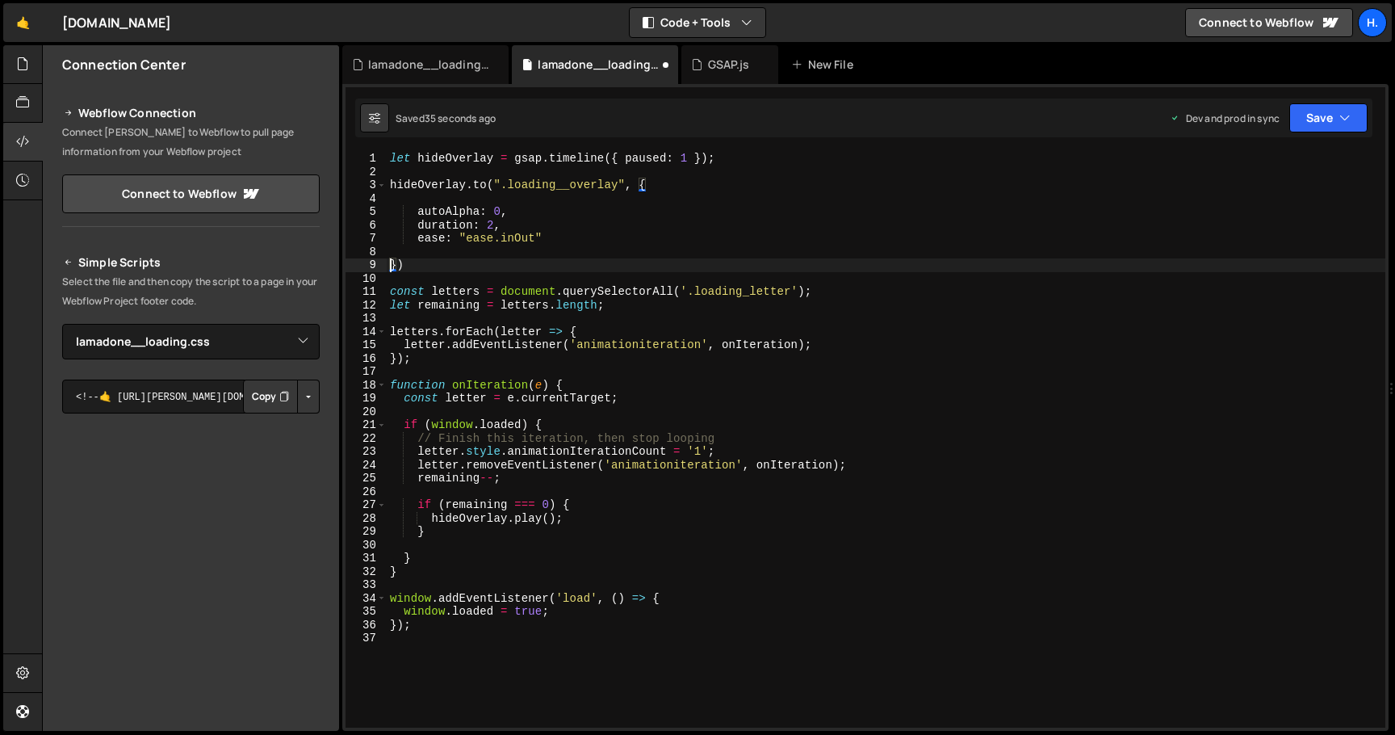
click at [482, 262] on div "let hideOverlay = gsap . timeline ({ paused : 1 }) ; hideOverlay . to ( ".loadi…" at bounding box center [886, 453] width 999 height 602
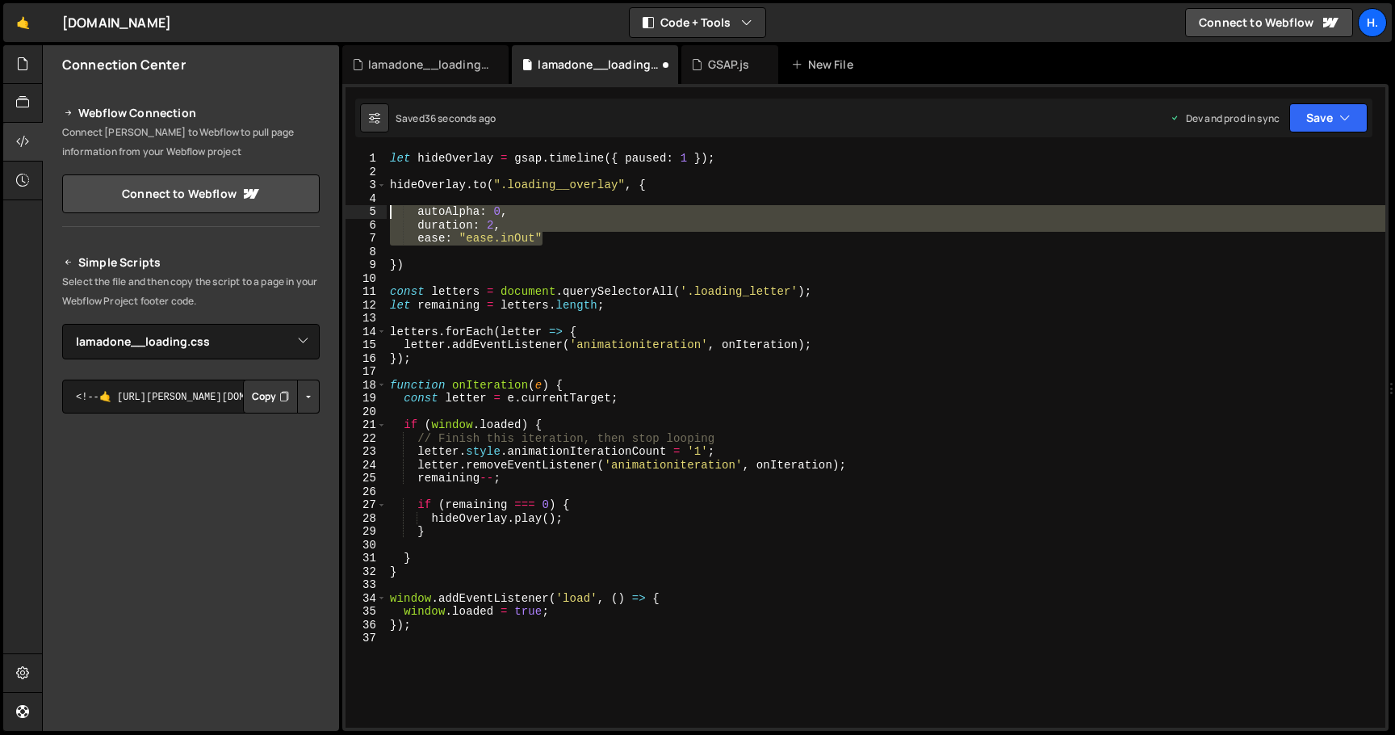
drag, startPoint x: 548, startPoint y: 235, endPoint x: 338, endPoint y: 212, distance: 211.1
click at [338, 212] on div "Files New File Create your first file Get started by starting a Javascript or C…" at bounding box center [718, 388] width 1353 height 686
click at [597, 238] on div "let hideOverlay = gsap . timeline ({ paused : 1 }) ; hideOverlay . to ( ".loadi…" at bounding box center [886, 440] width 999 height 576
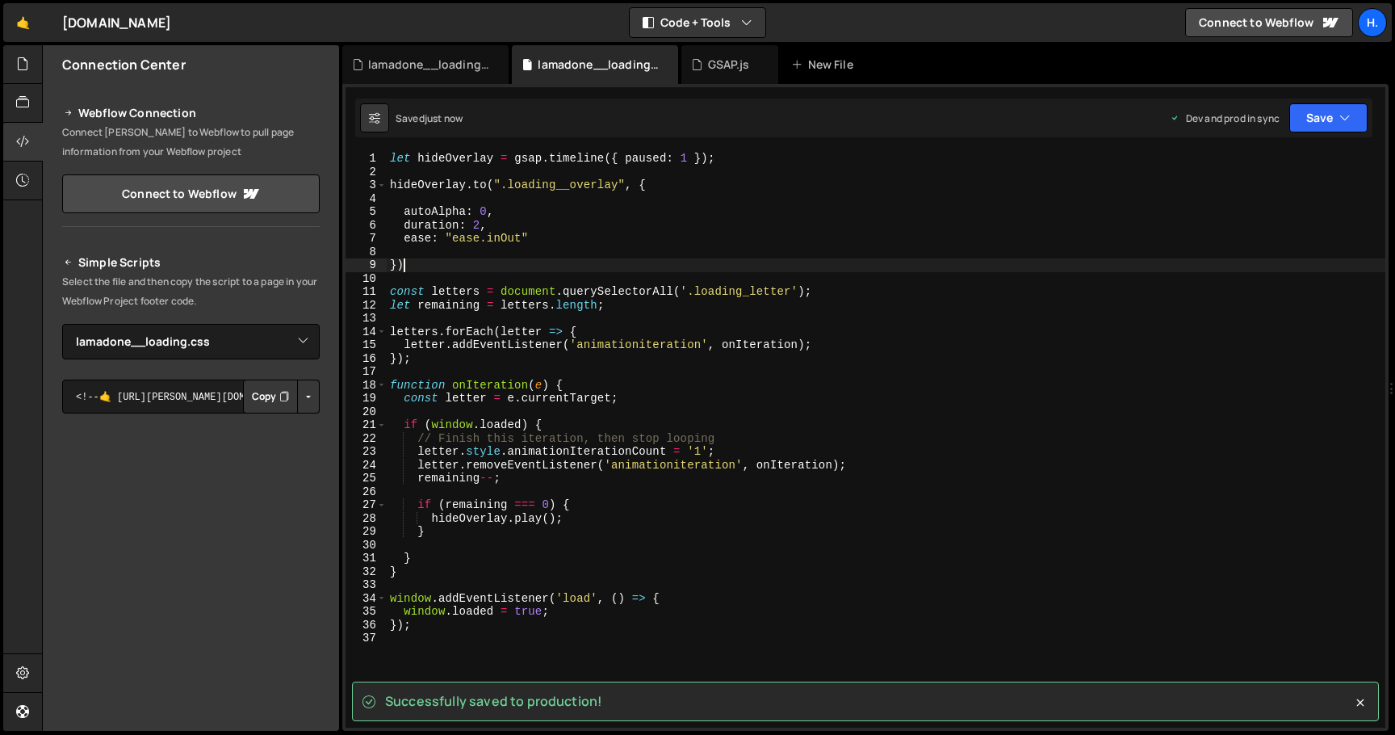
click at [472, 266] on div "let hideOverlay = gsap . timeline ({ paused : 1 }) ; hideOverlay . to ( ".loadi…" at bounding box center [886, 453] width 999 height 602
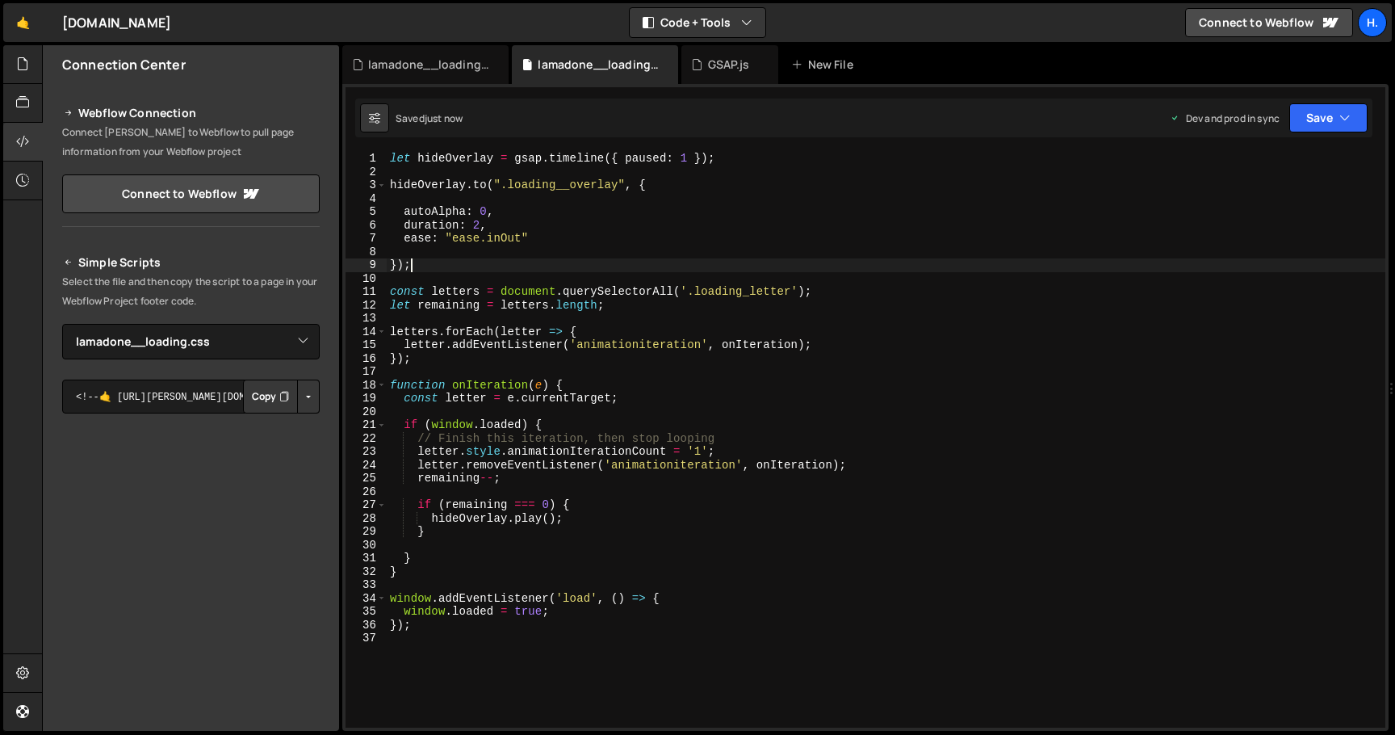
type textarea "});"
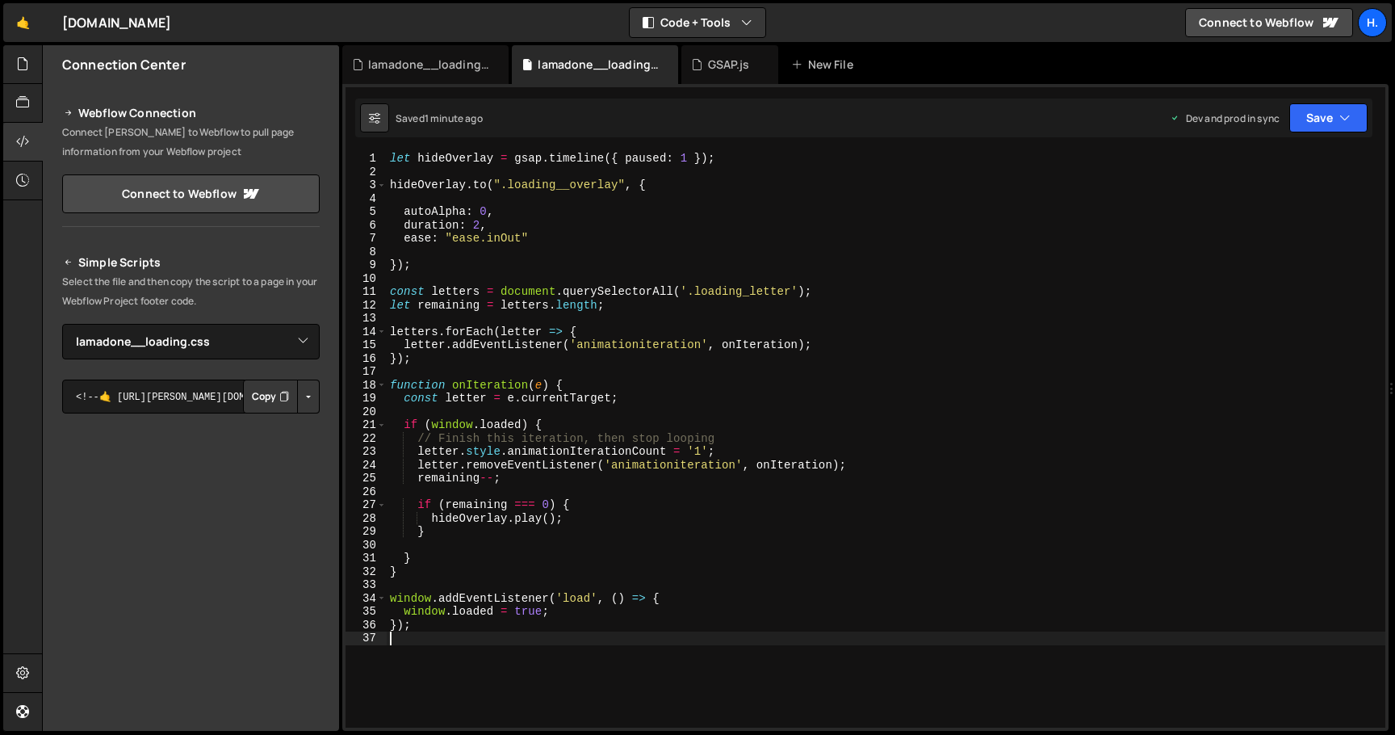
click at [593, 632] on div "let hideOverlay = gsap . timeline ({ paused : 1 }) ; hideOverlay . to ( ".loadi…" at bounding box center [886, 453] width 999 height 602
click at [600, 305] on div "let hideOverlay = gsap . timeline ({ paused : 1 }) ; hideOverlay . to ( ".loadi…" at bounding box center [886, 453] width 999 height 602
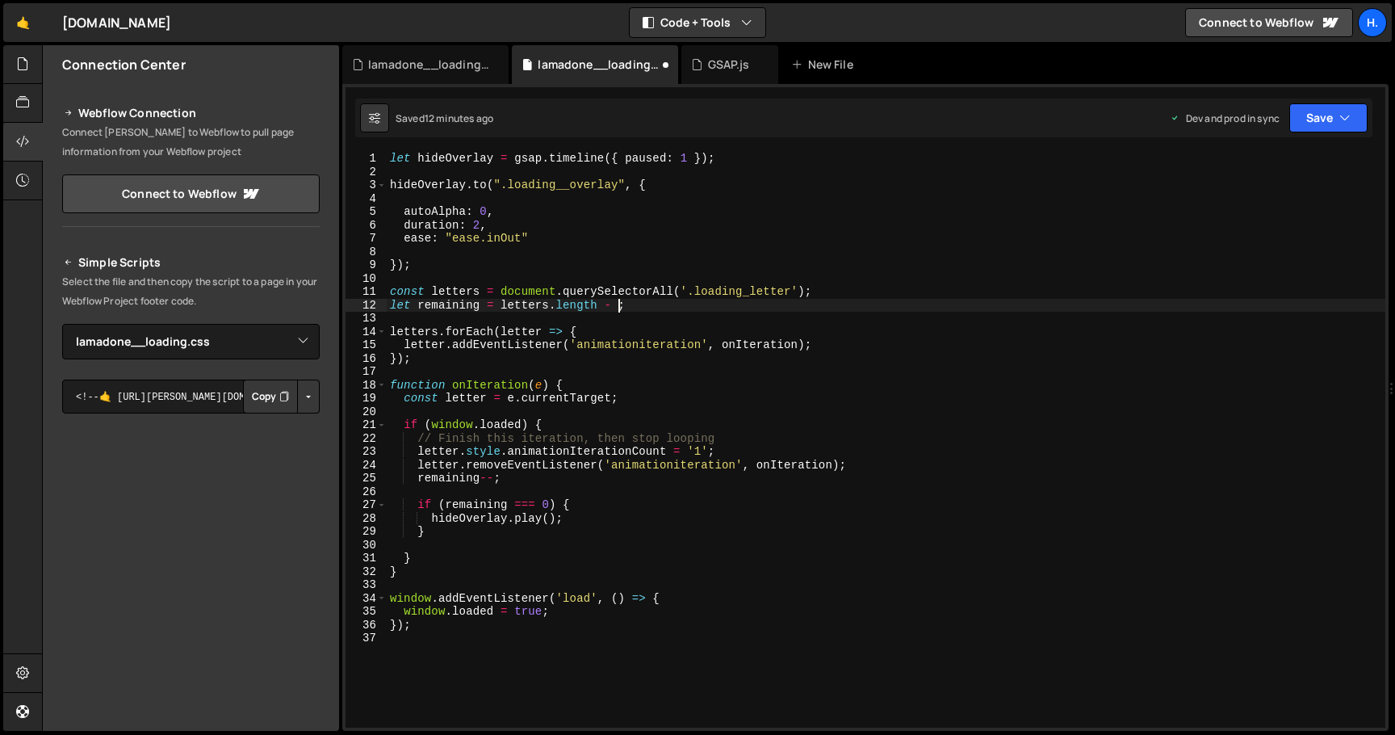
scroll to position [0, 16]
click at [689, 434] on div "let hideOverlay = gsap . timeline ({ paused : 1 }) ; hideOverlay . to ( ".loadi…" at bounding box center [886, 453] width 999 height 602
click at [744, 400] on div "let hideOverlay = gsap . timeline ({ paused : 1 }) ; hideOverlay . to ( ".loadi…" at bounding box center [886, 453] width 999 height 602
drag, startPoint x: 501, startPoint y: 293, endPoint x: 842, endPoint y: 293, distance: 340.7
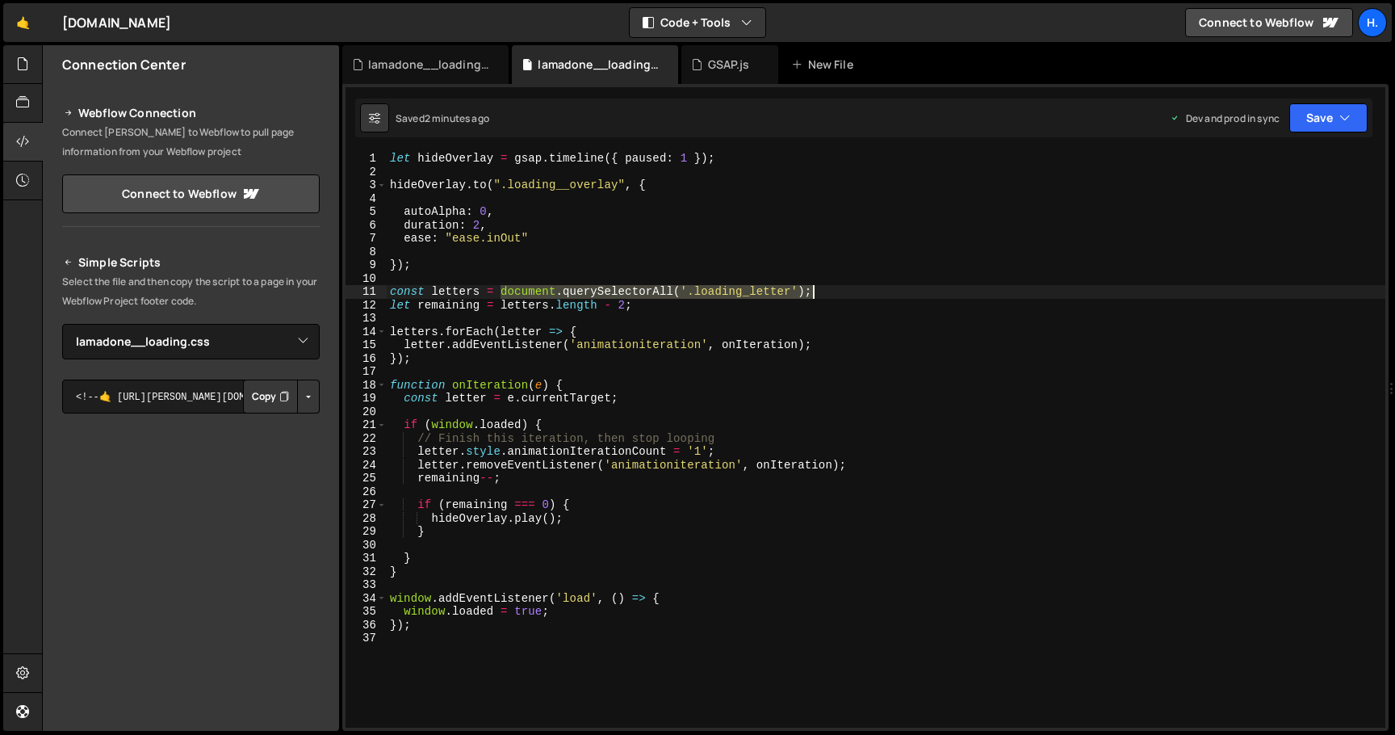
click at [842, 293] on div "let hideOverlay = gsap . timeline ({ paused : 1 }) ; hideOverlay . to ( ".loadi…" at bounding box center [886, 453] width 999 height 602
paste textarea ".filter(el => getComputedStyle(el).display !== 'none"
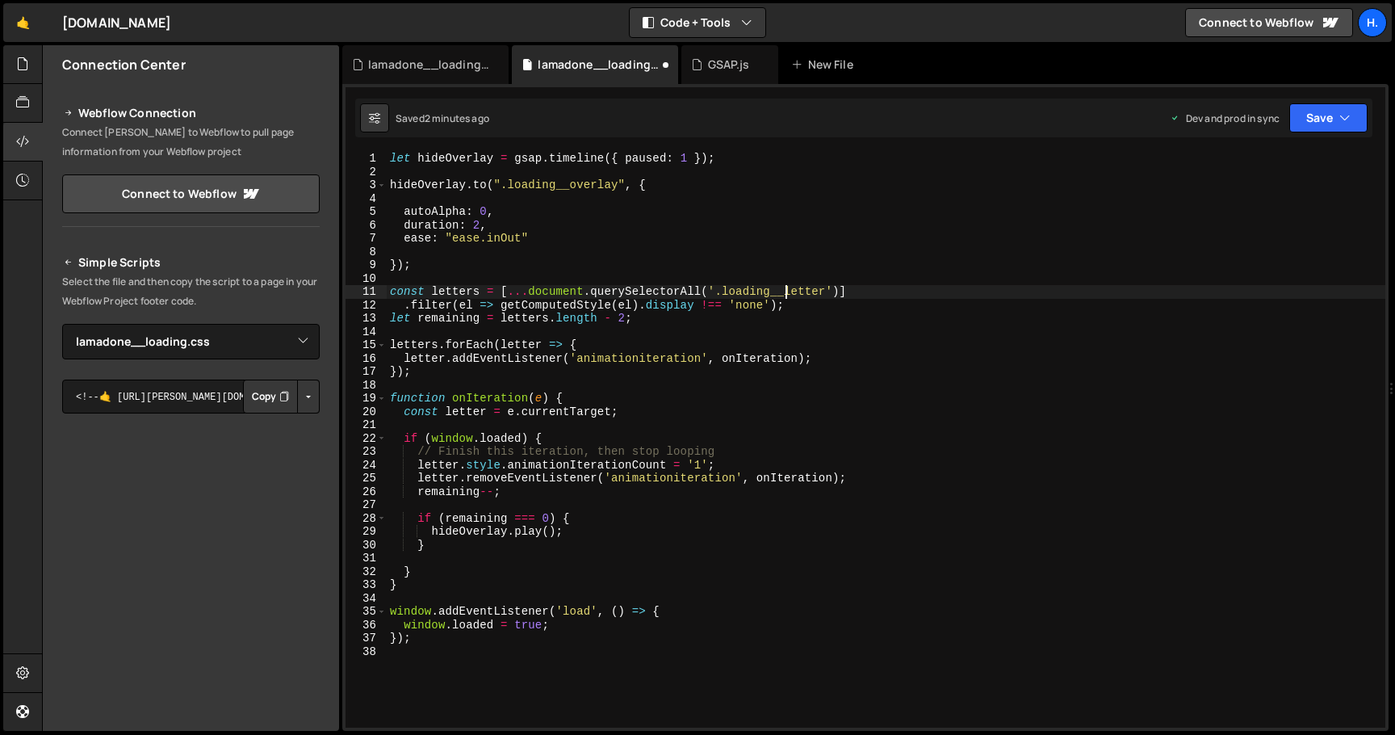
click at [786, 289] on div "let hideOverlay = gsap . timeline ({ paused : 1 }) ; hideOverlay . to ( ".loadi…" at bounding box center [886, 453] width 999 height 602
click at [624, 314] on div "let hideOverlay = gsap . timeline ({ paused : 1 }) ; hideOverlay . to ( ".loadi…" at bounding box center [886, 453] width 999 height 602
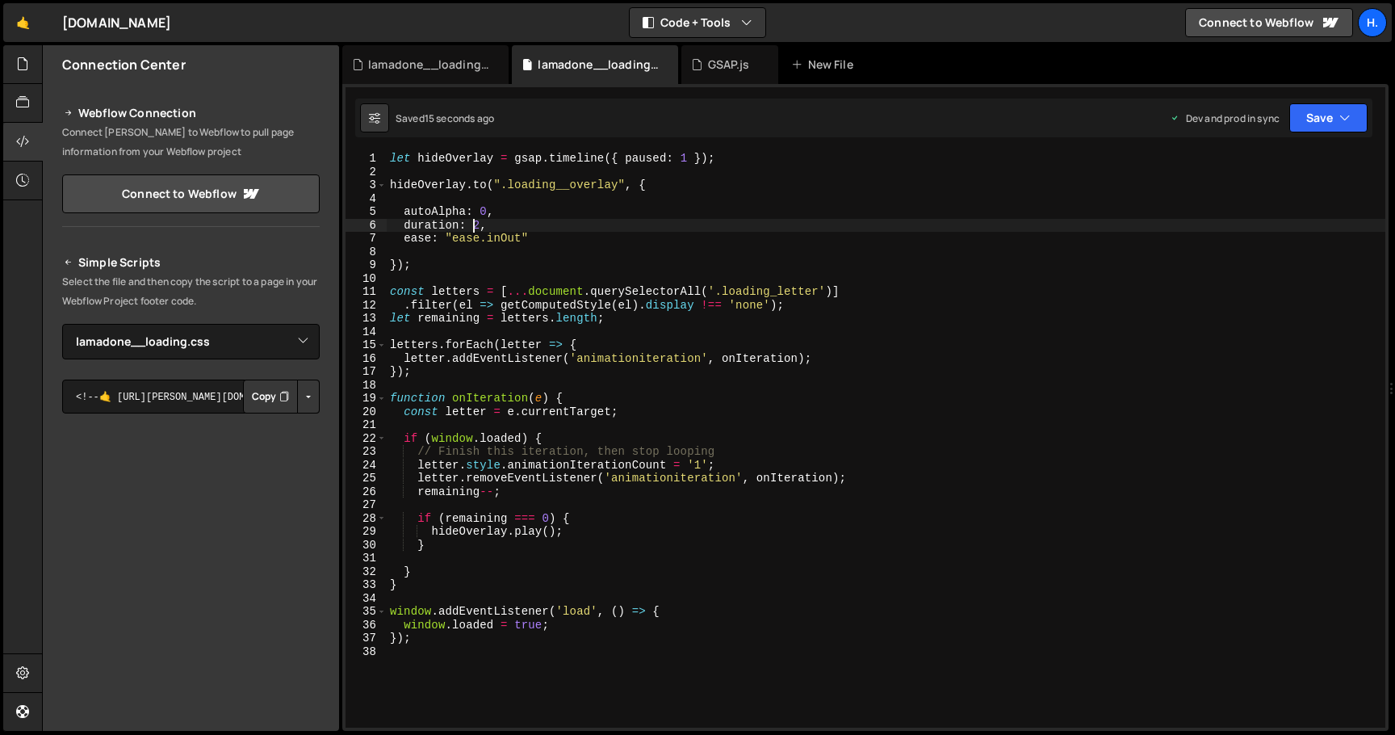
click at [476, 224] on div "let hideOverlay = gsap . timeline ({ paused : 1 }) ; hideOverlay . to ( ".loadi…" at bounding box center [886, 453] width 999 height 602
drag, startPoint x: 502, startPoint y: 237, endPoint x: 520, endPoint y: 237, distance: 17.8
click at [520, 237] on div "let hideOverlay = gsap . timeline ({ paused : 1 }) ; hideOverlay . to ( ".loadi…" at bounding box center [886, 453] width 999 height 602
type textarea "ease: "[DOMAIN_NAME]""
